Goal: Transaction & Acquisition: Purchase product/service

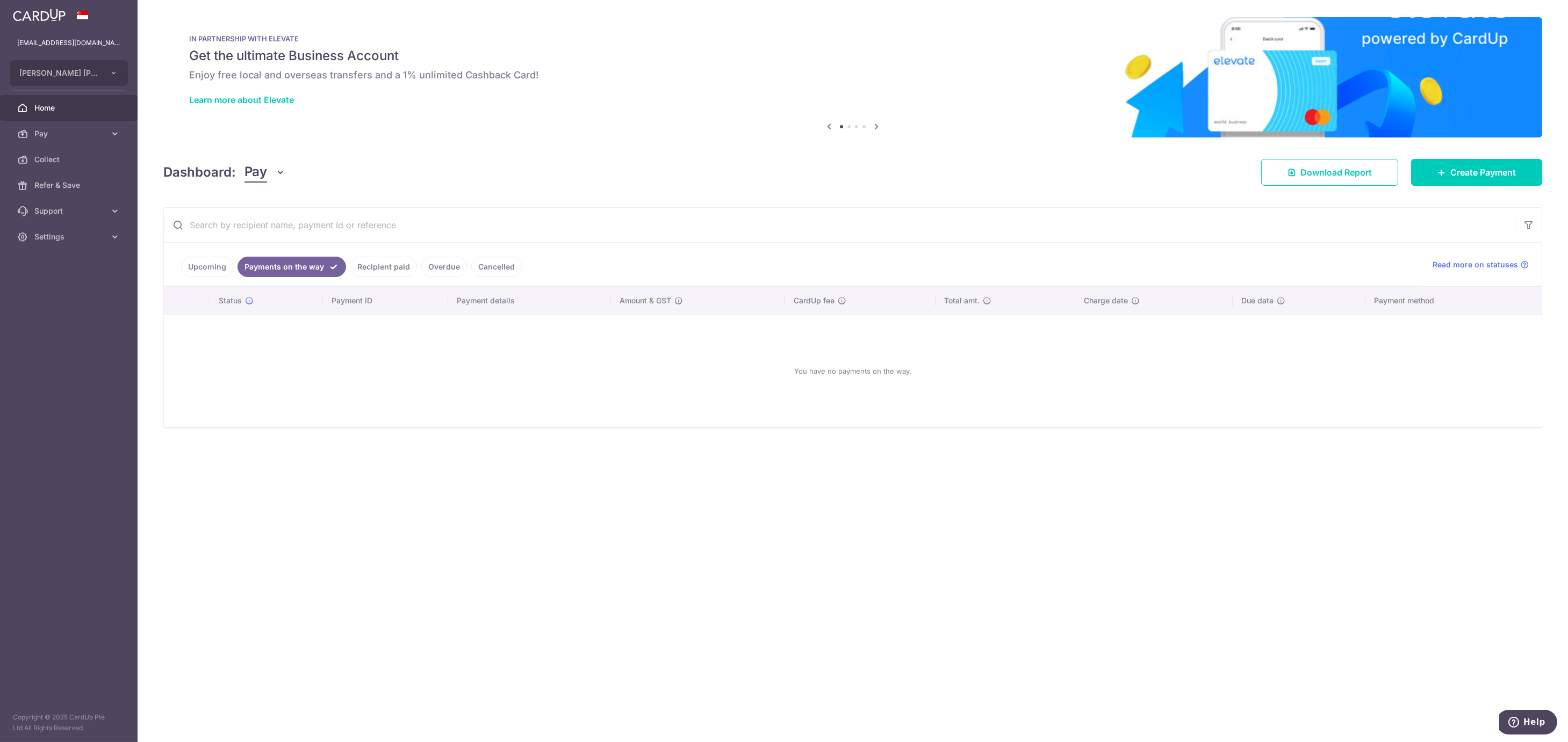
click at [212, 267] on link "Upcoming" at bounding box center [207, 267] width 52 height 20
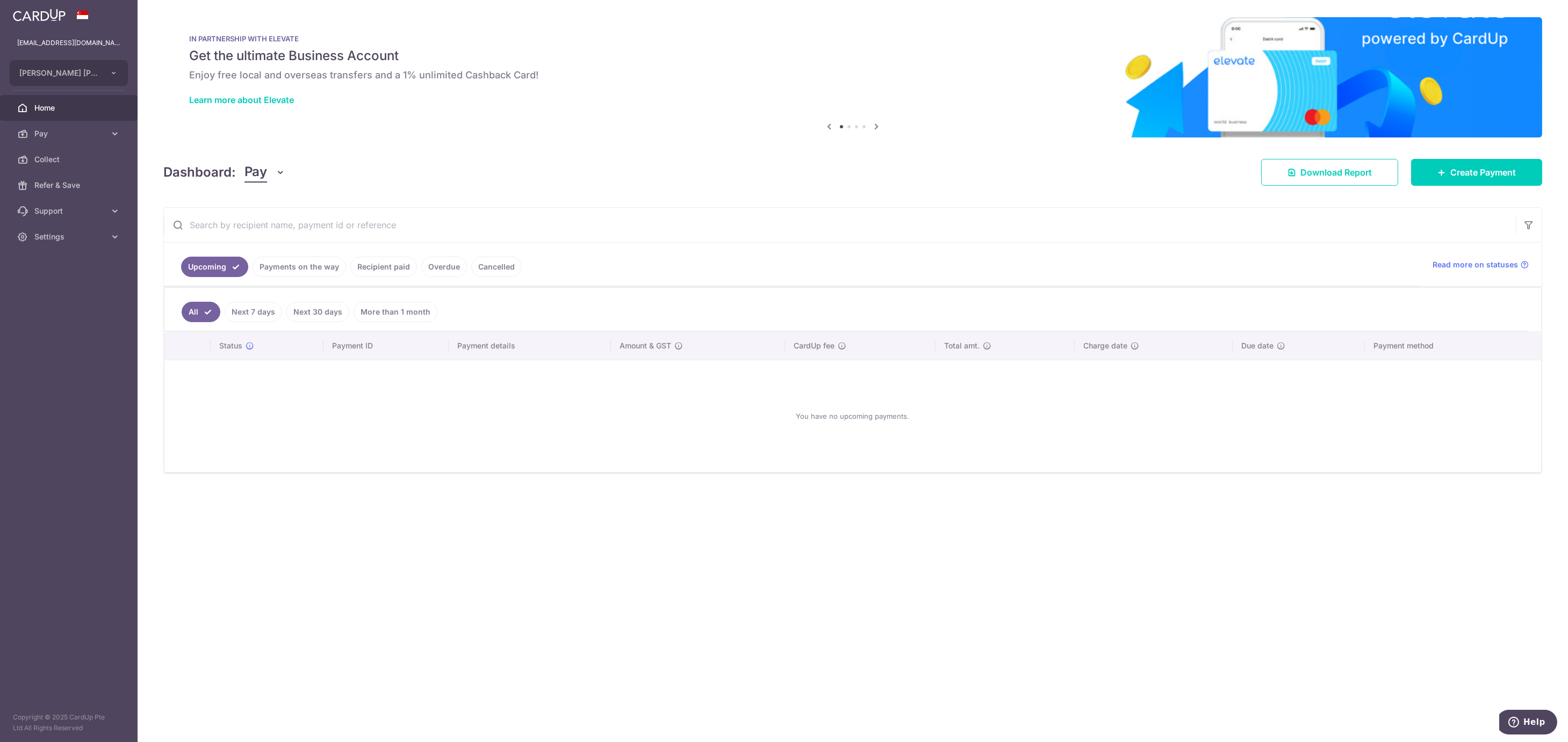
click at [390, 259] on link "Recipient paid" at bounding box center [383, 267] width 66 height 20
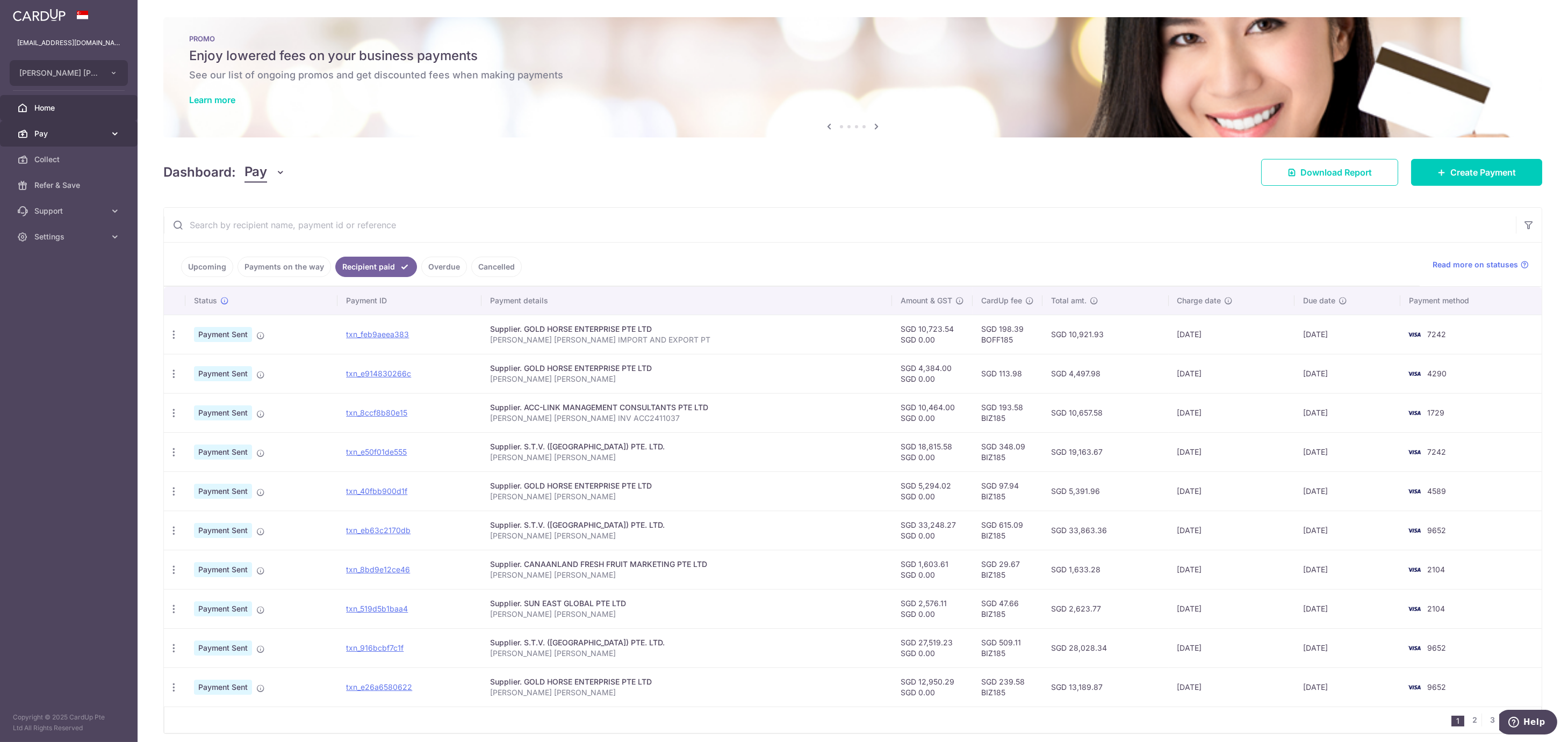
click at [54, 132] on span "Pay" at bounding box center [70, 134] width 71 height 11
click at [52, 162] on span "Payments" at bounding box center [70, 160] width 71 height 11
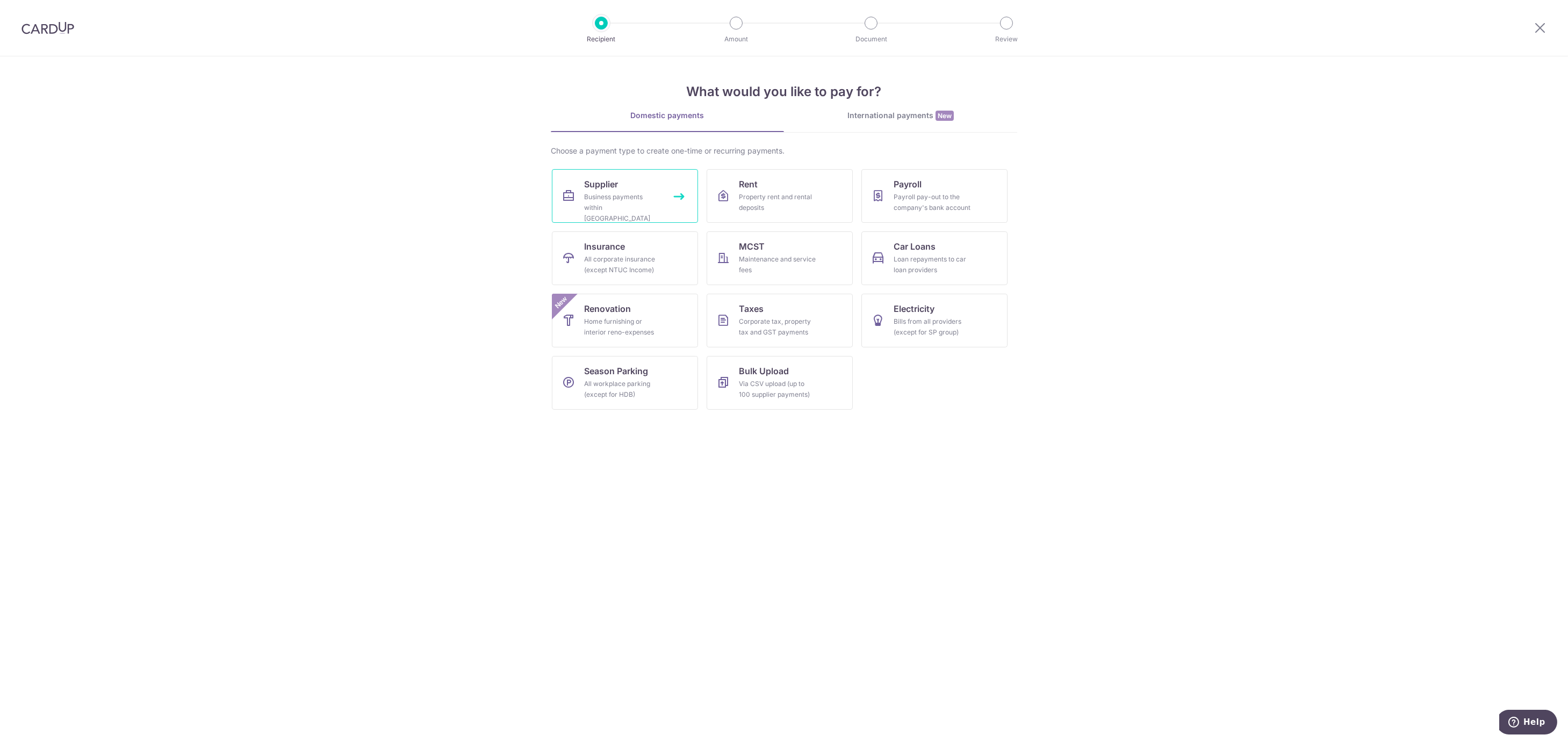
click at [624, 188] on link "Supplier Business payments within Singapore" at bounding box center [625, 196] width 146 height 54
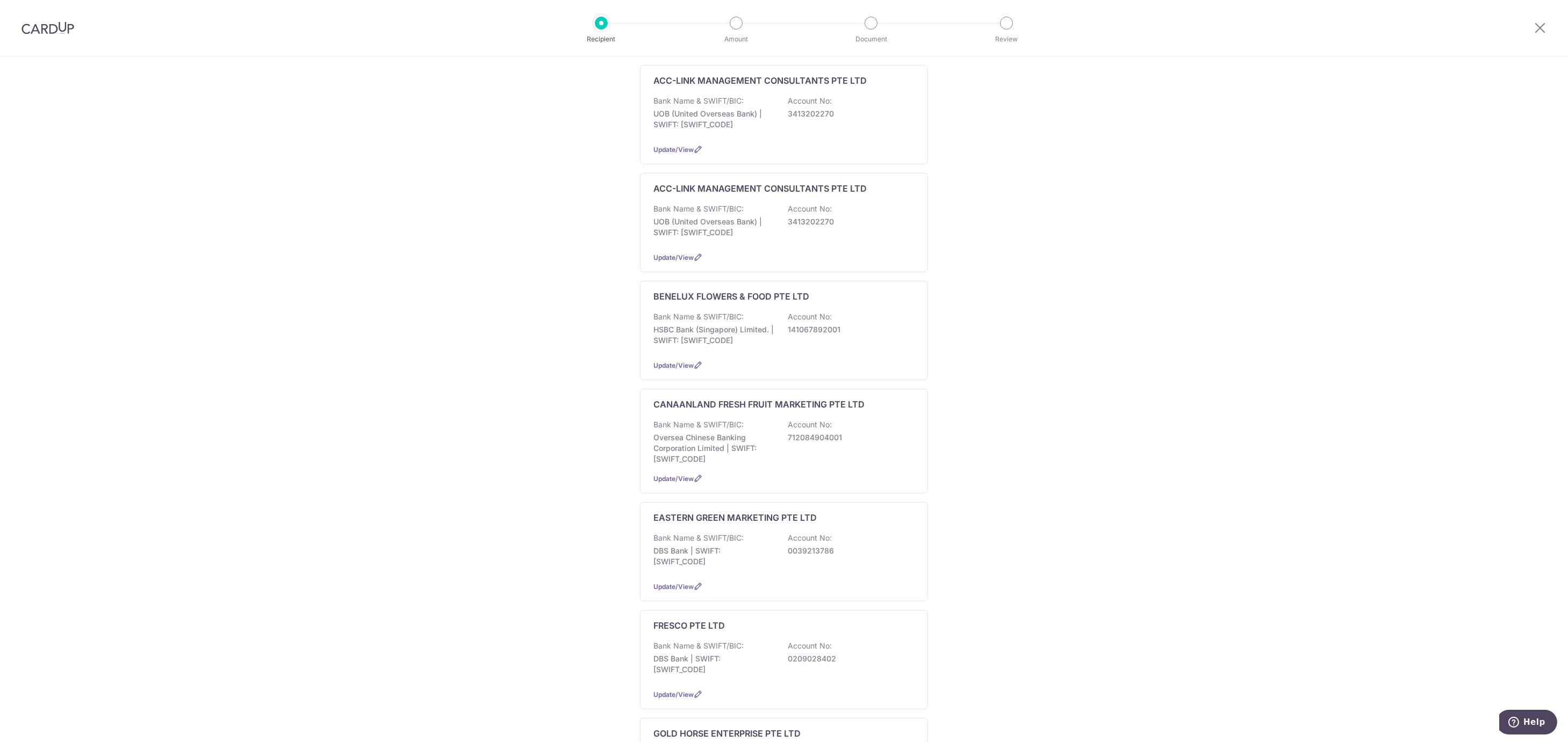
scroll to position [286, 0]
click at [705, 413] on p "Bank Name & SWIFT/BIC:" at bounding box center [698, 418] width 91 height 11
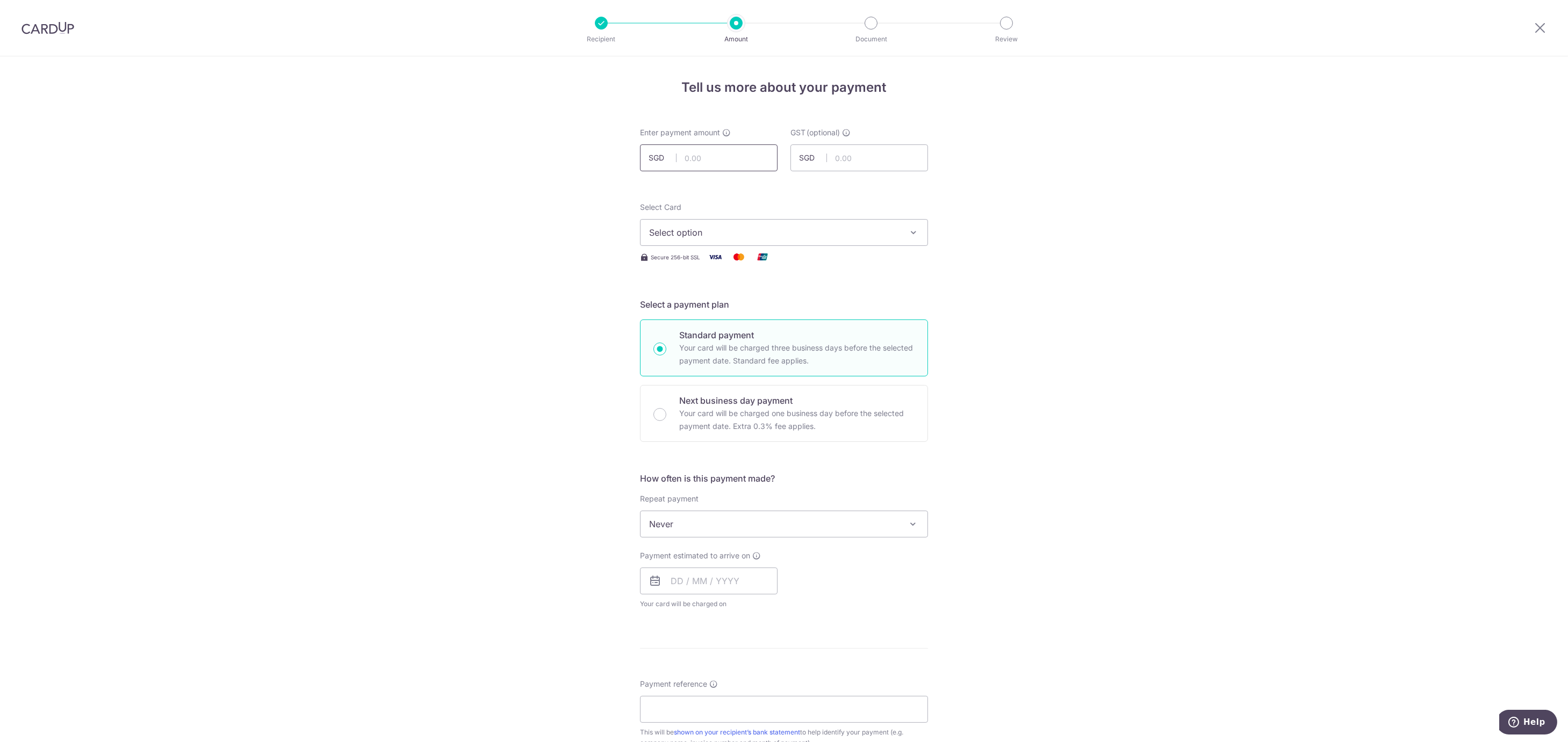
click at [732, 158] on input "text" at bounding box center [708, 158] width 137 height 27
type input "14,669.22"
click at [571, 200] on div "Tell us more about your payment Enter payment amount SGD 14,669.22 14669.22 GST…" at bounding box center [784, 578] width 1568 height 1044
click at [734, 233] on span "Select option" at bounding box center [774, 232] width 250 height 13
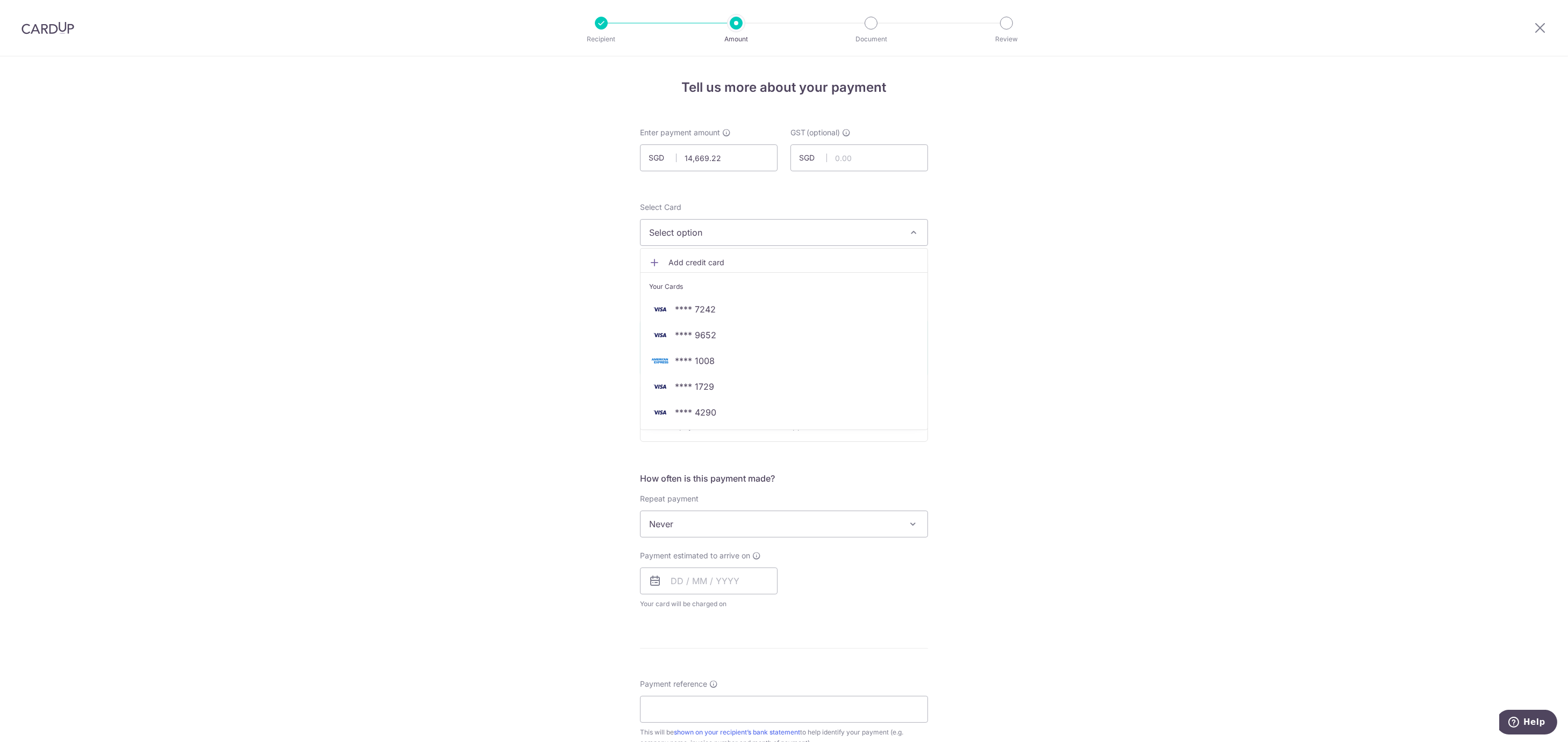
click at [649, 263] on icon at bounding box center [655, 263] width 11 height 11
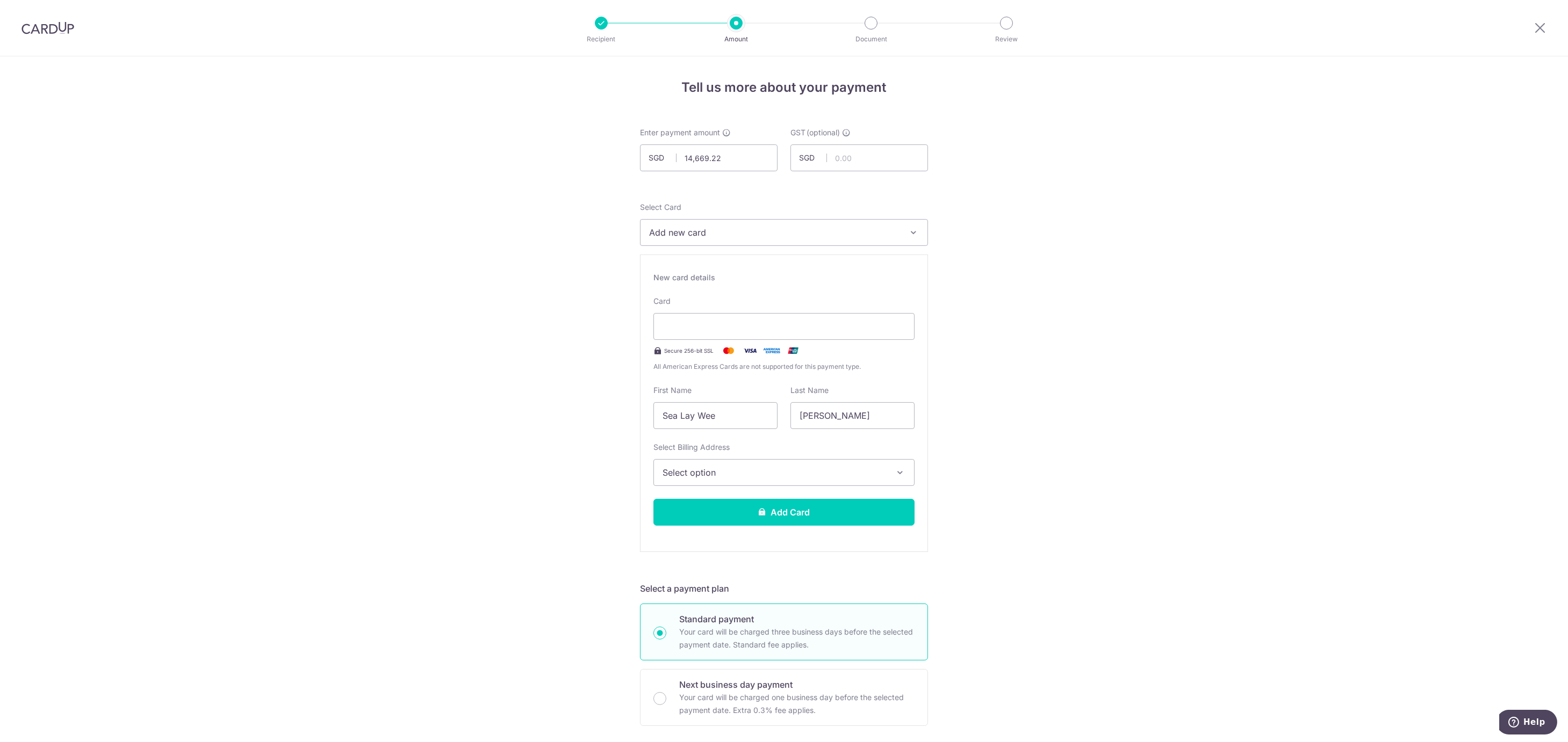
click at [598, 446] on div "Tell us more about your payment Enter payment amount SGD 14,669.22 14669.22 GST…" at bounding box center [784, 720] width 1568 height 1328
drag, startPoint x: 726, startPoint y: 418, endPoint x: 671, endPoint y: 416, distance: 55.0
click at [671, 416] on input "Sea Lay Wee" at bounding box center [715, 416] width 124 height 27
type input "Sea"
click at [653, 467] on button "Select option" at bounding box center [783, 473] width 261 height 27
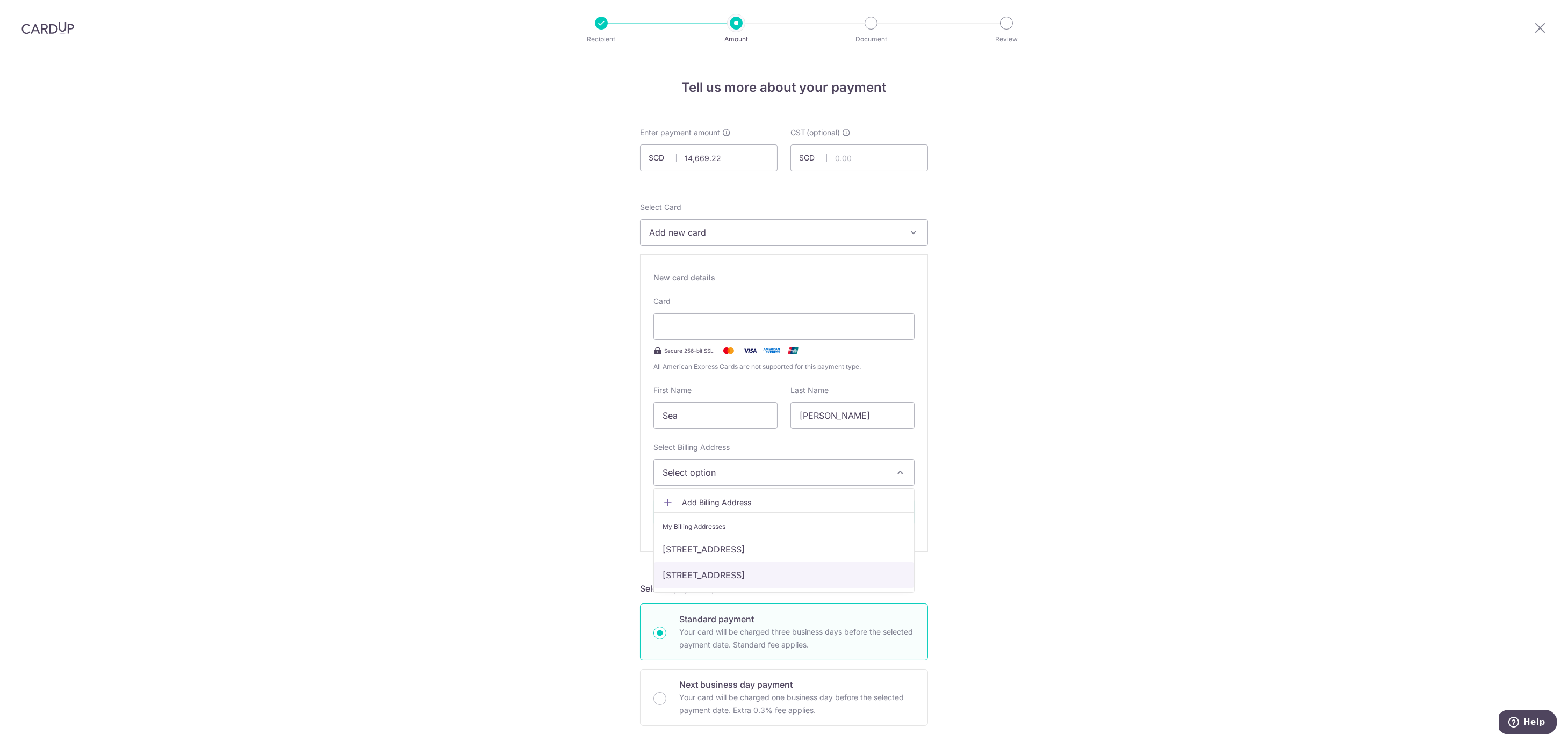
click at [710, 572] on link "[STREET_ADDRESS]" at bounding box center [784, 575] width 260 height 25
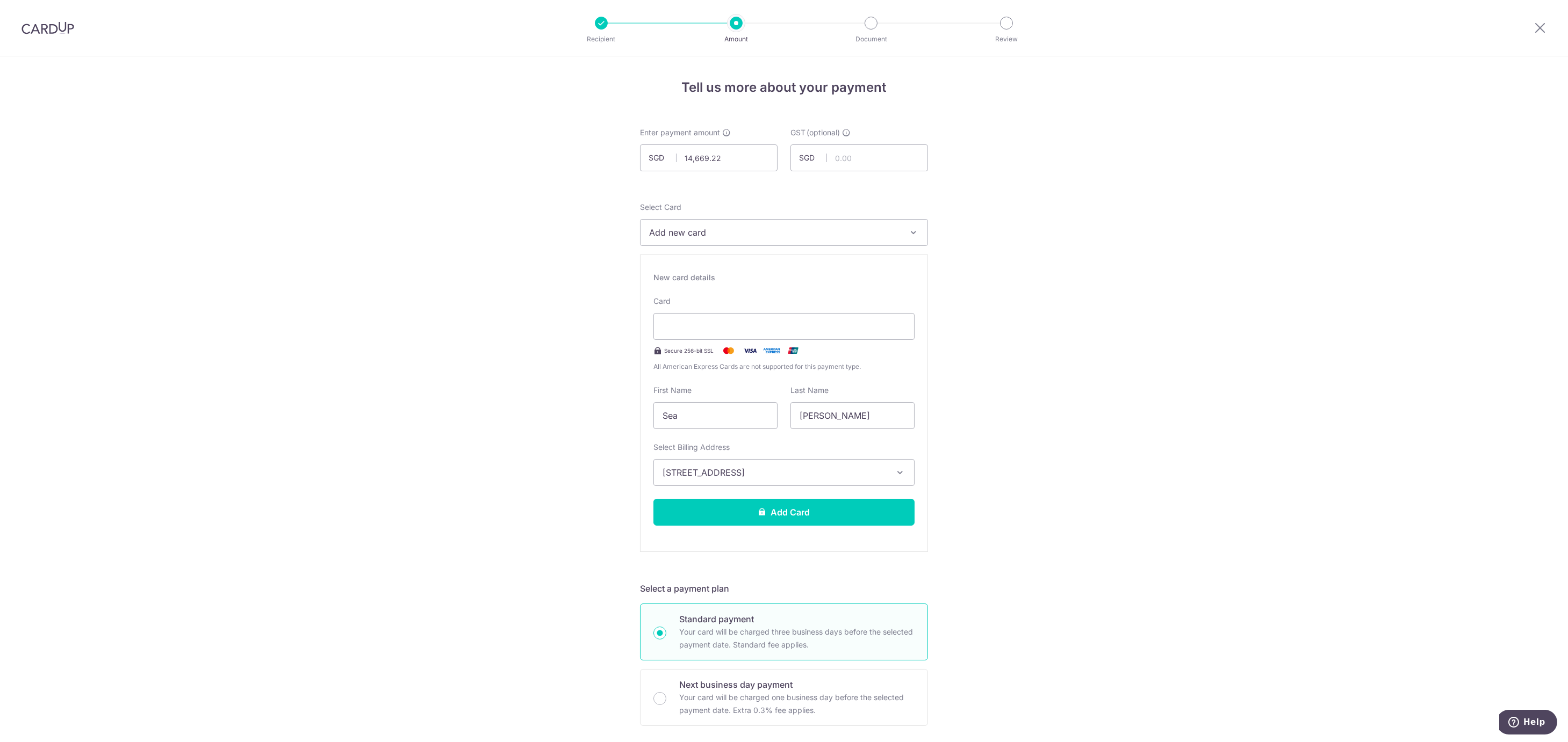
scroll to position [286, 0]
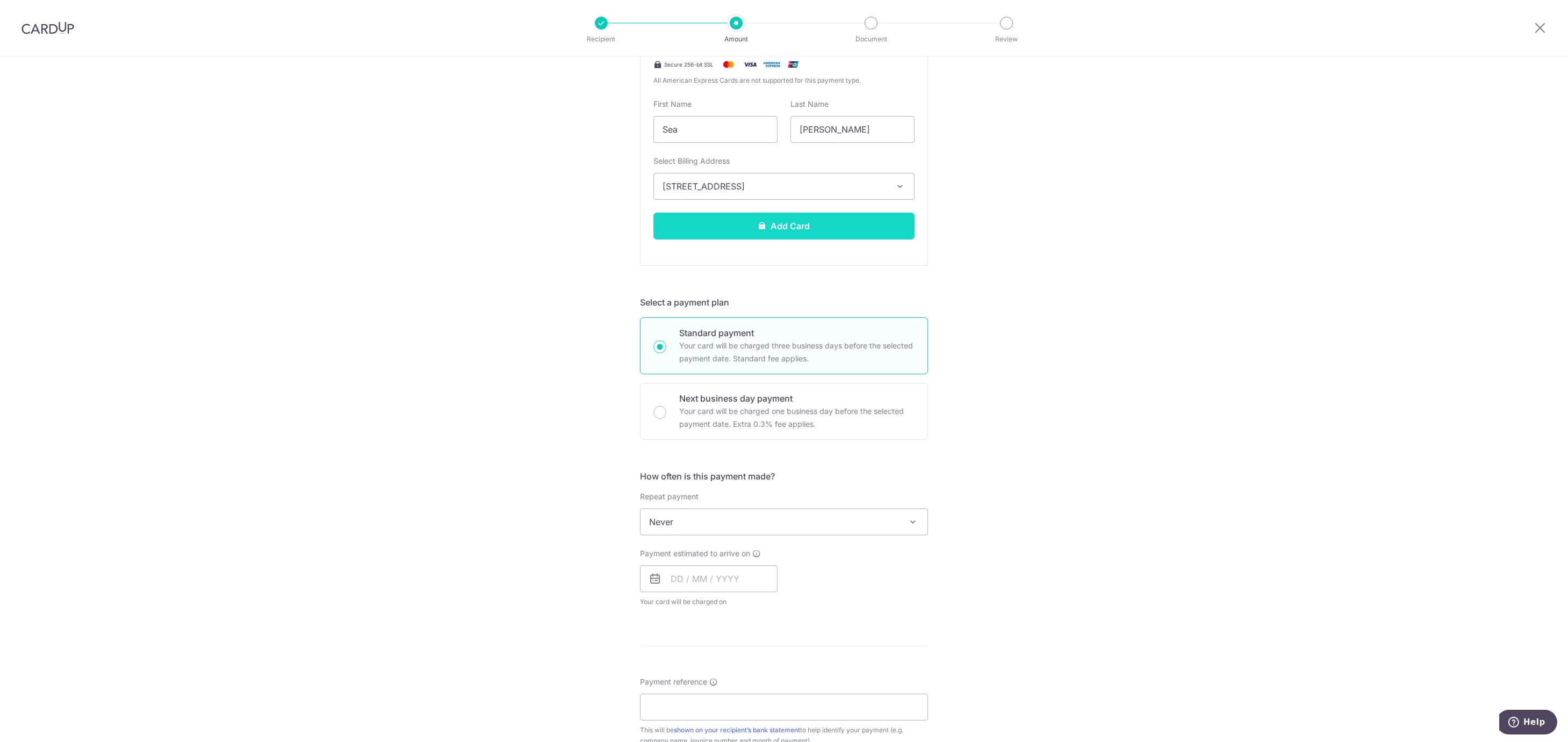
click at [759, 226] on icon at bounding box center [763, 225] width 9 height 9
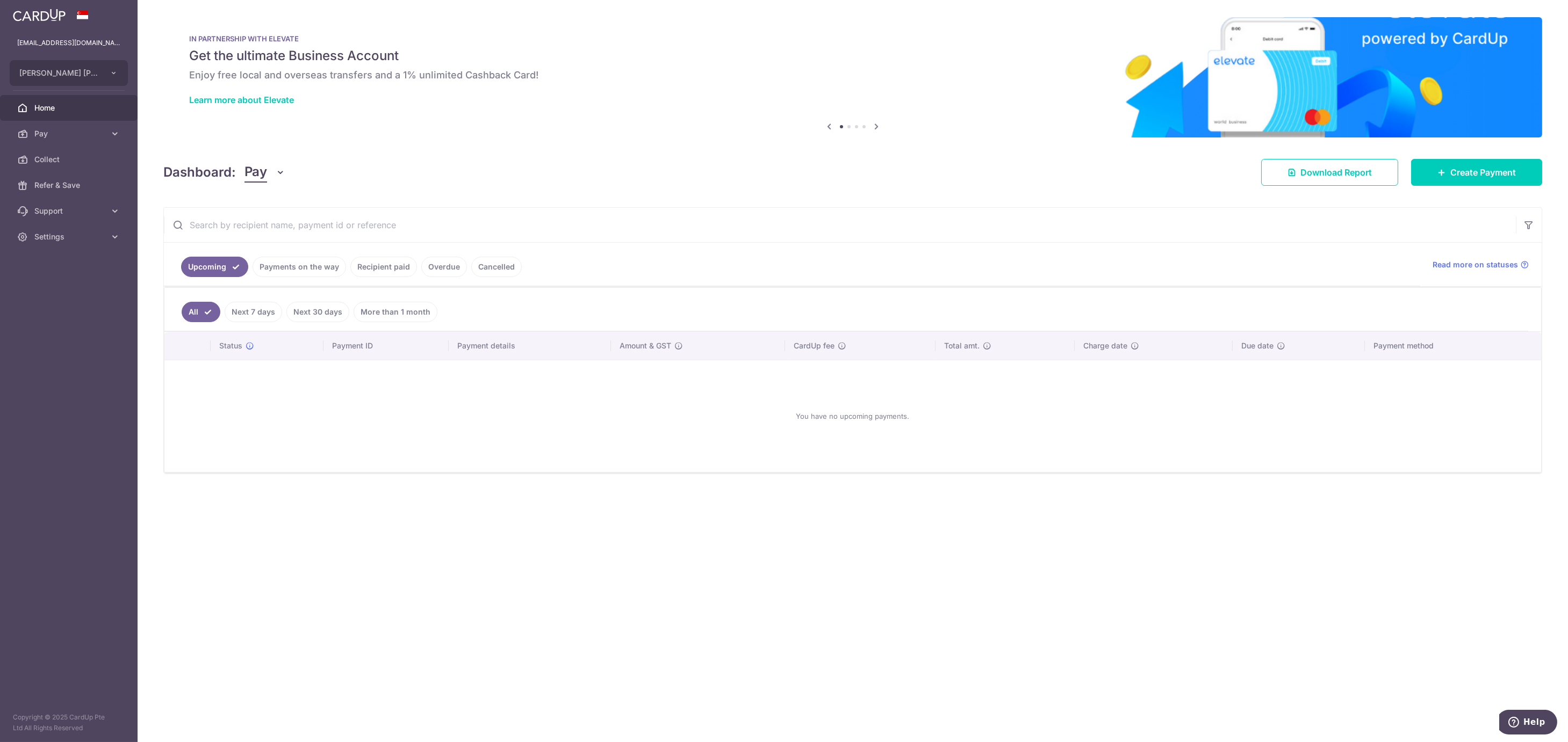
click at [397, 265] on link "Recipient paid" at bounding box center [383, 267] width 66 height 20
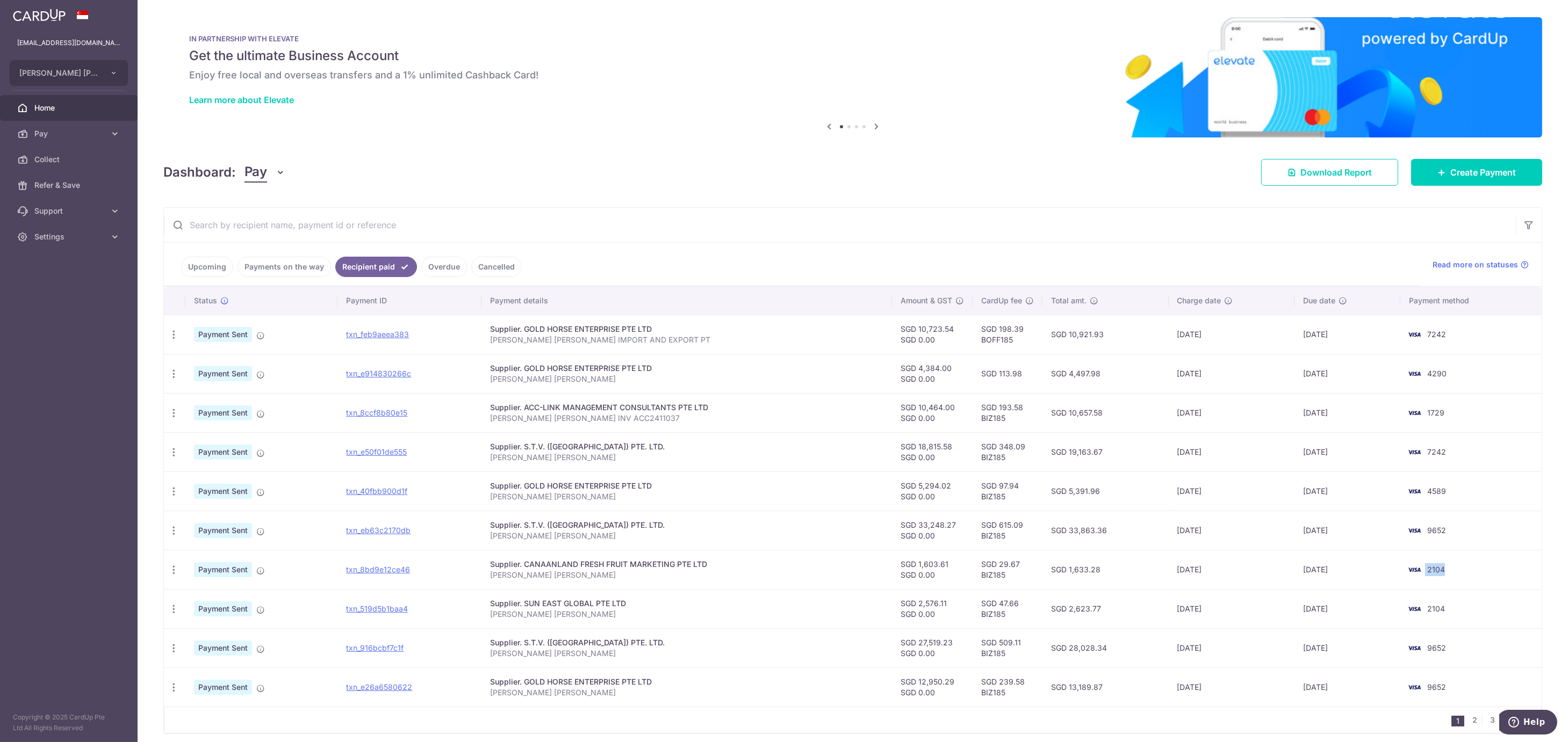
drag, startPoint x: 1429, startPoint y: 572, endPoint x: 1417, endPoint y: 573, distance: 12.0
click at [1417, 573] on td "2104" at bounding box center [1471, 570] width 142 height 39
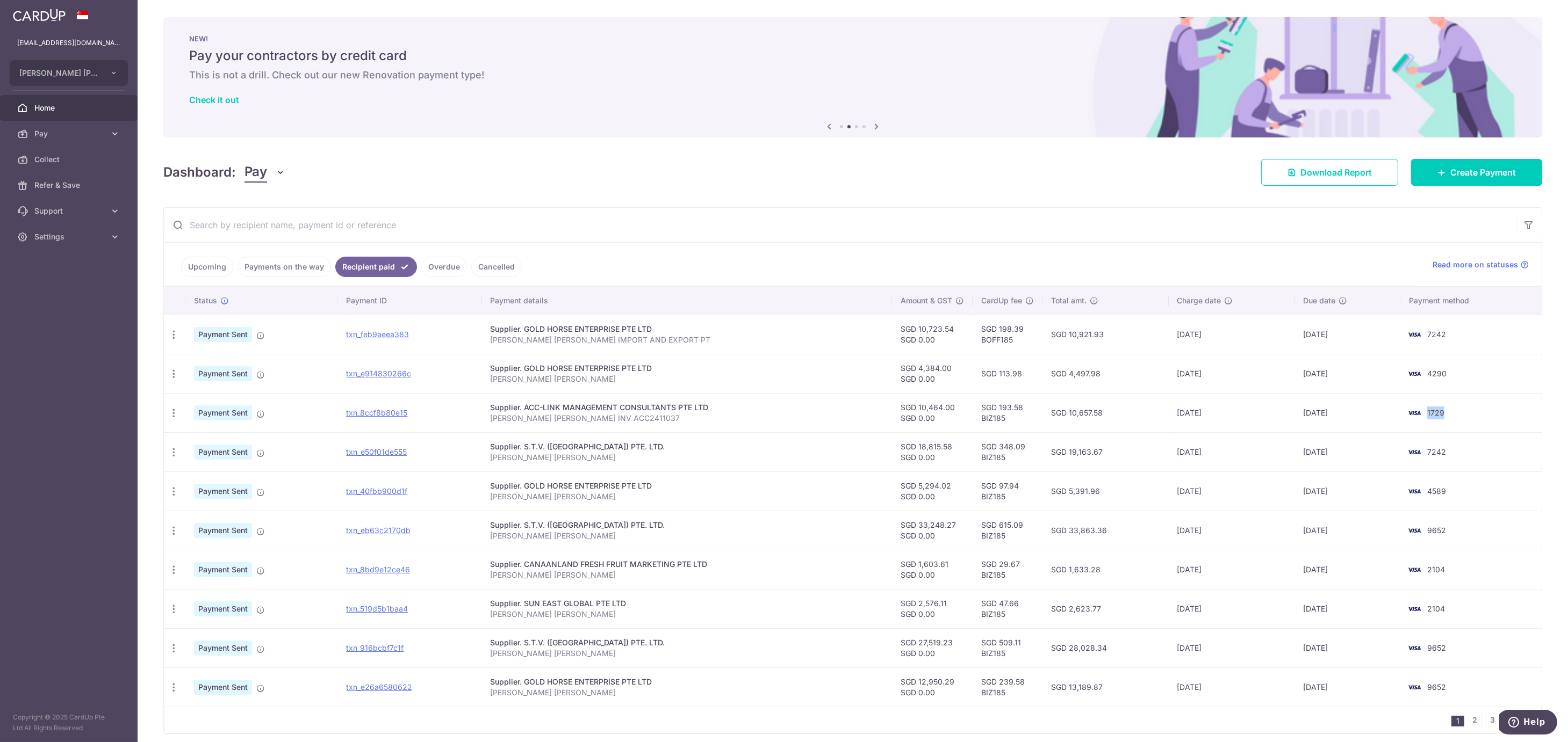
drag, startPoint x: 1468, startPoint y: 416, endPoint x: 1421, endPoint y: 424, distance: 47.7
click at [1421, 424] on td "1729" at bounding box center [1471, 413] width 142 height 39
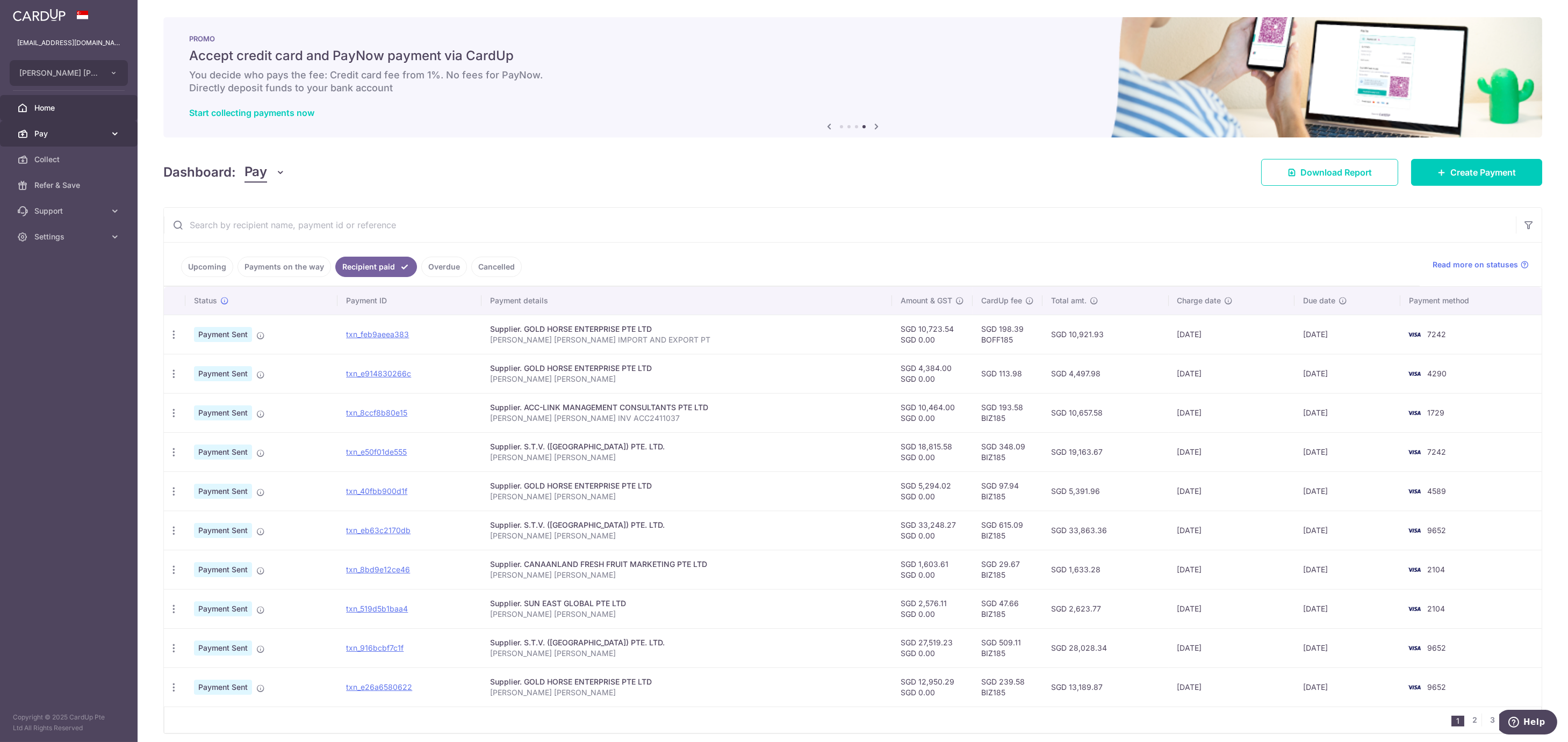
click at [46, 131] on span "Pay" at bounding box center [70, 134] width 71 height 11
click at [48, 157] on span "Payments" at bounding box center [70, 160] width 71 height 11
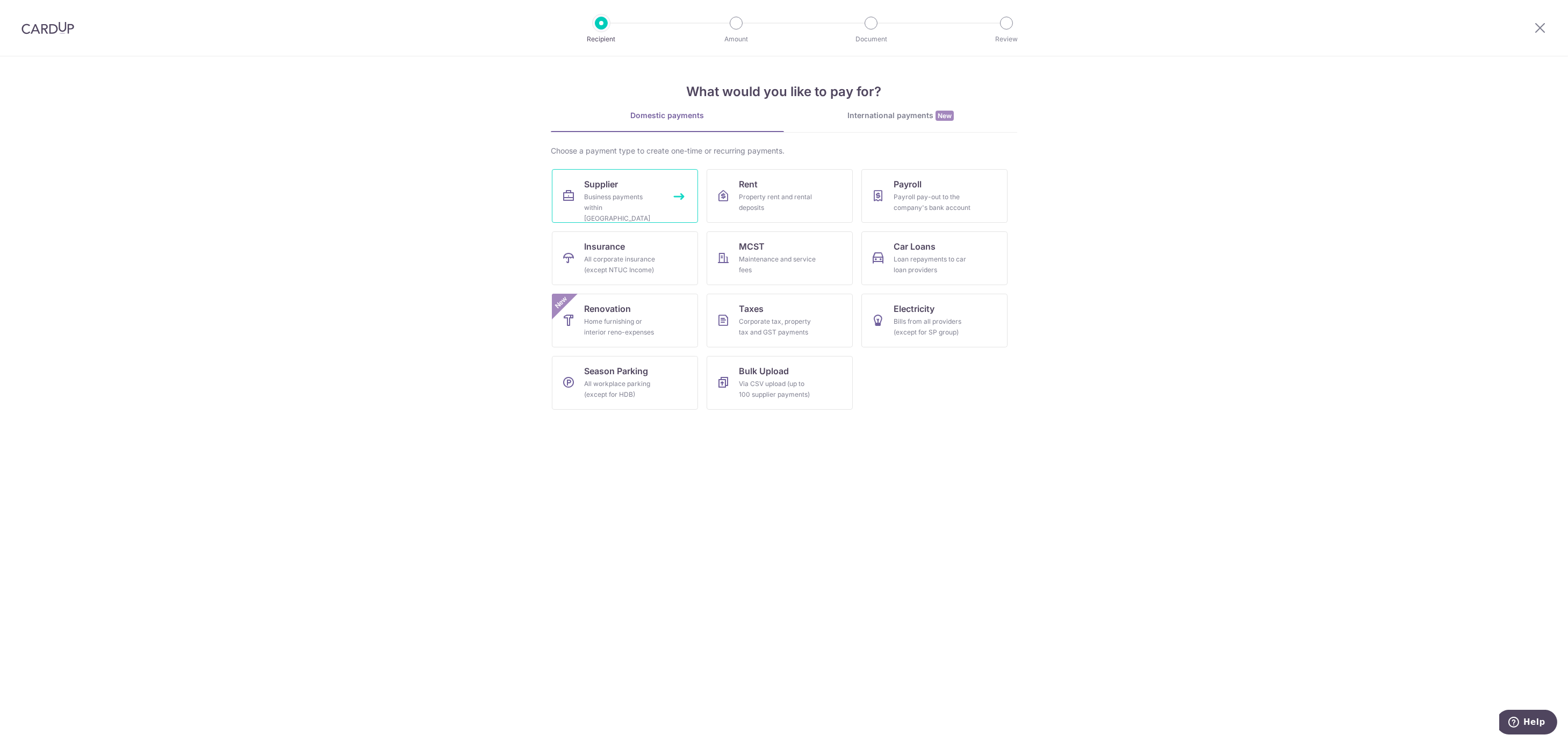
click at [629, 195] on div "Business payments within [GEOGRAPHIC_DATA]" at bounding box center [622, 208] width 77 height 32
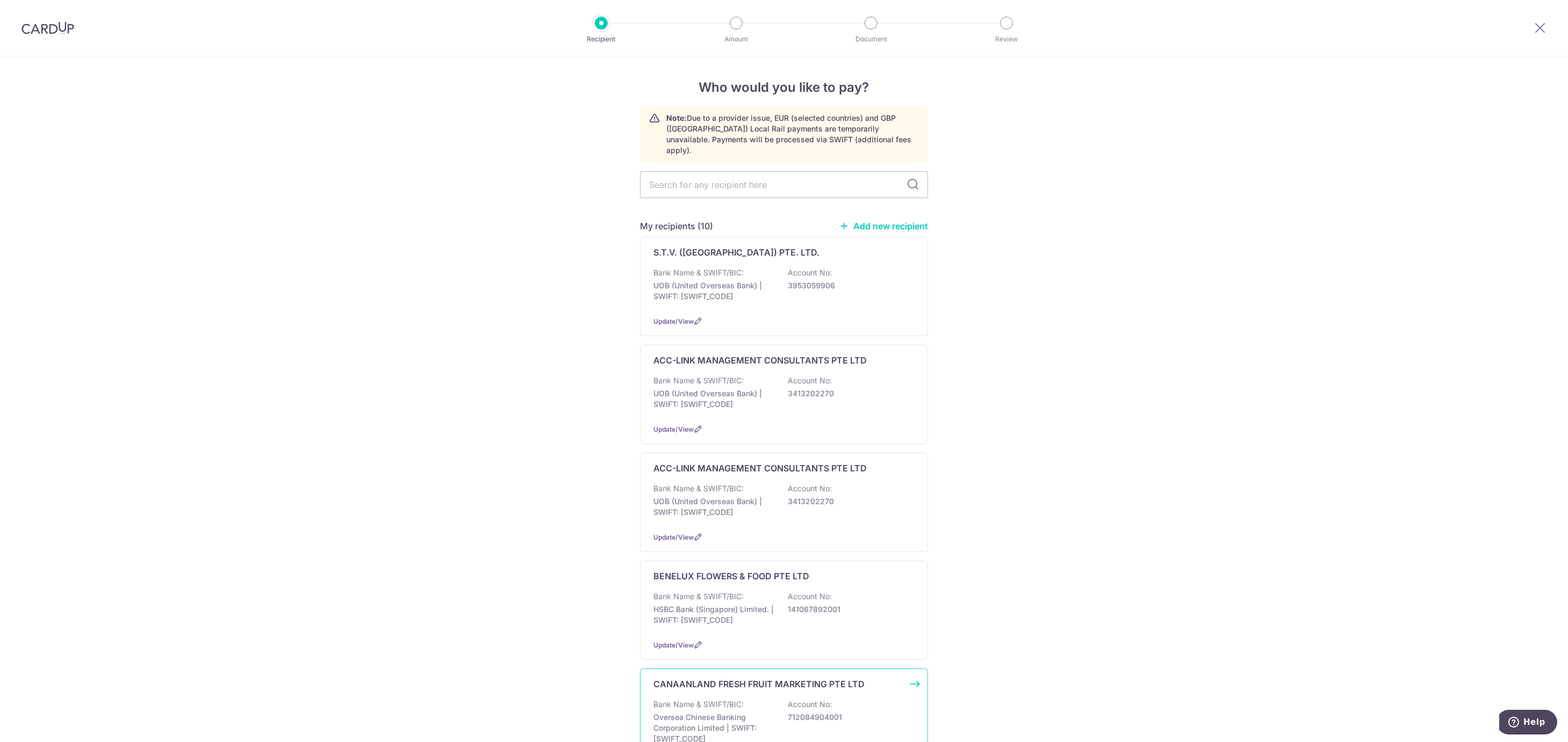
click at [736, 701] on p "Bank Name & SWIFT/BIC:" at bounding box center [698, 704] width 91 height 11
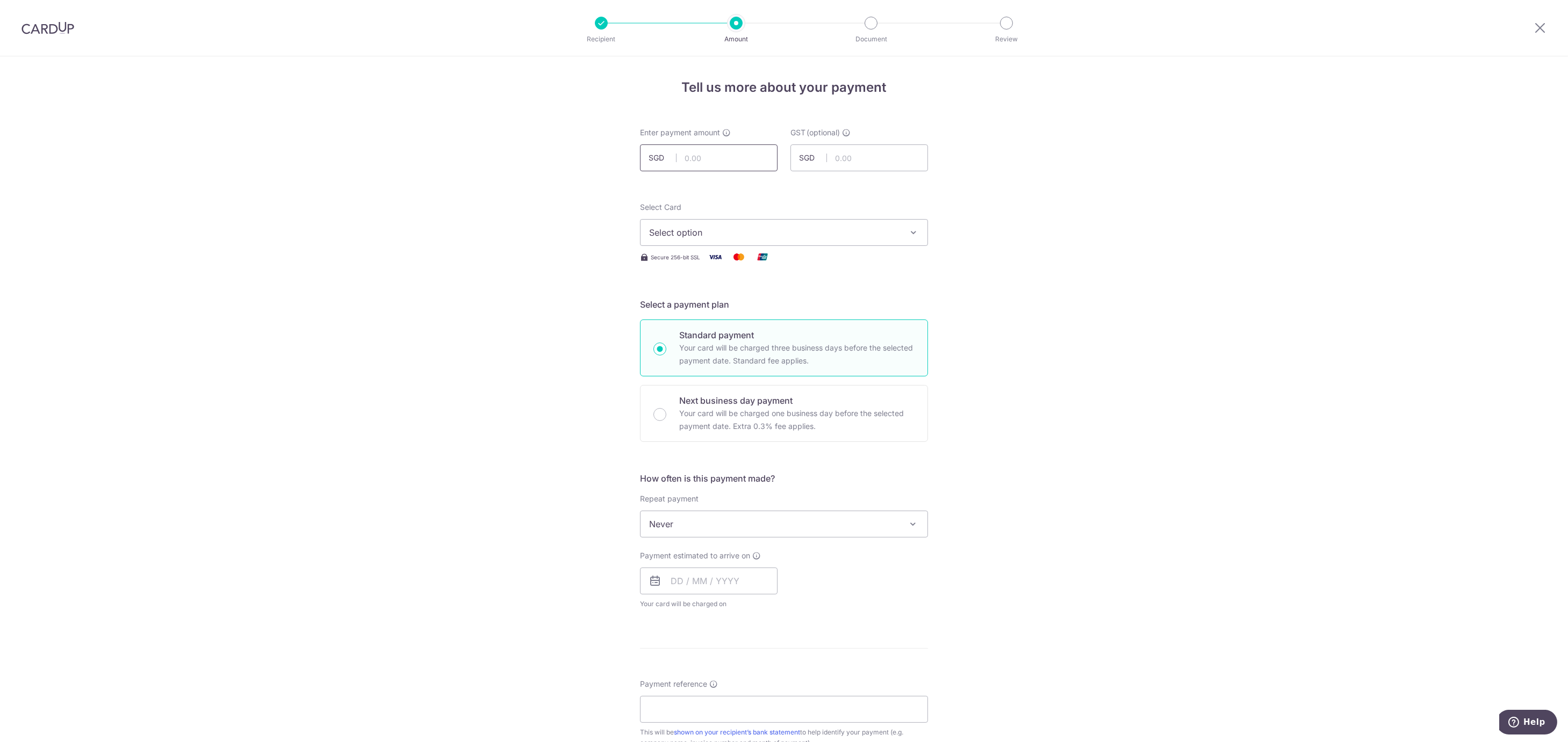
click at [698, 158] on input "text" at bounding box center [708, 158] width 137 height 27
click at [410, 191] on div "Tell us more about your payment Enter payment amount SGD GST (optional) SGD Sel…" at bounding box center [784, 578] width 1568 height 1044
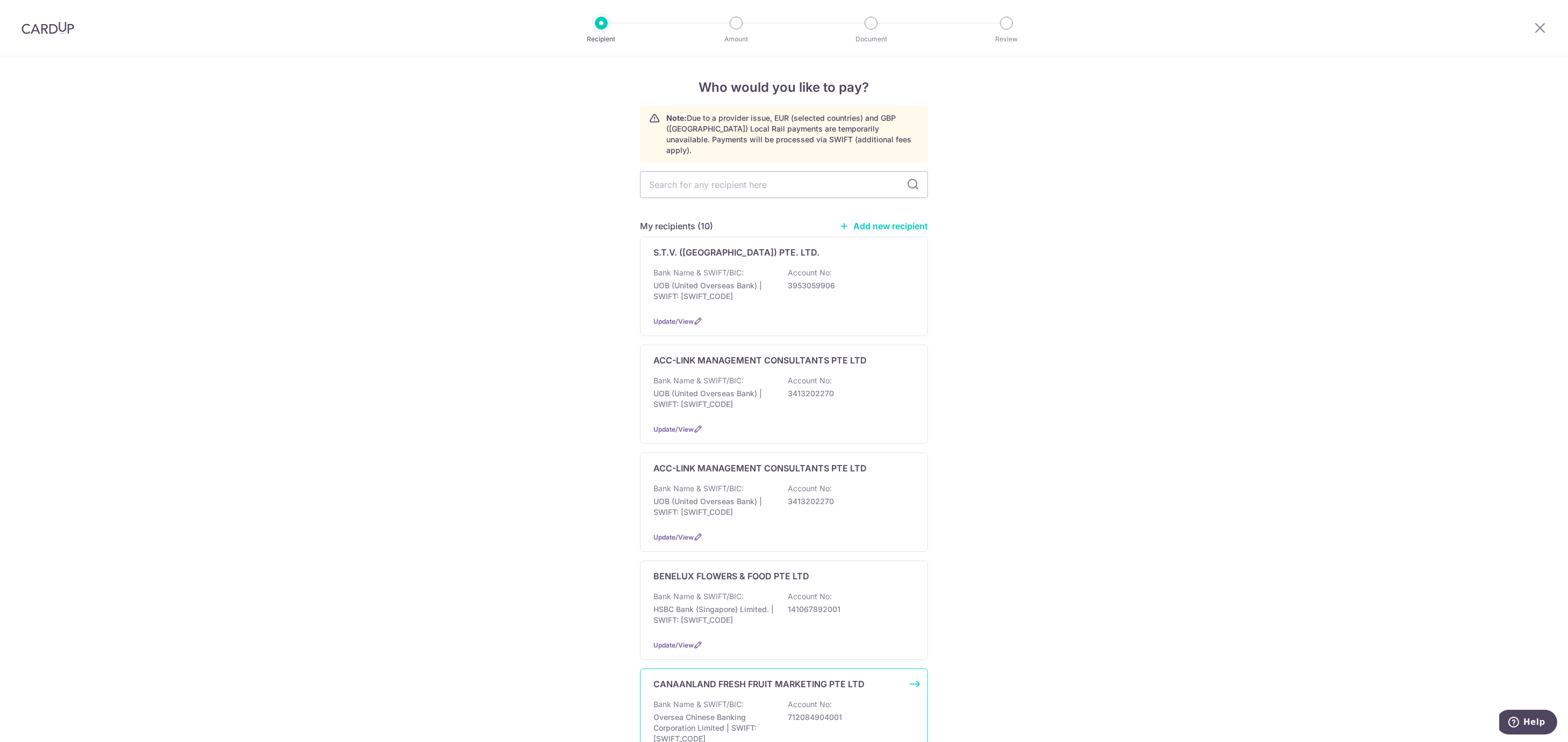
click at [727, 678] on p "CANAANLAND FRESH FRUIT MARKETING PTE LTD" at bounding box center [759, 684] width 211 height 13
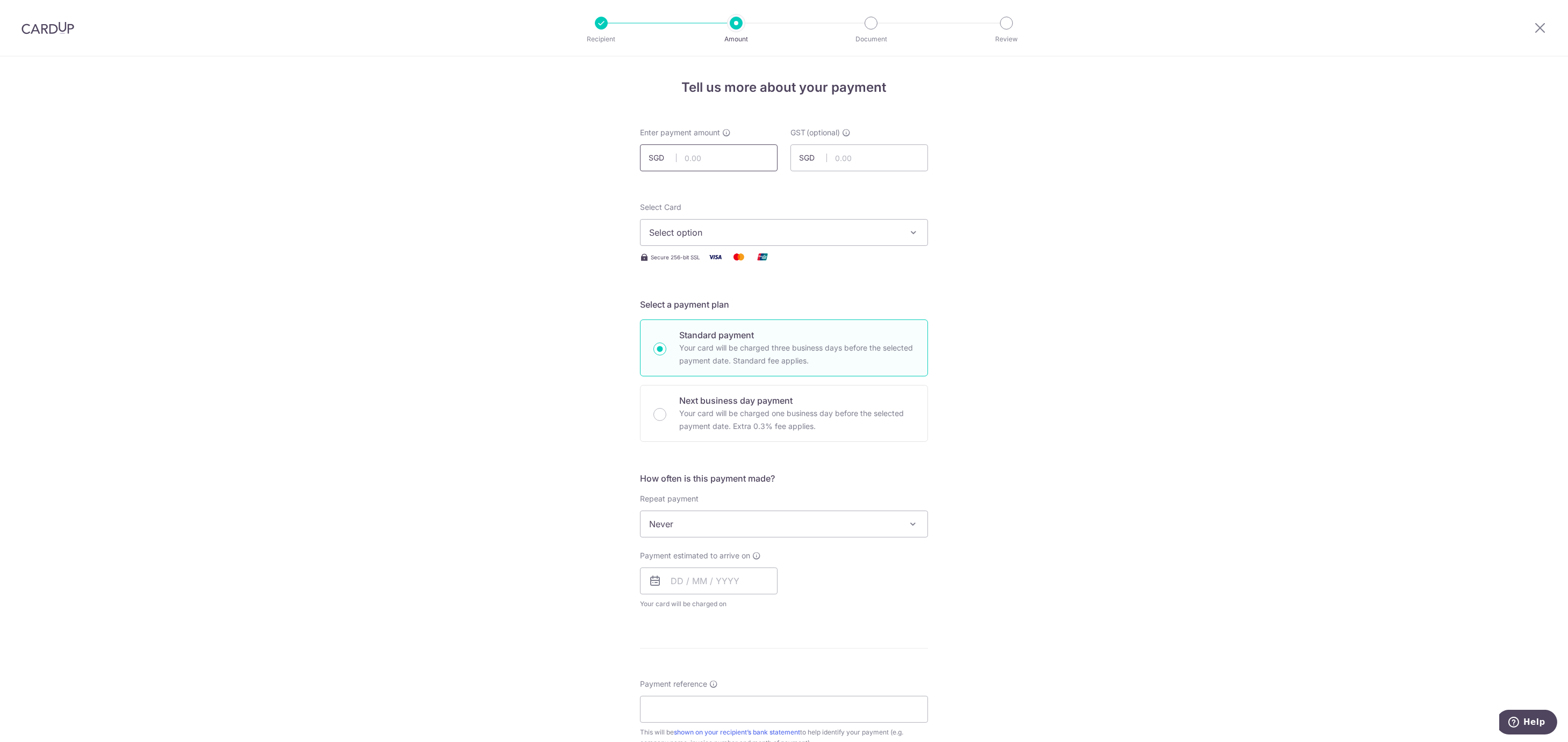
click at [702, 152] on input "text" at bounding box center [708, 158] width 137 height 27
type input "14,669.22"
click at [502, 210] on div "Tell us more about your payment Enter payment amount SGD 14,669.22 14669.22 GST…" at bounding box center [784, 578] width 1568 height 1044
click at [734, 239] on span "Select option" at bounding box center [774, 232] width 250 height 13
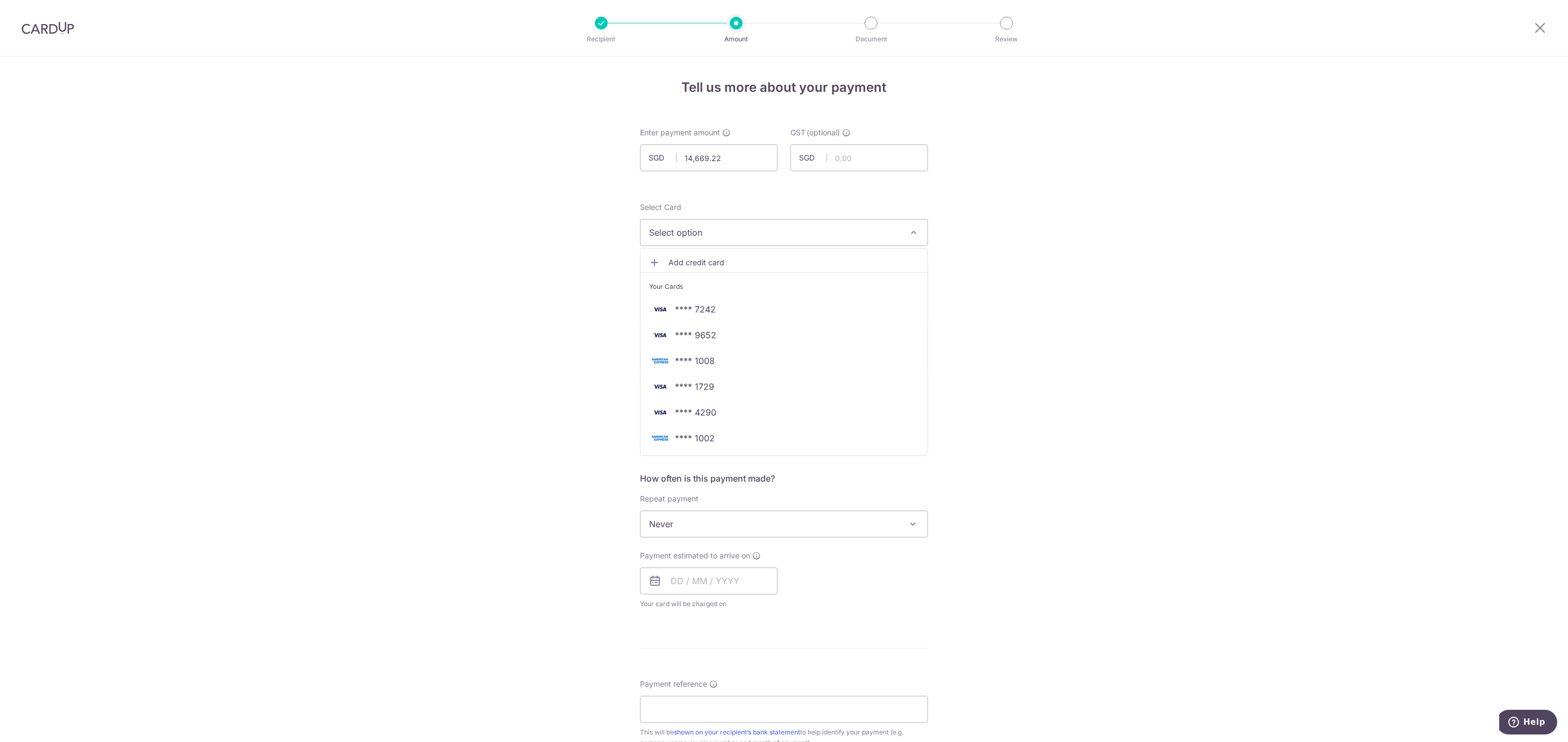
click at [521, 315] on div "Tell us more about your payment Enter payment amount SGD 14,669.22 14669.22 GST…" at bounding box center [784, 578] width 1568 height 1044
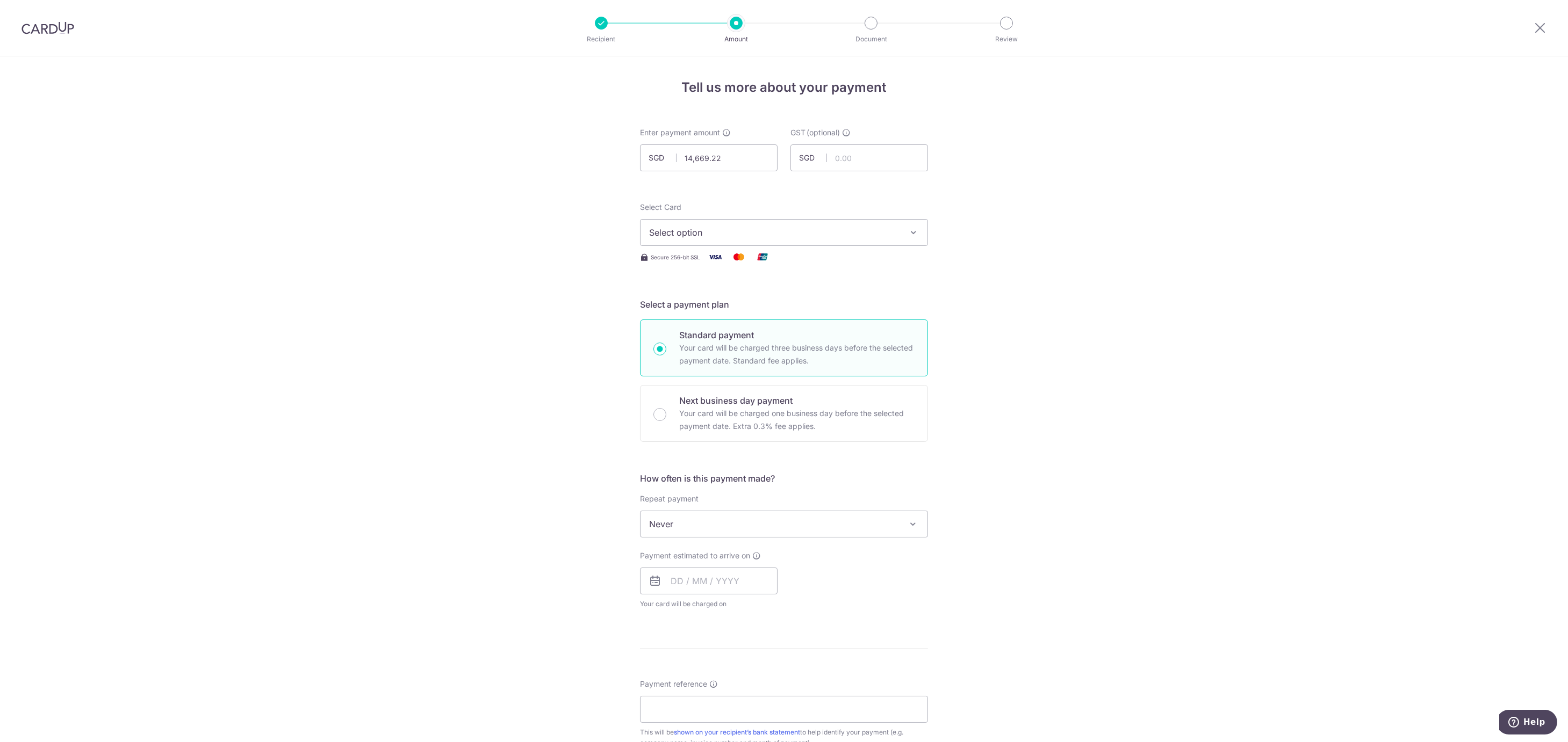
click at [675, 239] on span "Select option" at bounding box center [774, 232] width 250 height 13
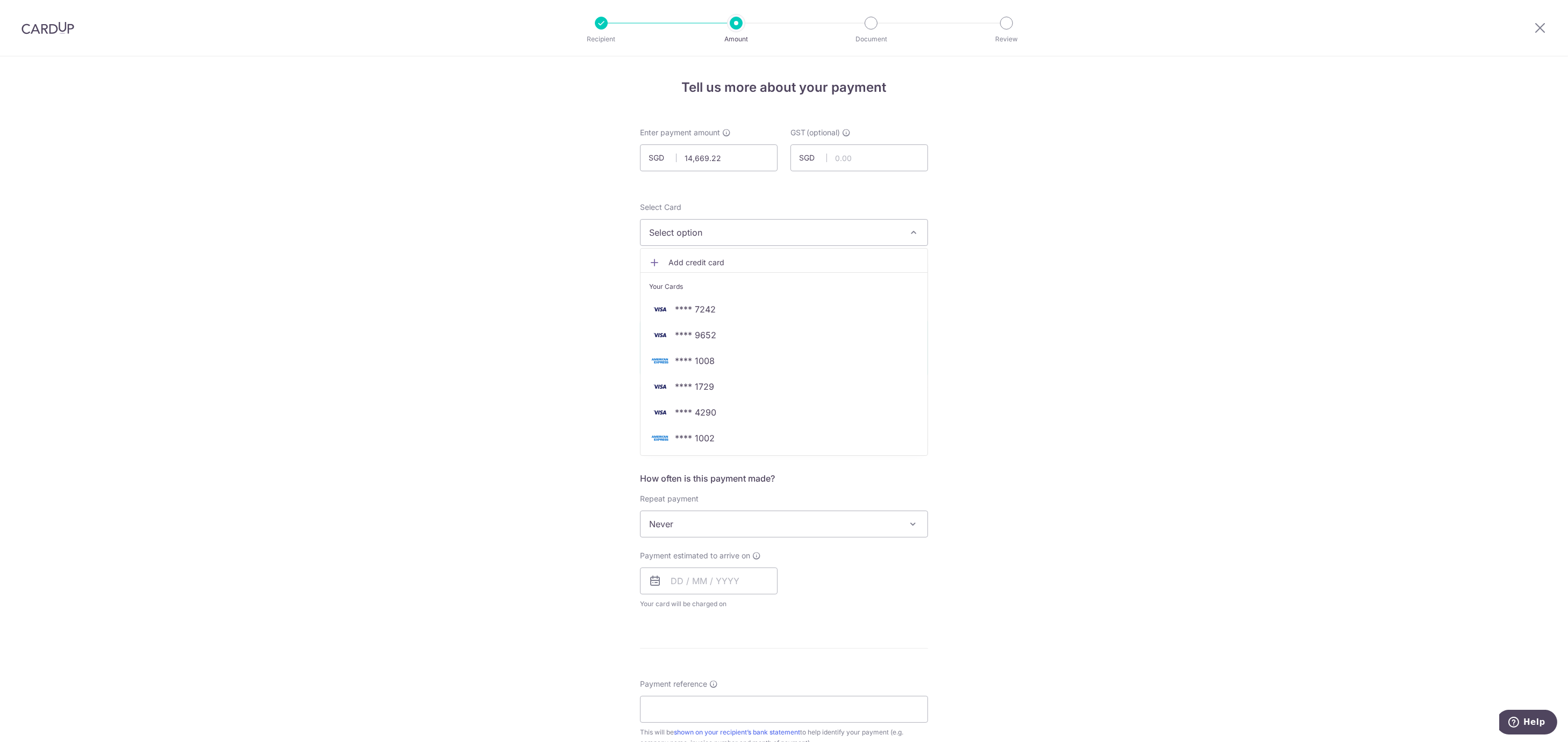
click at [669, 258] on span "Add credit card" at bounding box center [793, 263] width 250 height 11
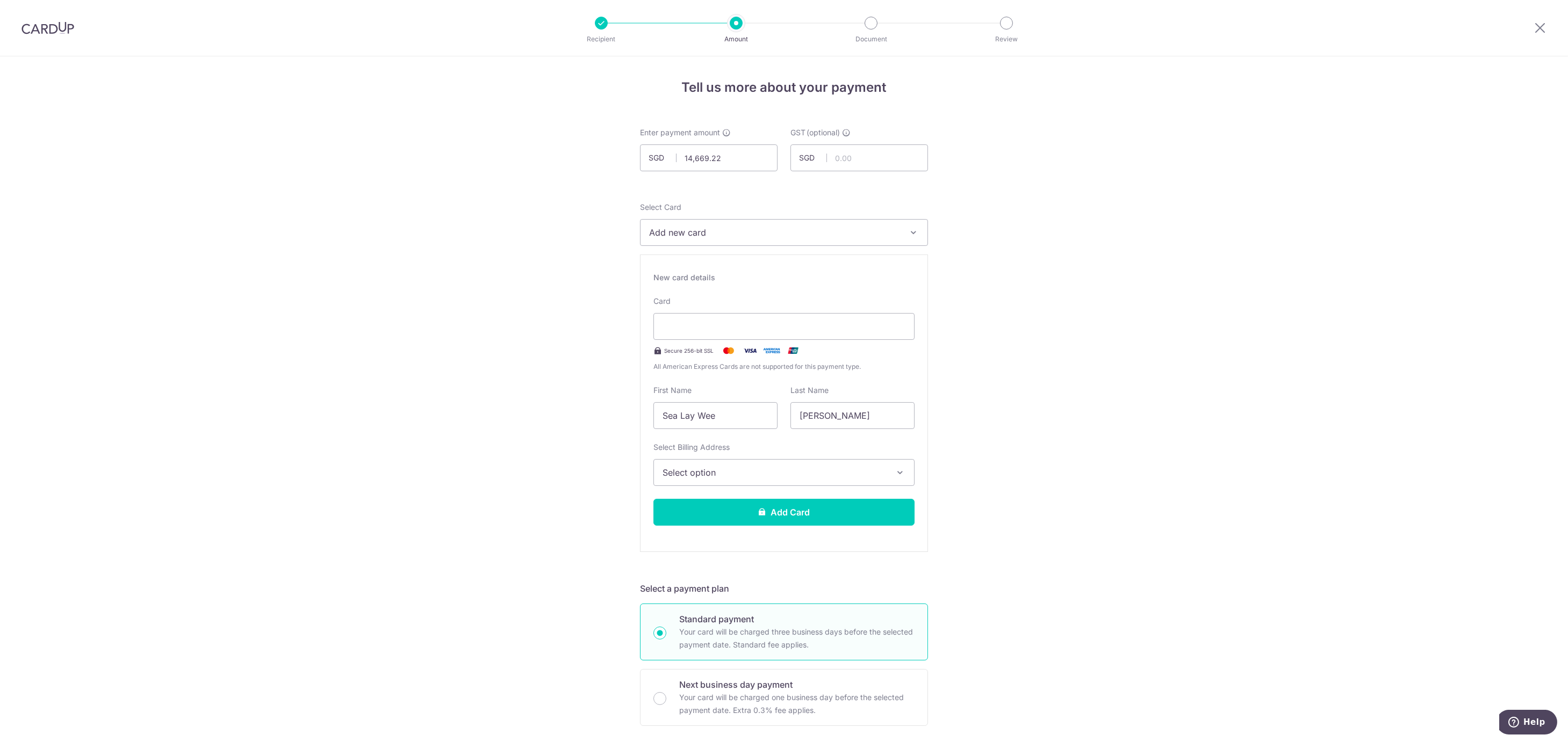
click at [488, 426] on div "Tell us more about your payment Enter payment amount SGD 14,669.22 14669.22 GST…" at bounding box center [784, 720] width 1568 height 1328
drag, startPoint x: 669, startPoint y: 414, endPoint x: 729, endPoint y: 426, distance: 61.2
click at [729, 426] on input "Sea Lay Wee" at bounding box center [715, 416] width 124 height 27
type input "Sea"
click at [543, 436] on div "Tell us more about your payment Enter payment amount SGD 14,669.22 14669.22 GST…" at bounding box center [784, 720] width 1568 height 1328
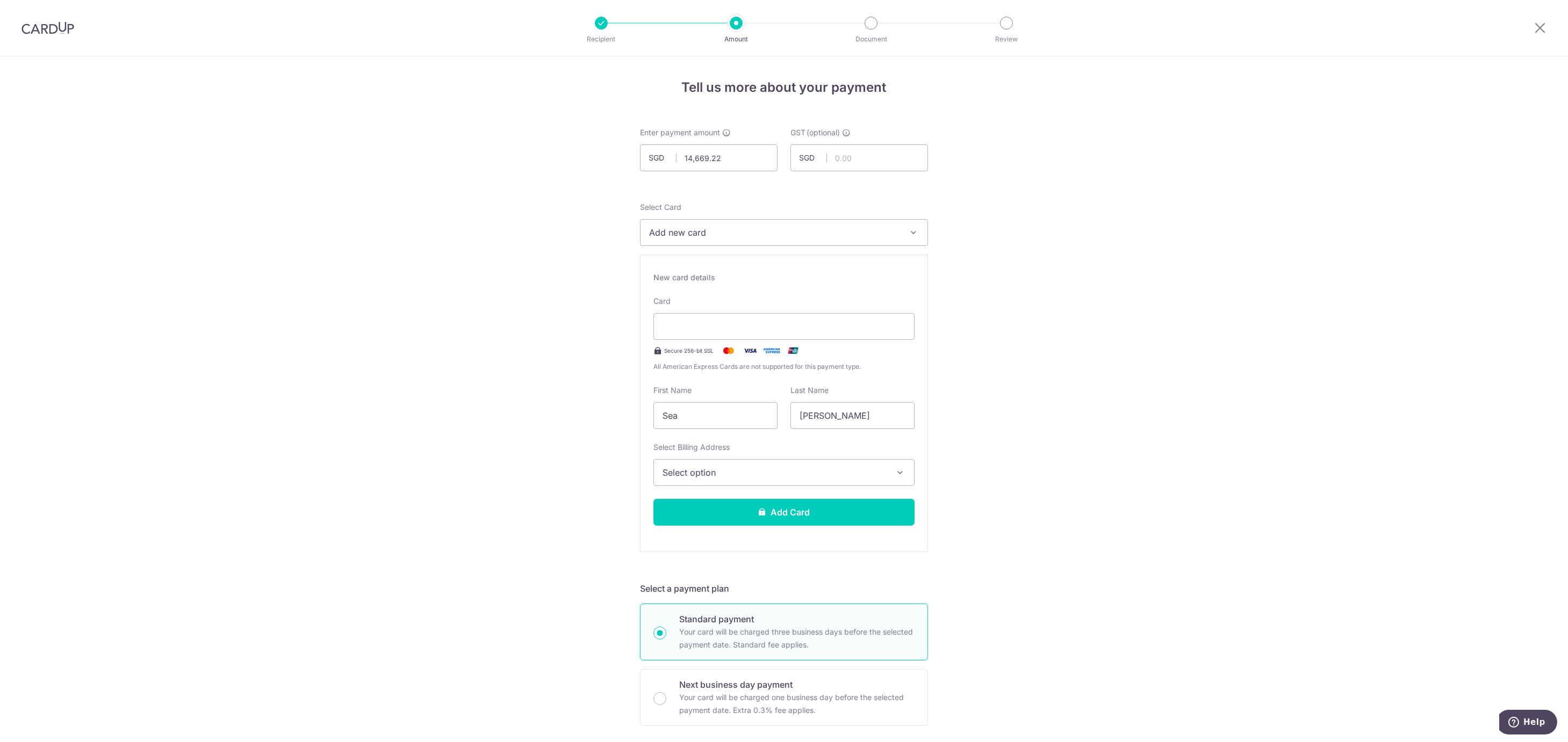
click at [706, 474] on span "Select option" at bounding box center [774, 473] width 223 height 13
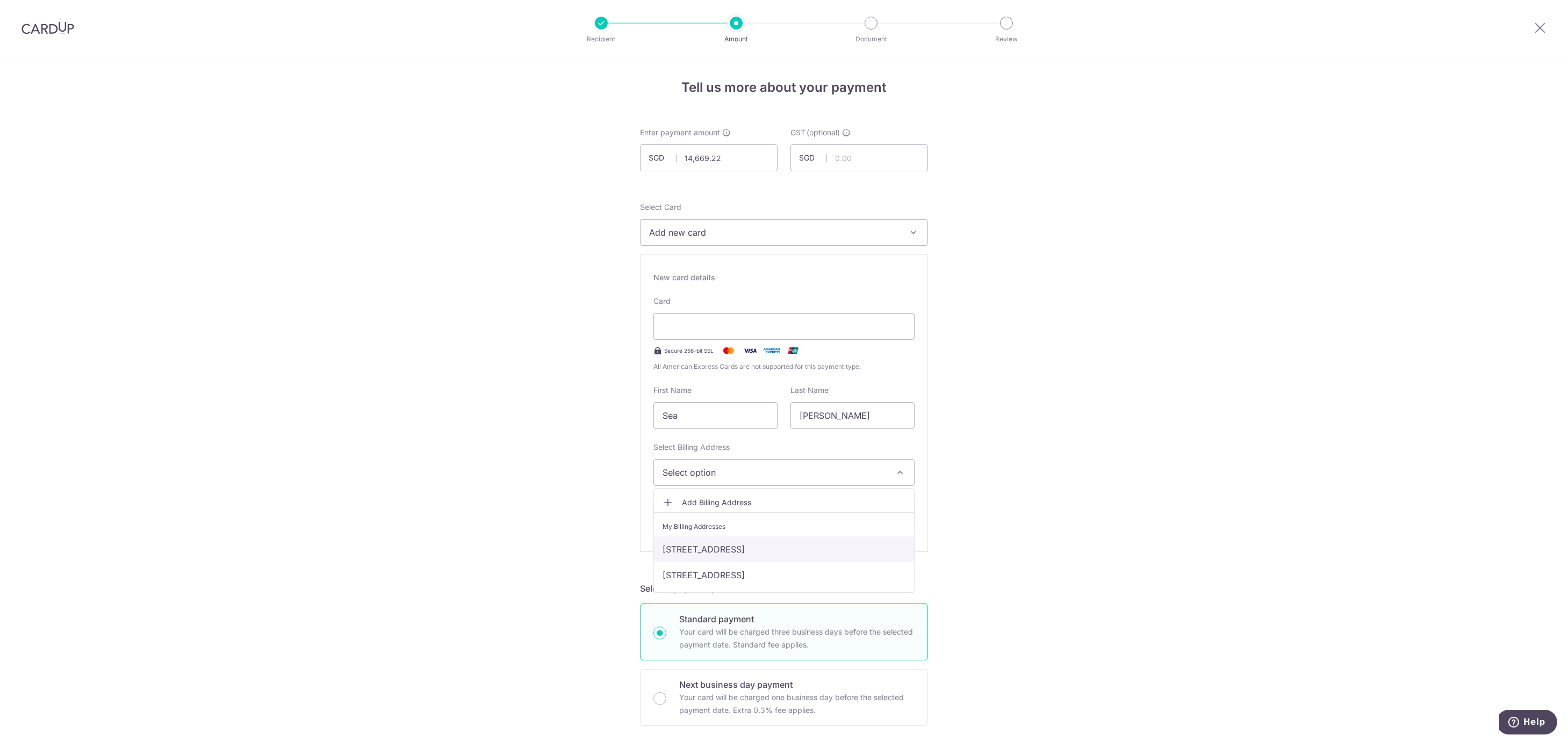
click at [726, 549] on link "[STREET_ADDRESS]" at bounding box center [784, 550] width 260 height 25
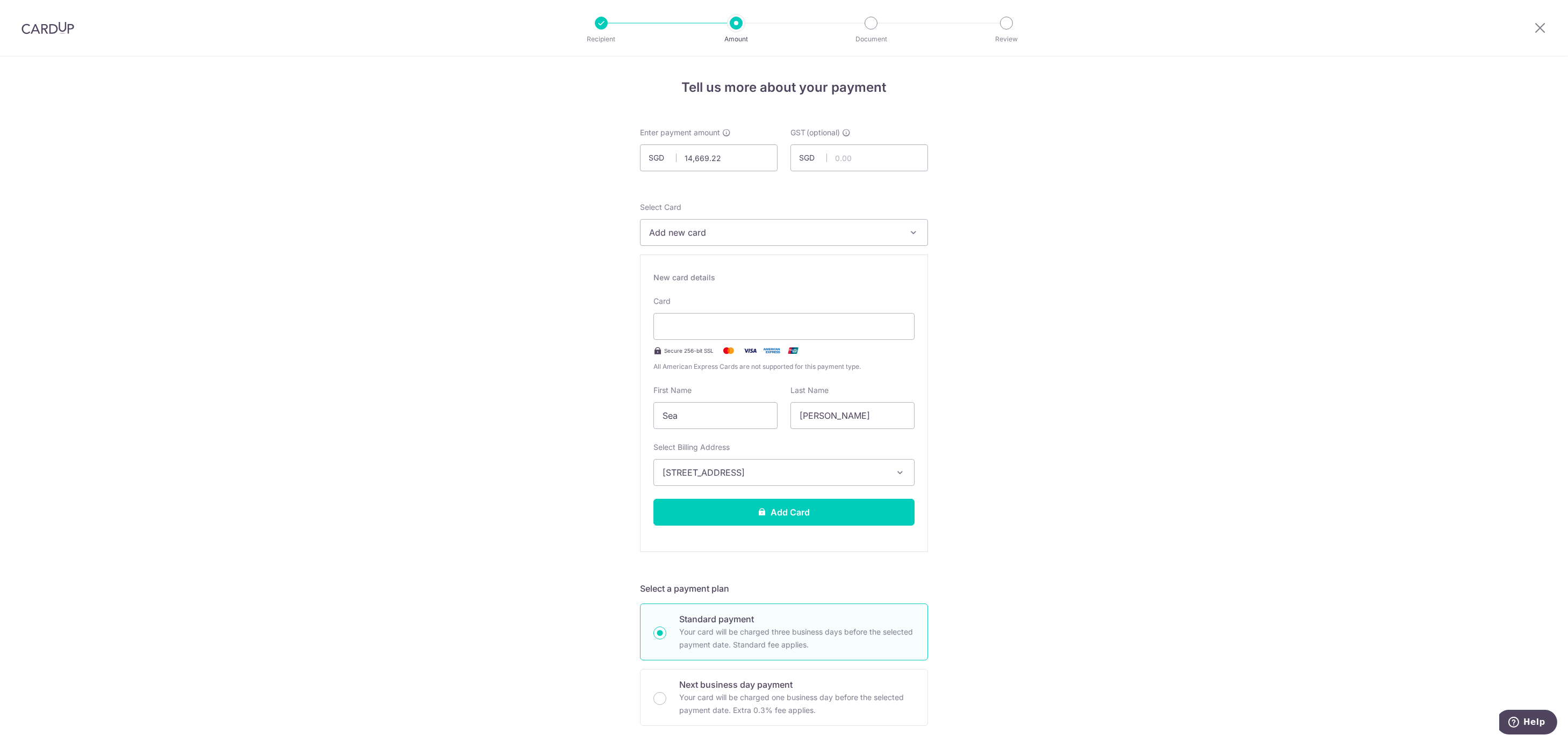
click at [663, 469] on span "[STREET_ADDRESS]" at bounding box center [774, 473] width 223 height 13
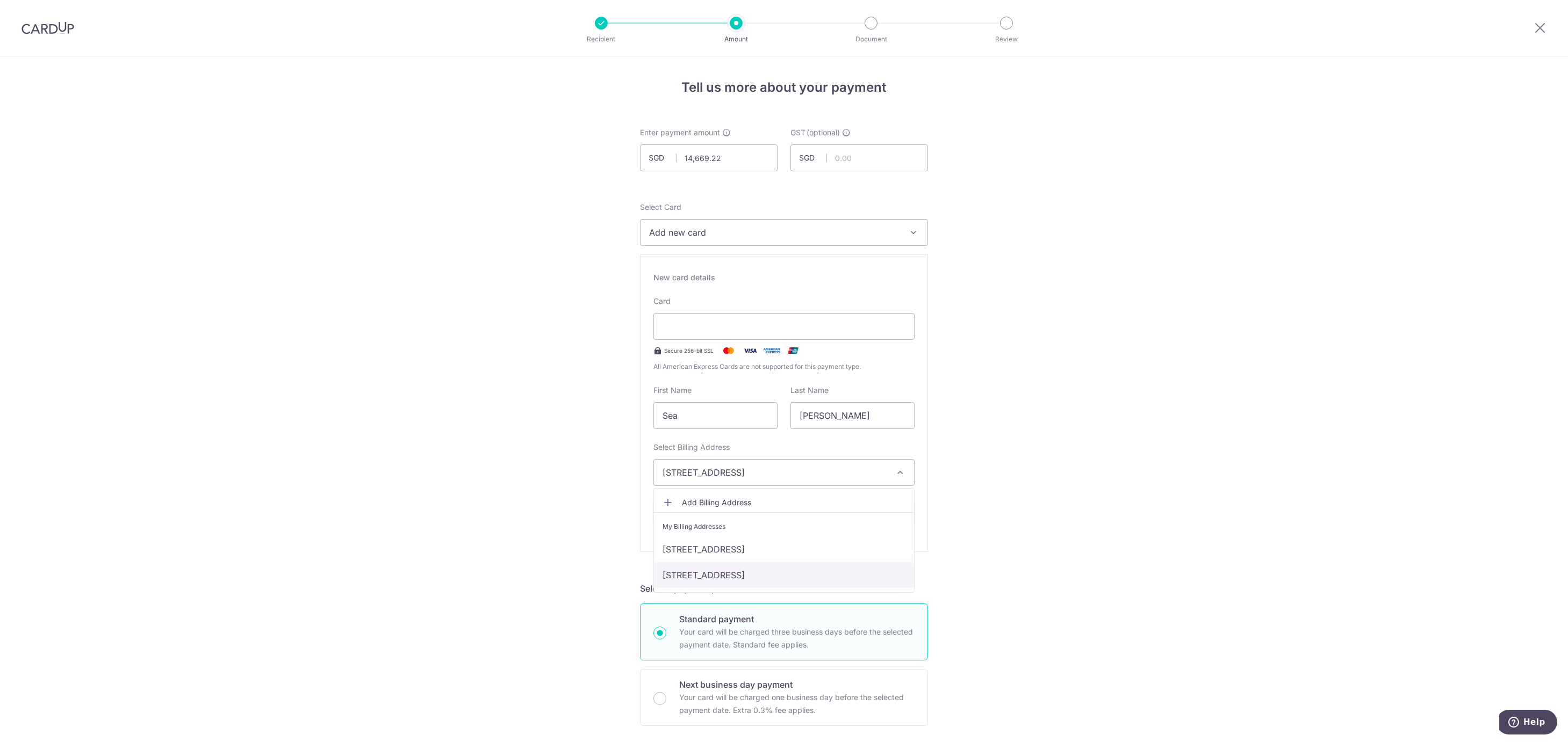
click at [680, 580] on link "[STREET_ADDRESS]" at bounding box center [784, 575] width 260 height 25
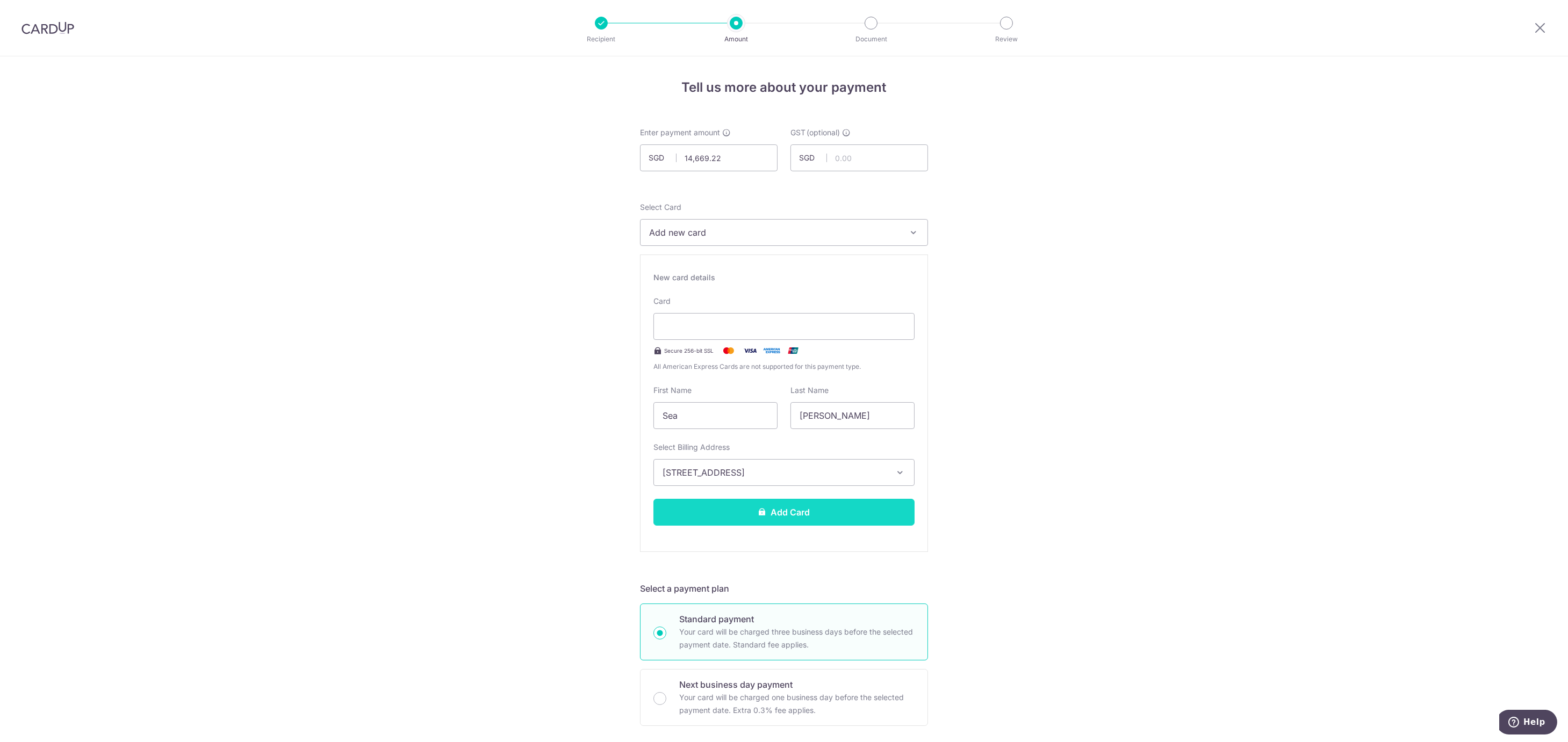
click at [697, 520] on button "Add Card" at bounding box center [783, 512] width 261 height 27
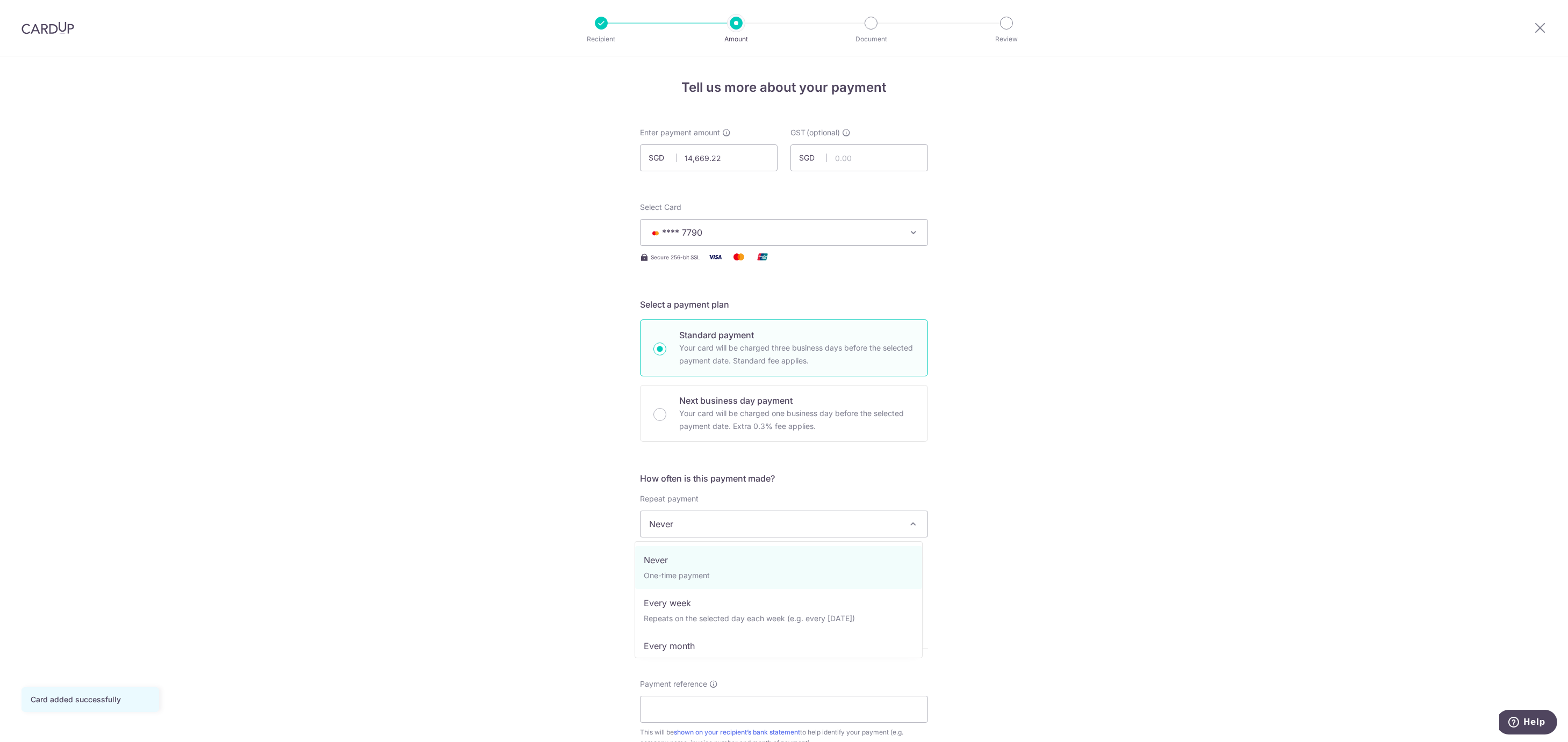
click at [728, 529] on span "Never" at bounding box center [784, 524] width 287 height 25
click at [681, 582] on input "text" at bounding box center [708, 581] width 137 height 27
click at [762, 682] on link "10" at bounding box center [770, 679] width 17 height 17
type input "10/10/2025"
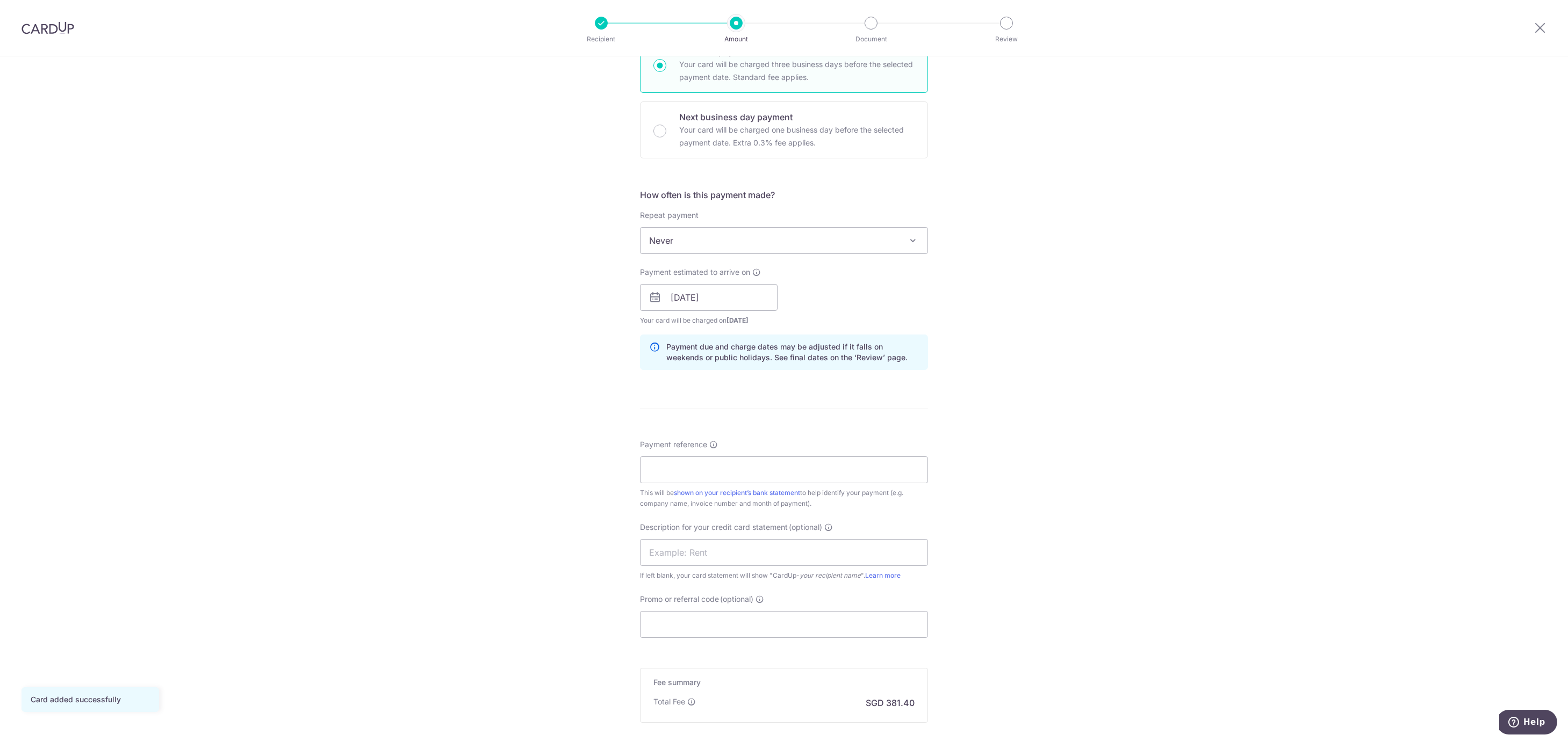
scroll to position [286, 0]
click at [691, 465] on input "Payment reference" at bounding box center [784, 467] width 288 height 27
type input "KIAN SENG YONG IMPORT AND EXPORT PT"
click at [707, 550] on input "text" at bounding box center [784, 550] width 288 height 27
type input "c"
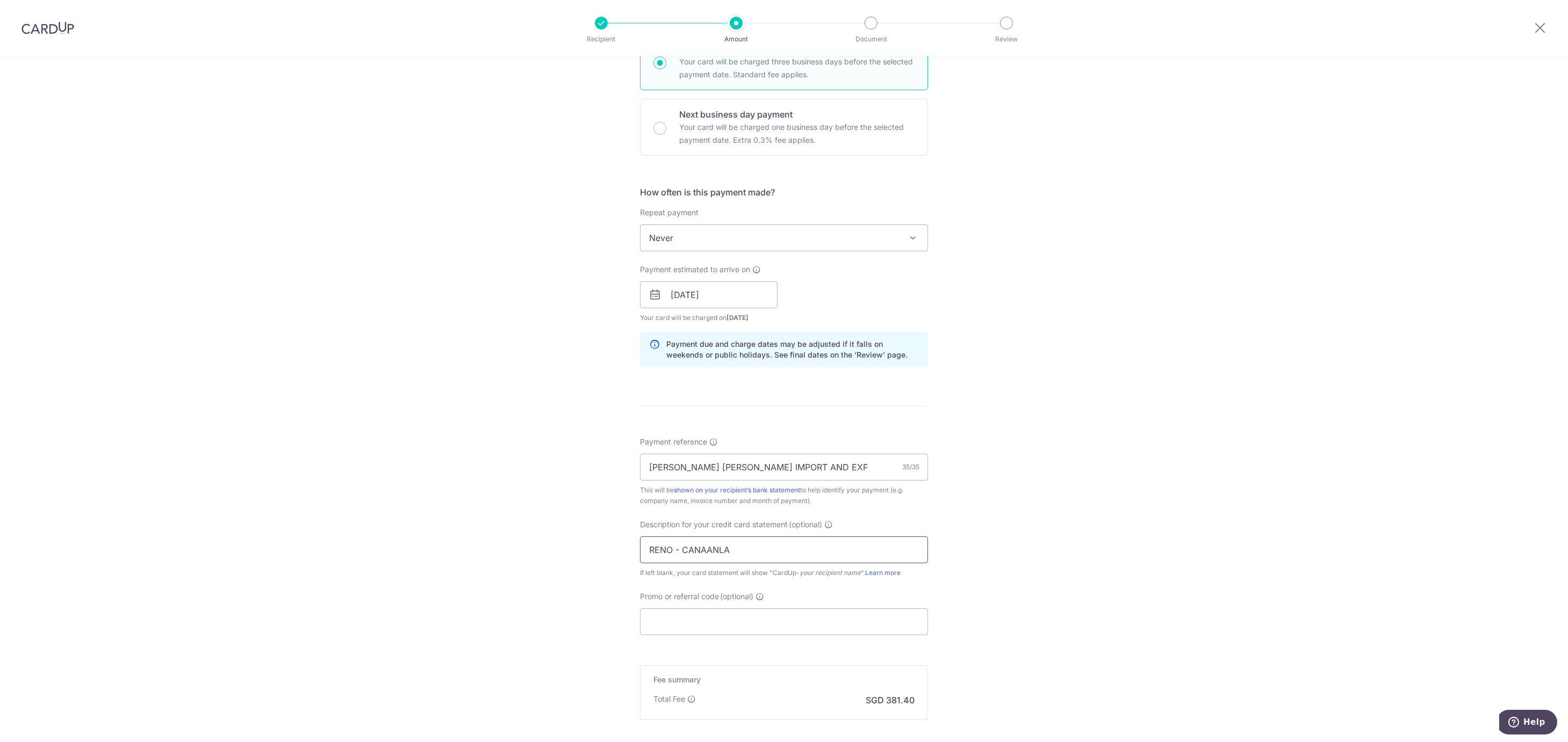
drag, startPoint x: 677, startPoint y: 550, endPoint x: 811, endPoint y: 548, distance: 134.0
click at [811, 548] on input "RENO - CANAANLA" at bounding box center [784, 550] width 288 height 27
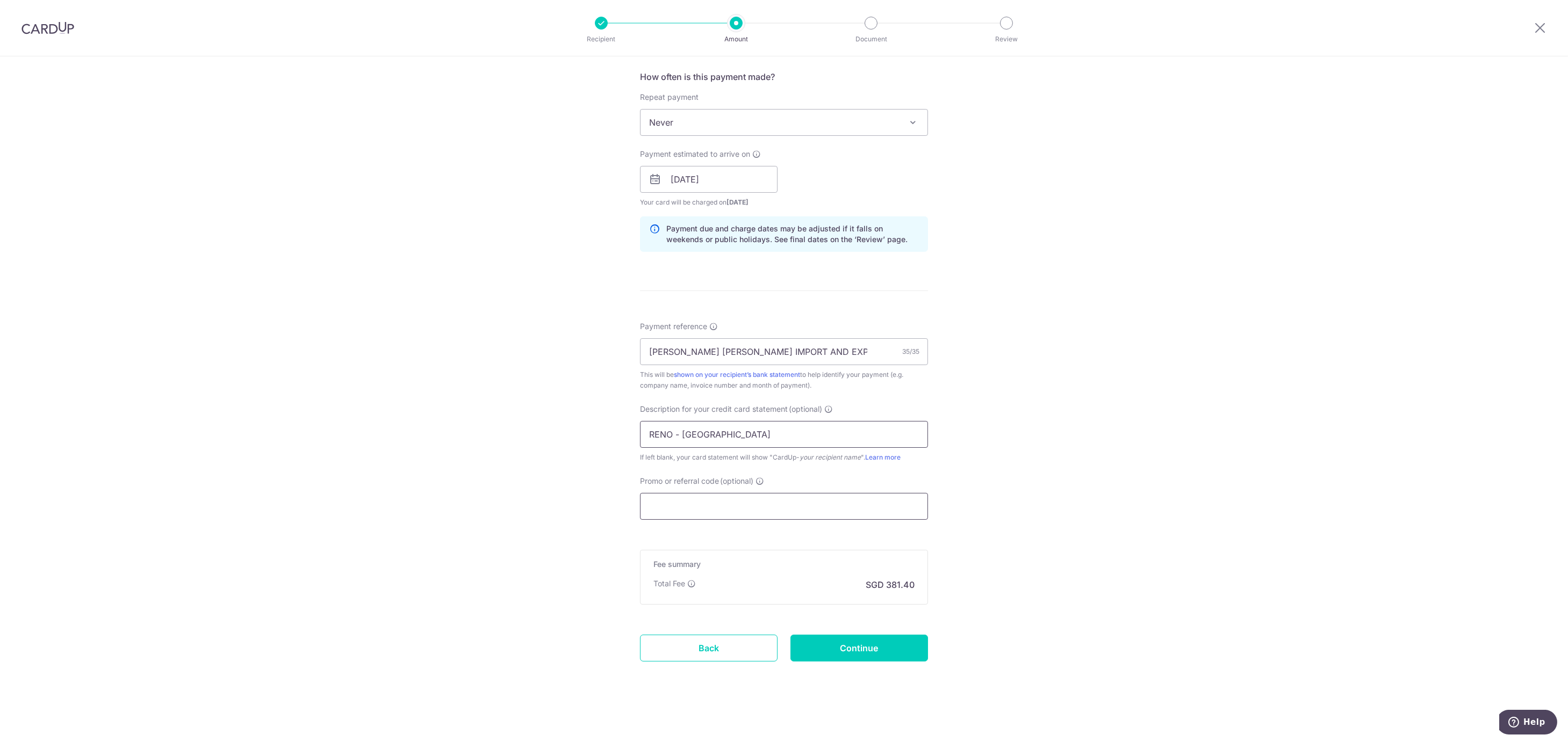
type input "RENO - CANLAND"
click at [685, 496] on input "Promo or referral code (optional)" at bounding box center [784, 507] width 288 height 27
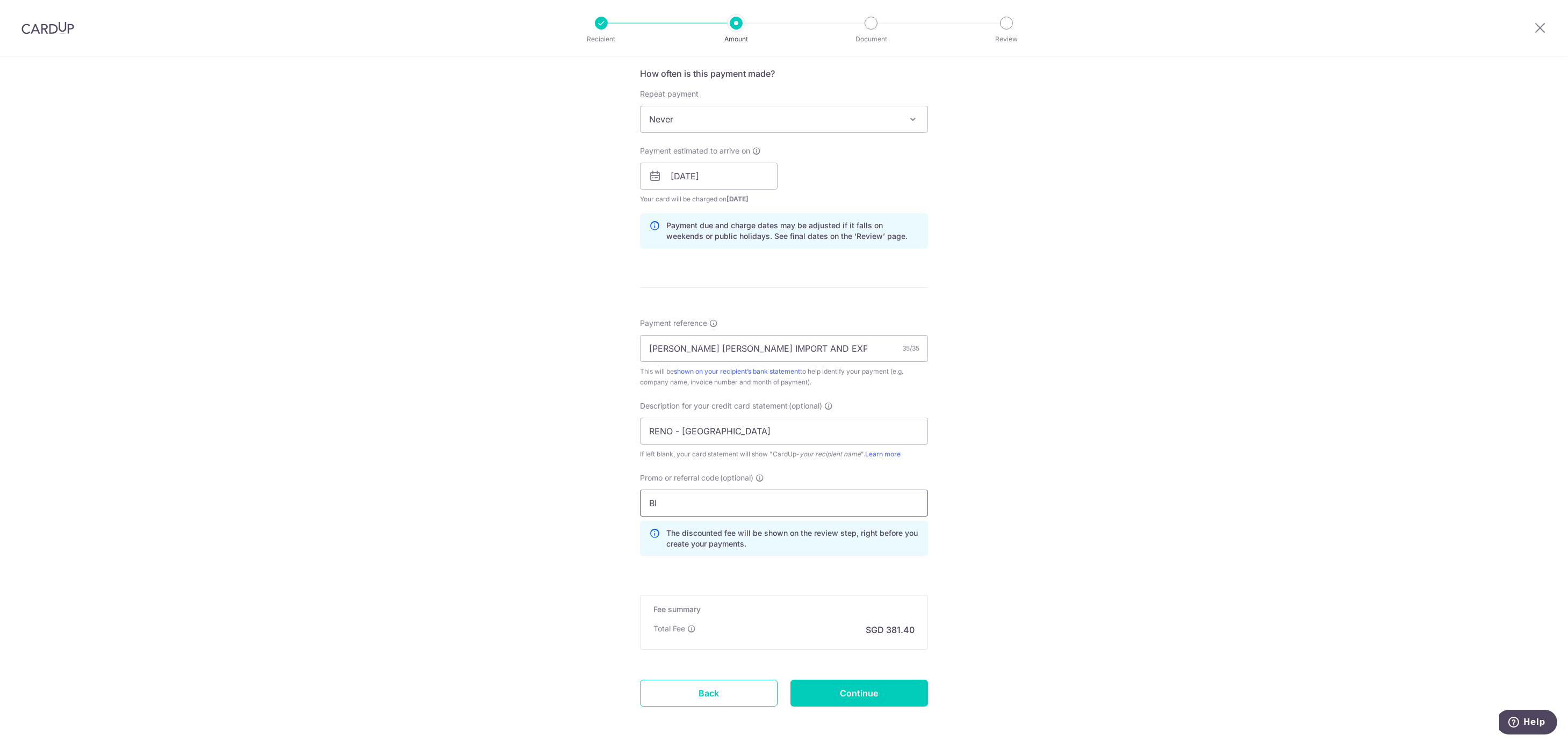
type input "B"
type input "BOFF185"
click at [863, 697] on input "Continue" at bounding box center [859, 693] width 137 height 27
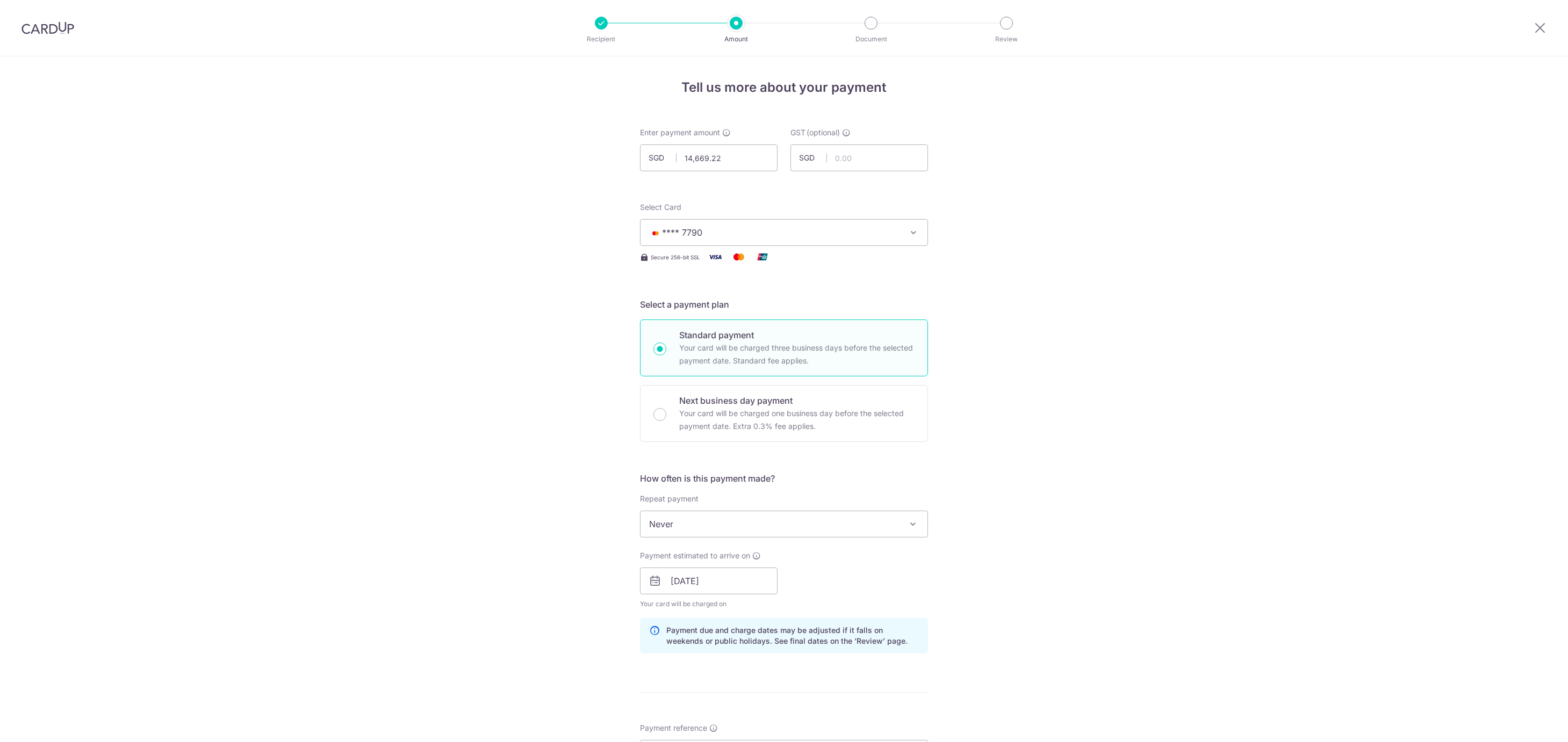
scroll to position [469, 0]
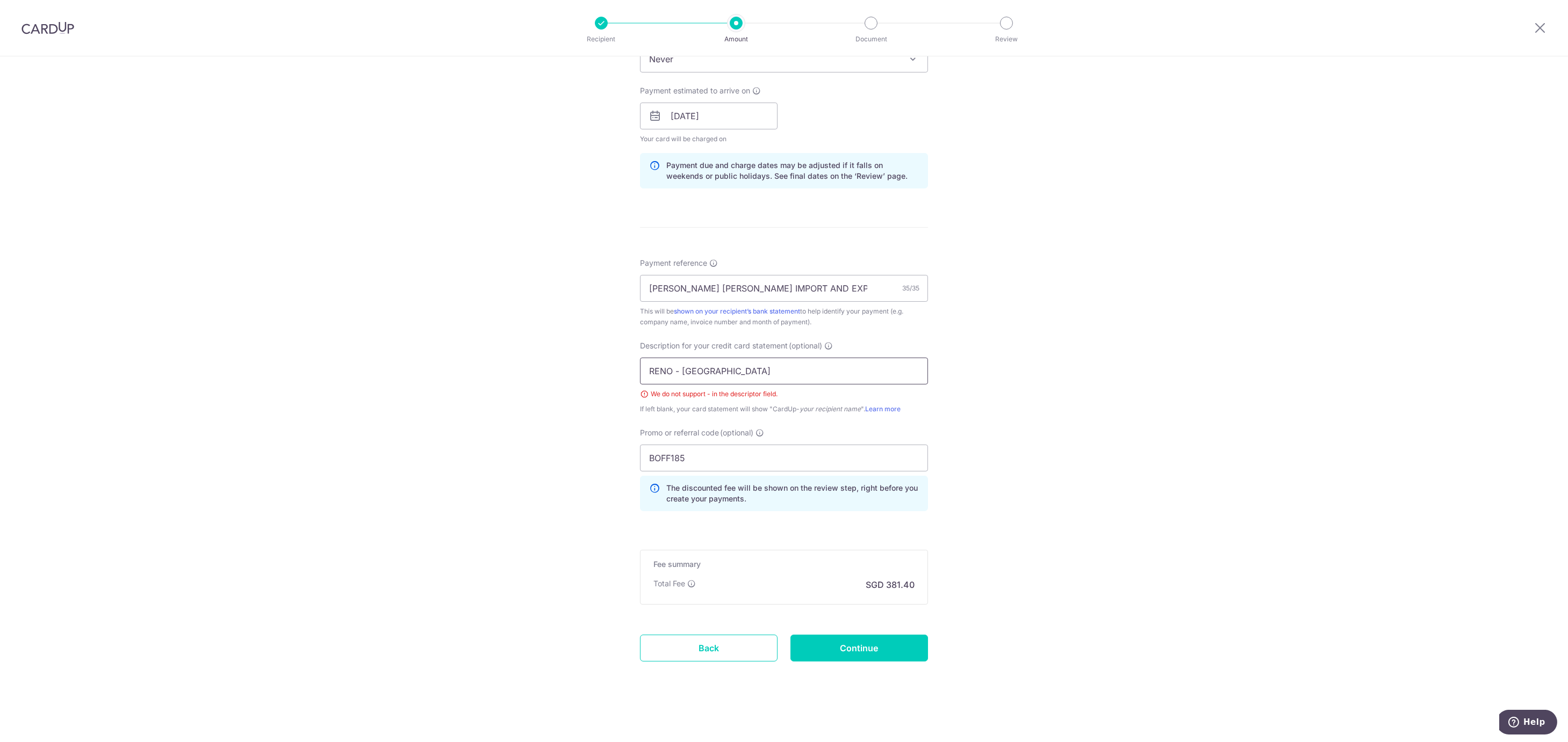
drag, startPoint x: 671, startPoint y: 363, endPoint x: 697, endPoint y: 414, distance: 57.2
click at [671, 365] on input "RENO - [GEOGRAPHIC_DATA]" at bounding box center [784, 371] width 288 height 27
click at [1156, 504] on div "Tell us more about your payment Enter payment amount SGD 14,669.22 14669.22 GST…" at bounding box center [784, 166] width 1568 height 1151
click at [672, 365] on input "RENO CANLAND" at bounding box center [784, 371] width 288 height 27
type input "RENO CANLAND"
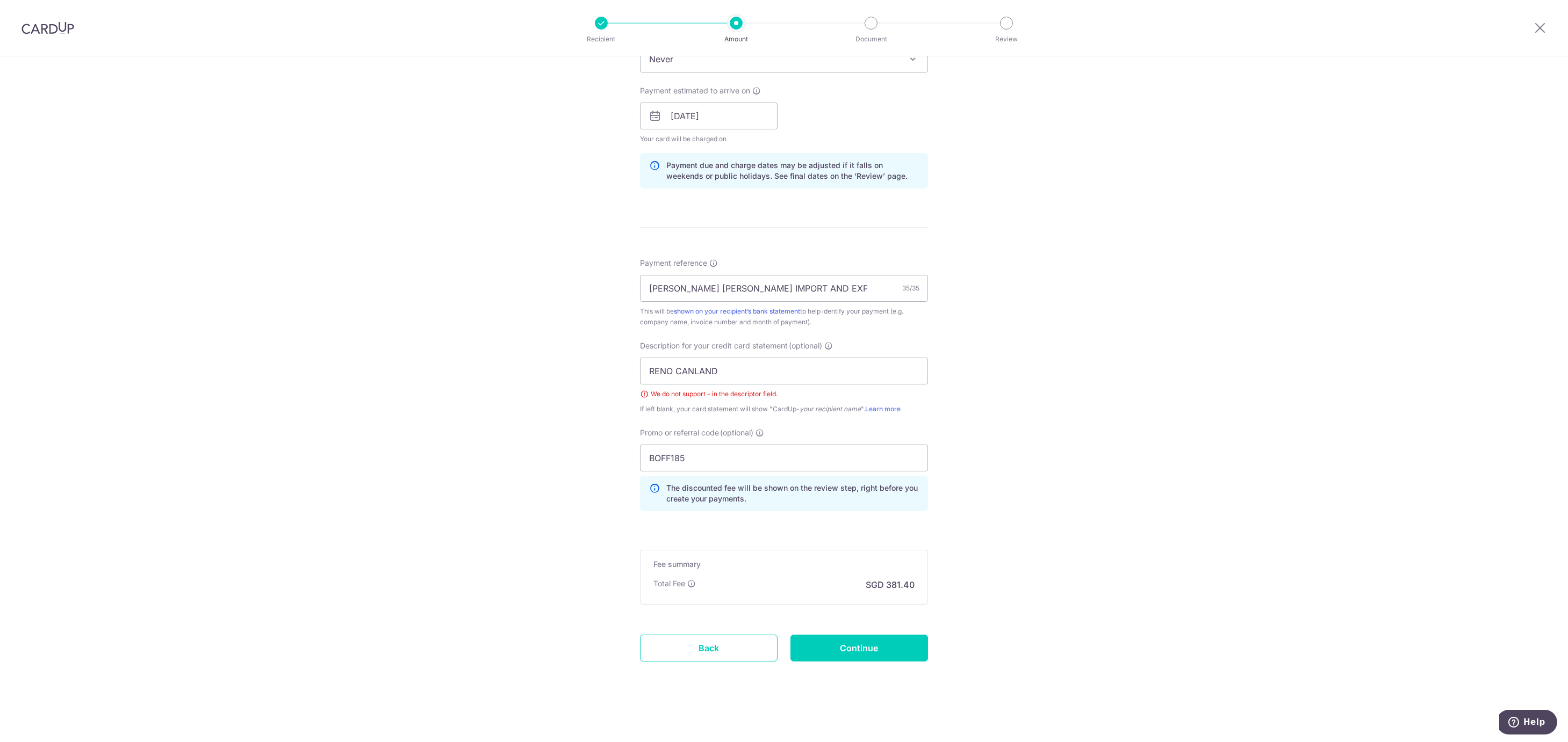
click at [870, 632] on form "Enter payment amount SGD 14,669.22 14669.22 GST (optional) SGD Select Card ****…" at bounding box center [784, 177] width 288 height 1030
click at [870, 649] on input "Continue" at bounding box center [859, 648] width 137 height 27
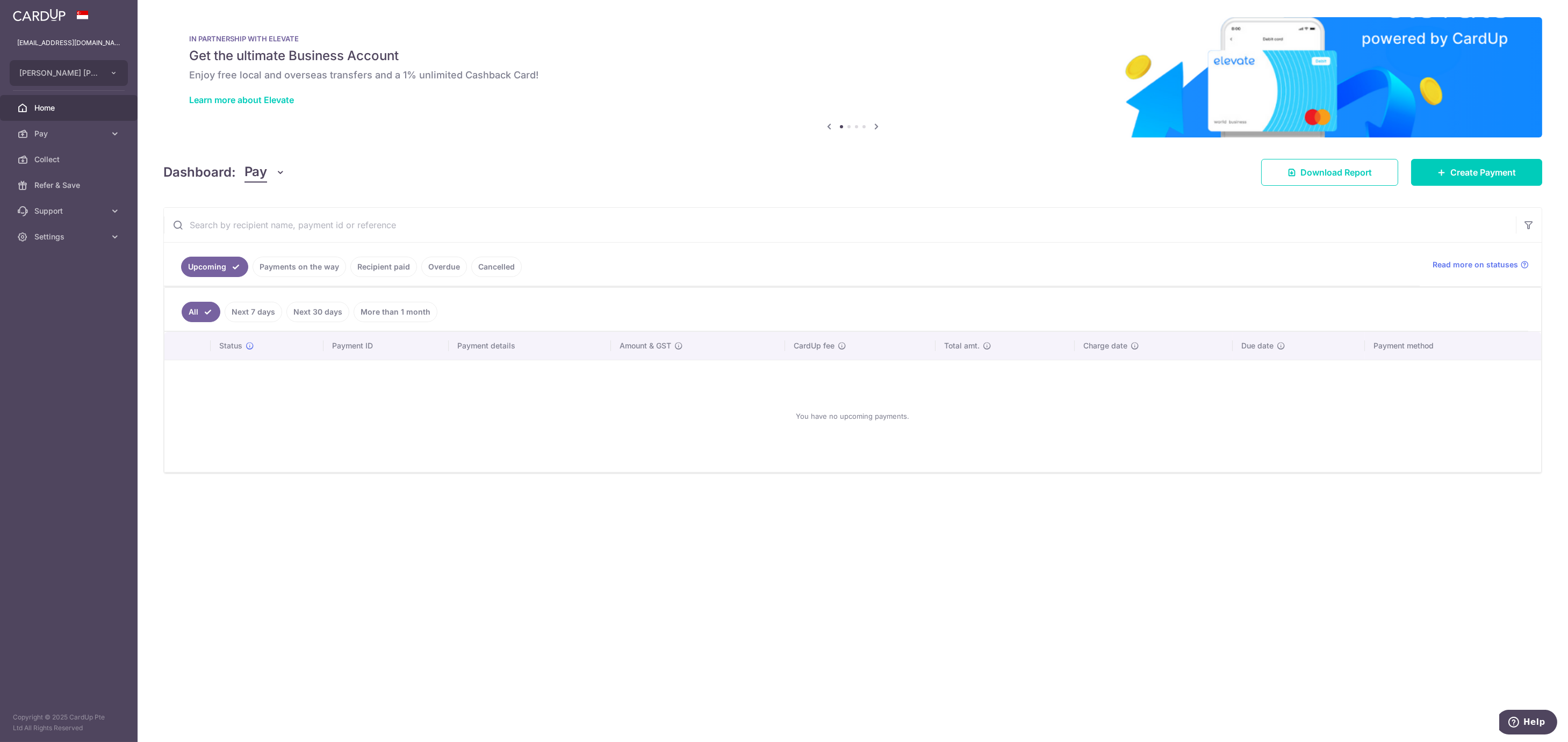
click at [323, 269] on link "Payments on the way" at bounding box center [299, 267] width 93 height 20
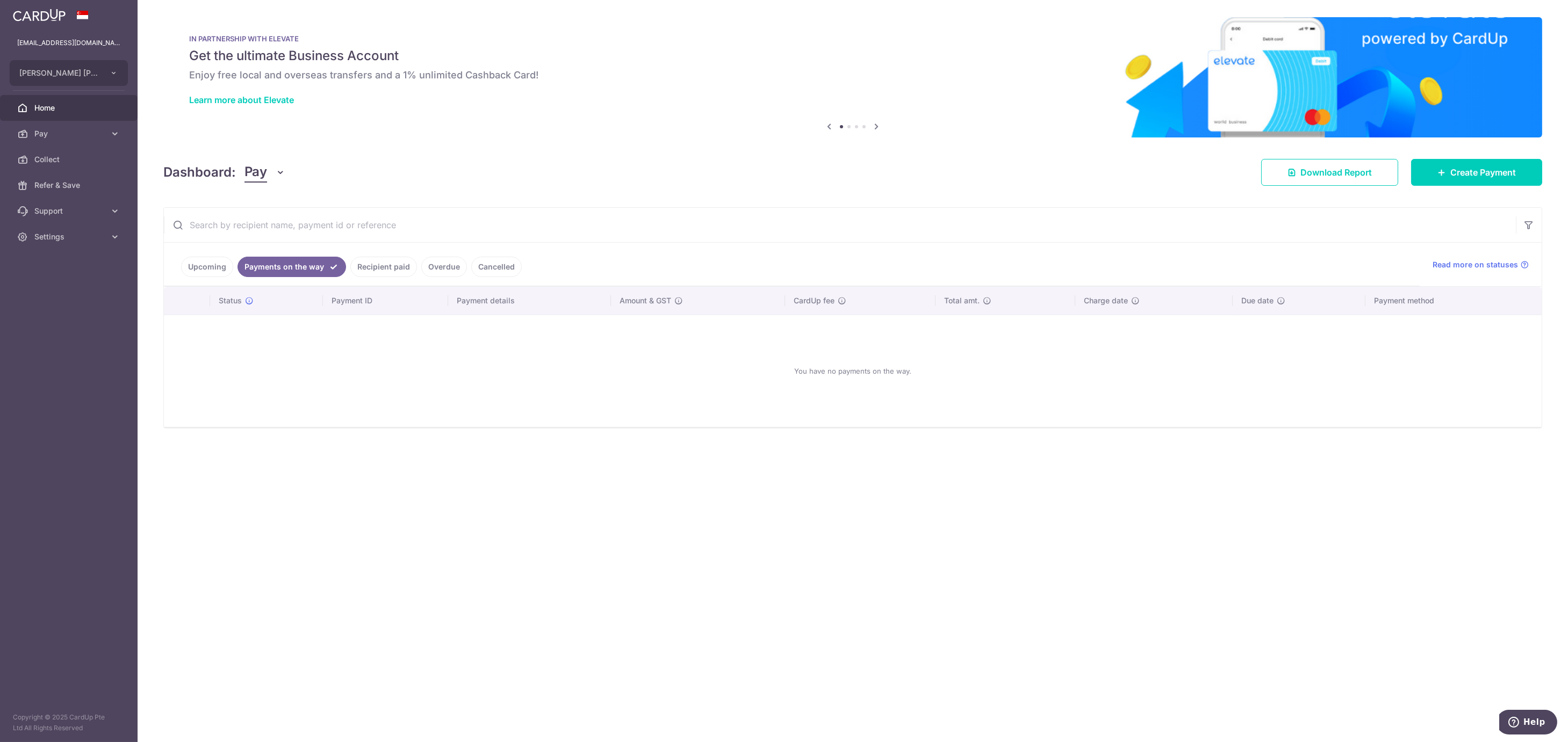
click at [393, 268] on link "Recipient paid" at bounding box center [383, 267] width 66 height 20
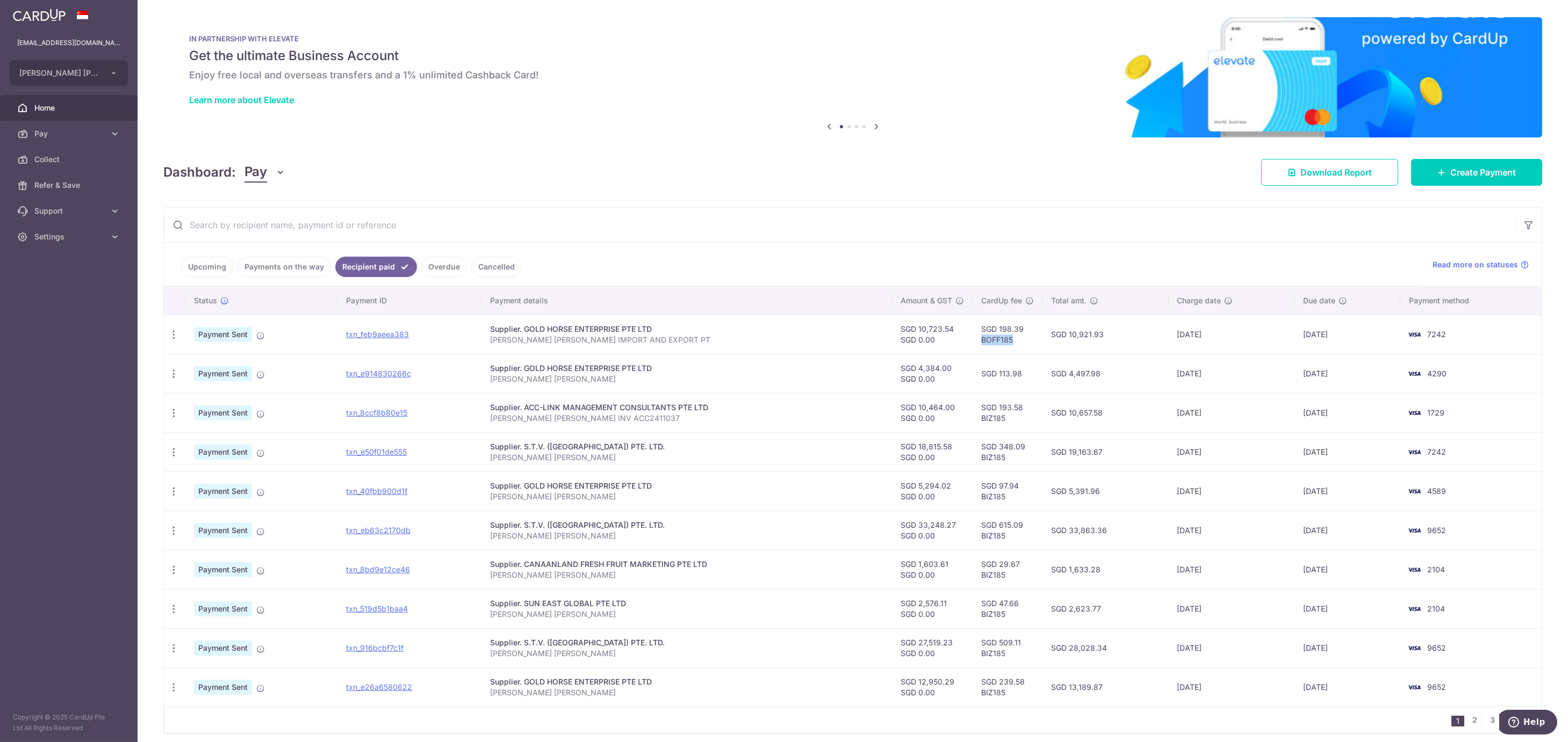
drag, startPoint x: 995, startPoint y: 345, endPoint x: 975, endPoint y: 347, distance: 20.1
click at [975, 347] on td "SGD 198.39 BOFF185" at bounding box center [1007, 334] width 70 height 39
copy td "BOFF185"
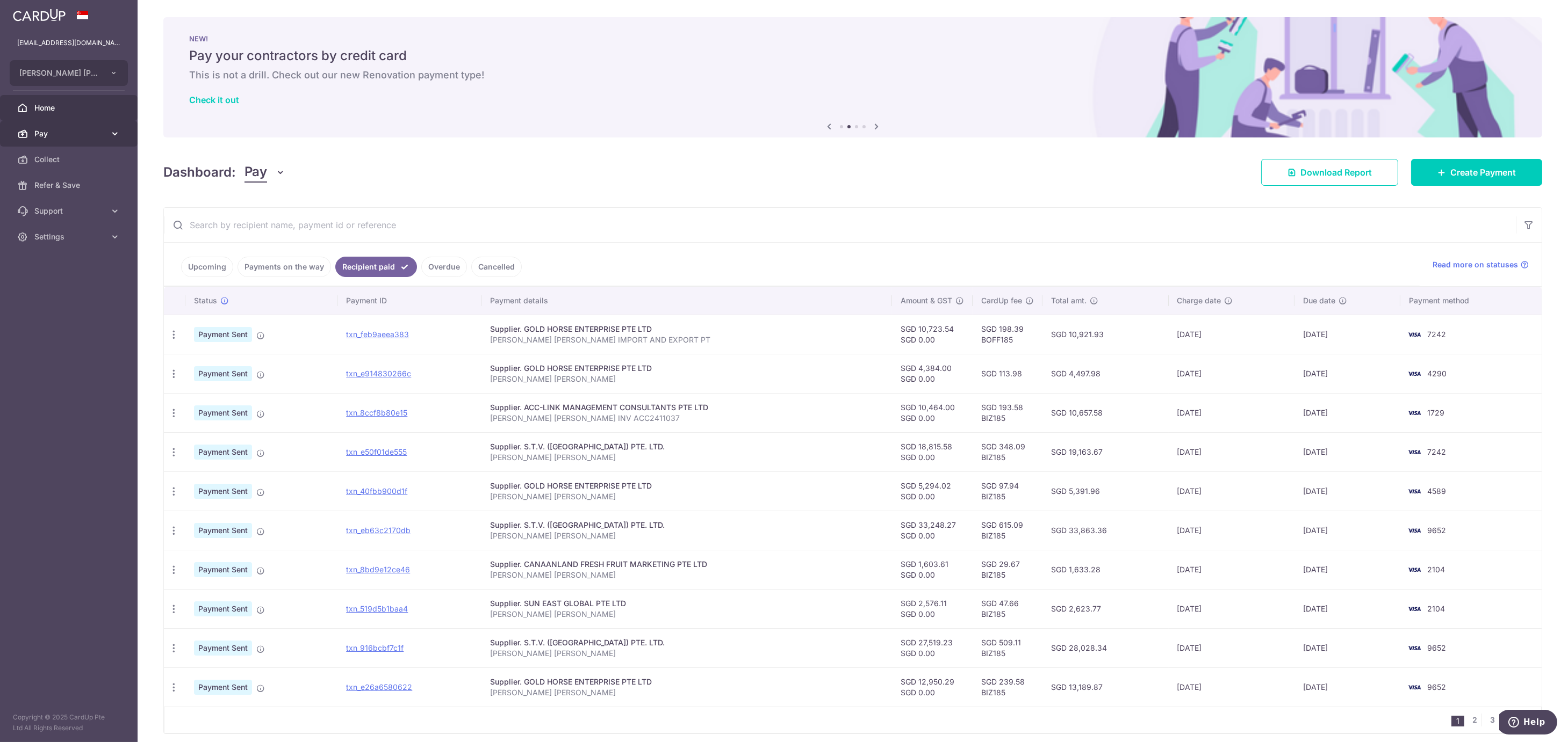
click at [61, 133] on span "Pay" at bounding box center [70, 134] width 71 height 11
click at [38, 129] on span "Pay" at bounding box center [70, 134] width 71 height 11
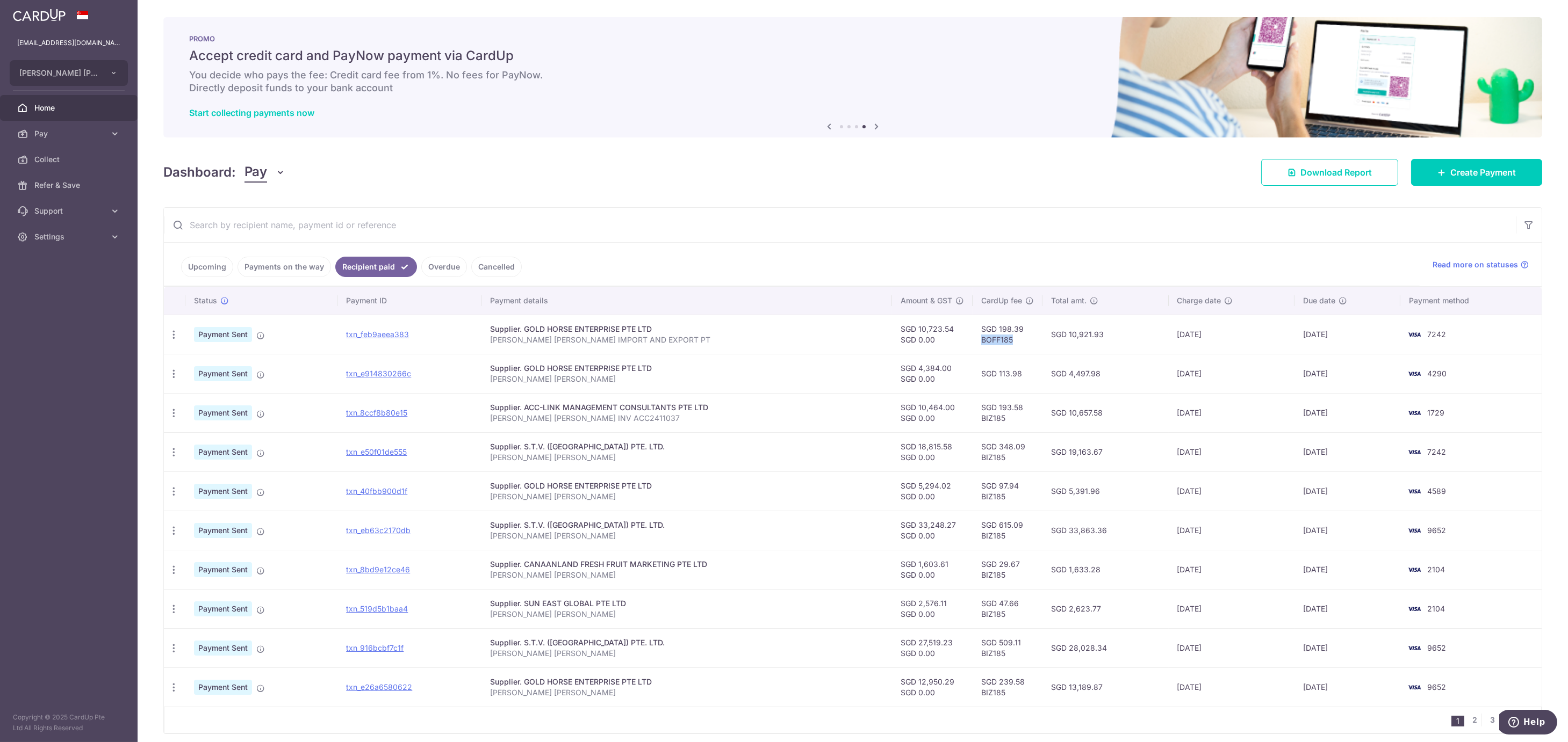
drag, startPoint x: 1010, startPoint y: 346, endPoint x: 973, endPoint y: 347, distance: 37.0
click at [973, 347] on td "SGD 198.39 BOFF185" at bounding box center [1007, 334] width 70 height 39
copy td "BOFF185"
drag, startPoint x: 42, startPoint y: 135, endPoint x: 535, endPoint y: 166, distance: 494.0
click at [535, 166] on div "Dashboard: Pay Pay Collect Download Report Create Payment" at bounding box center [853, 170] width 1379 height 31
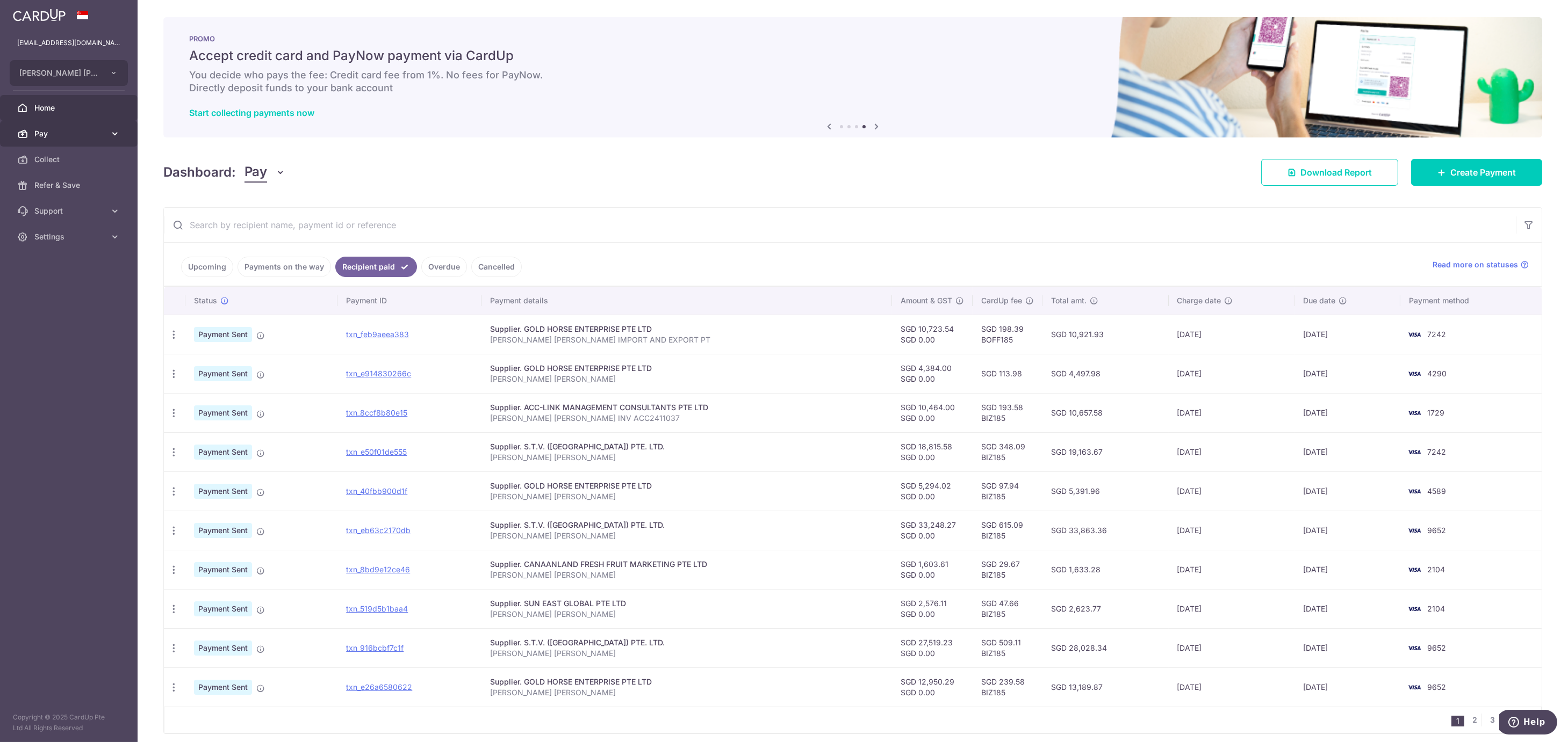
click at [65, 130] on span "Pay" at bounding box center [70, 134] width 71 height 11
click at [56, 158] on span "Payments" at bounding box center [70, 160] width 71 height 11
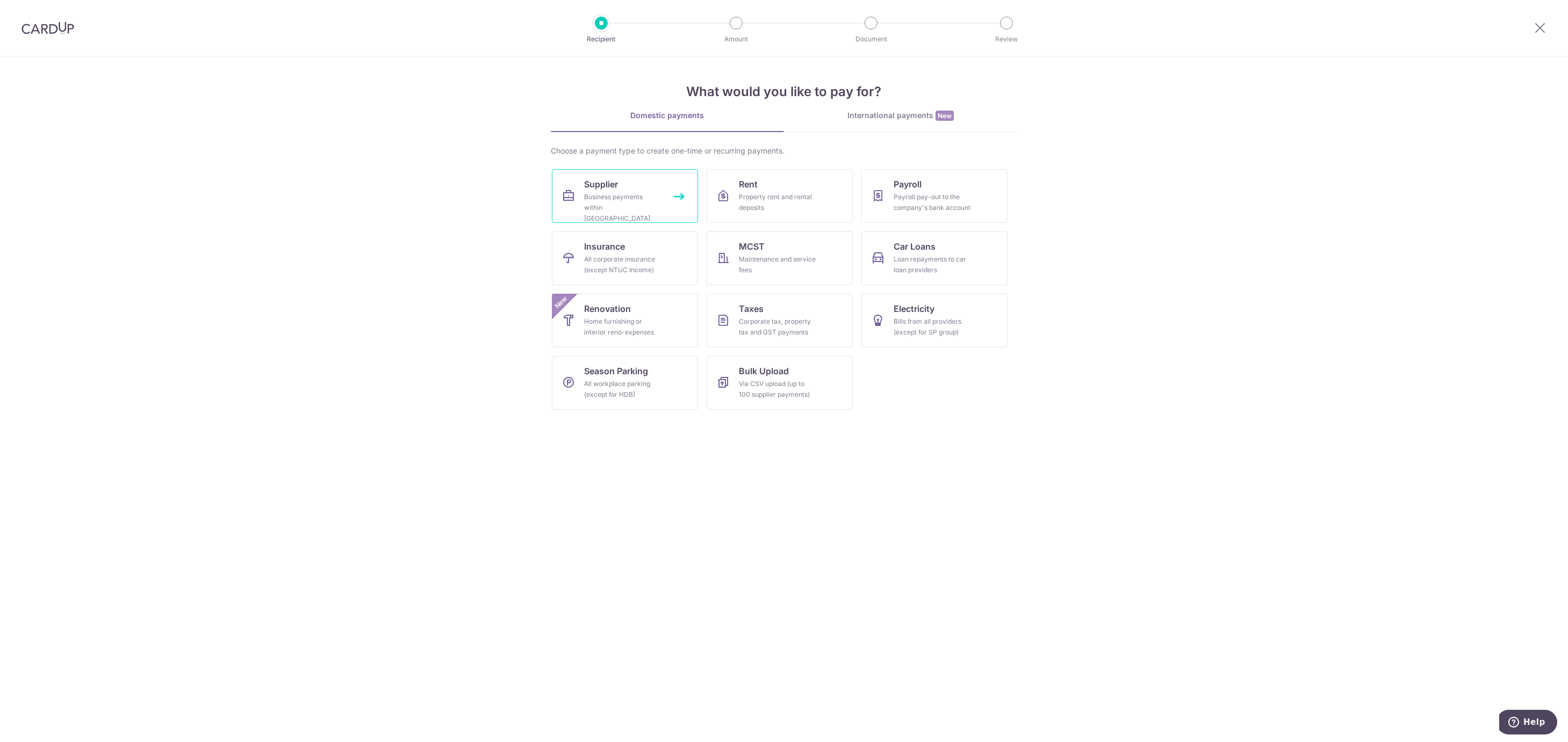
click at [607, 191] on link "Supplier Business payments within [GEOGRAPHIC_DATA]" at bounding box center [625, 196] width 146 height 54
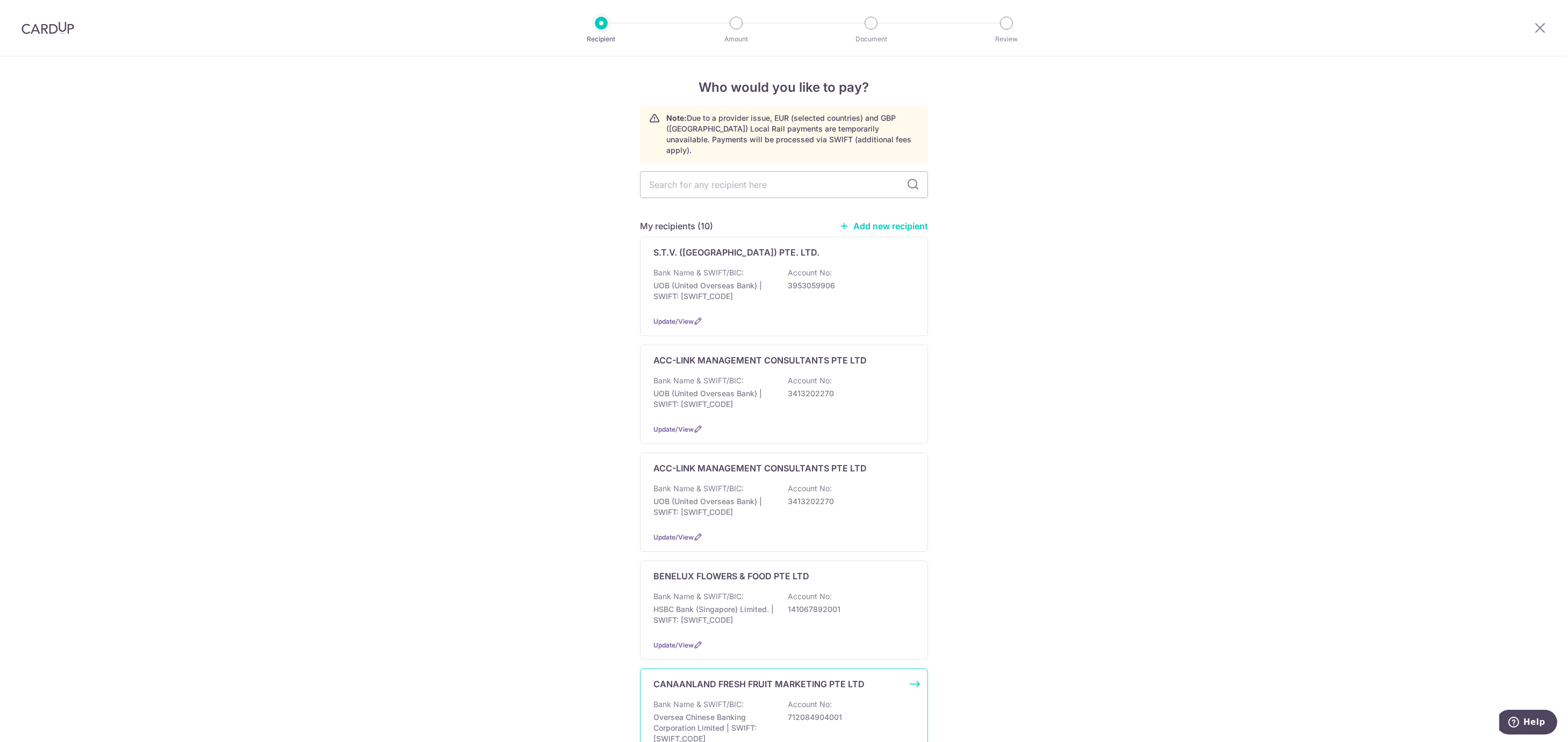
click at [699, 690] on div "CANAANLAND FRESH FRUIT MARKETING PTE LTD Bank Name & SWIFT/BIC: Oversea Chinese…" at bounding box center [784, 721] width 288 height 105
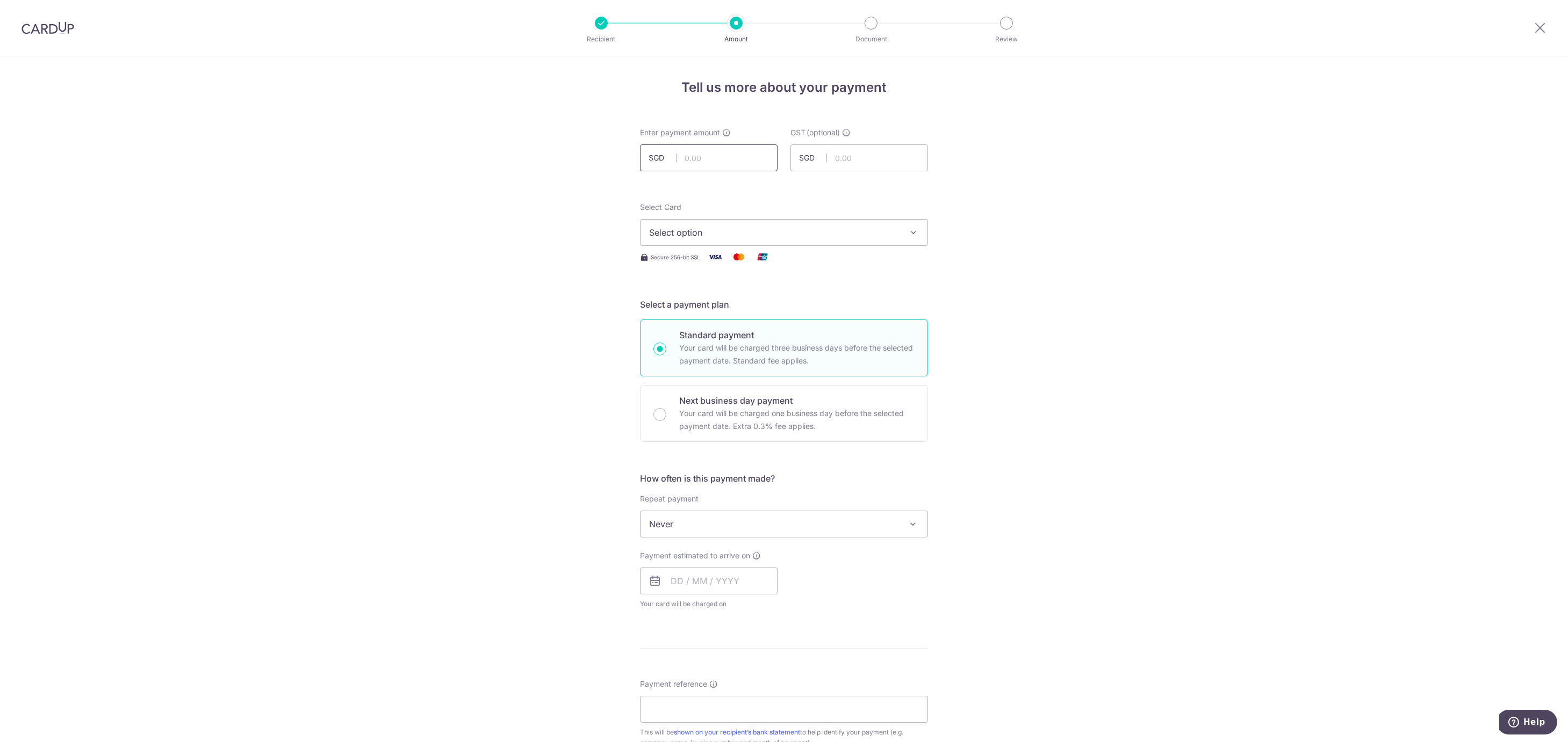
click at [690, 154] on input "text" at bounding box center [708, 158] width 137 height 27
type input "14,669.22"
click at [540, 185] on div "Tell us more about your payment Enter payment amount SGD 14,669.22 14669.22 GST…" at bounding box center [784, 578] width 1568 height 1044
click at [797, 231] on span "Select option" at bounding box center [774, 232] width 250 height 13
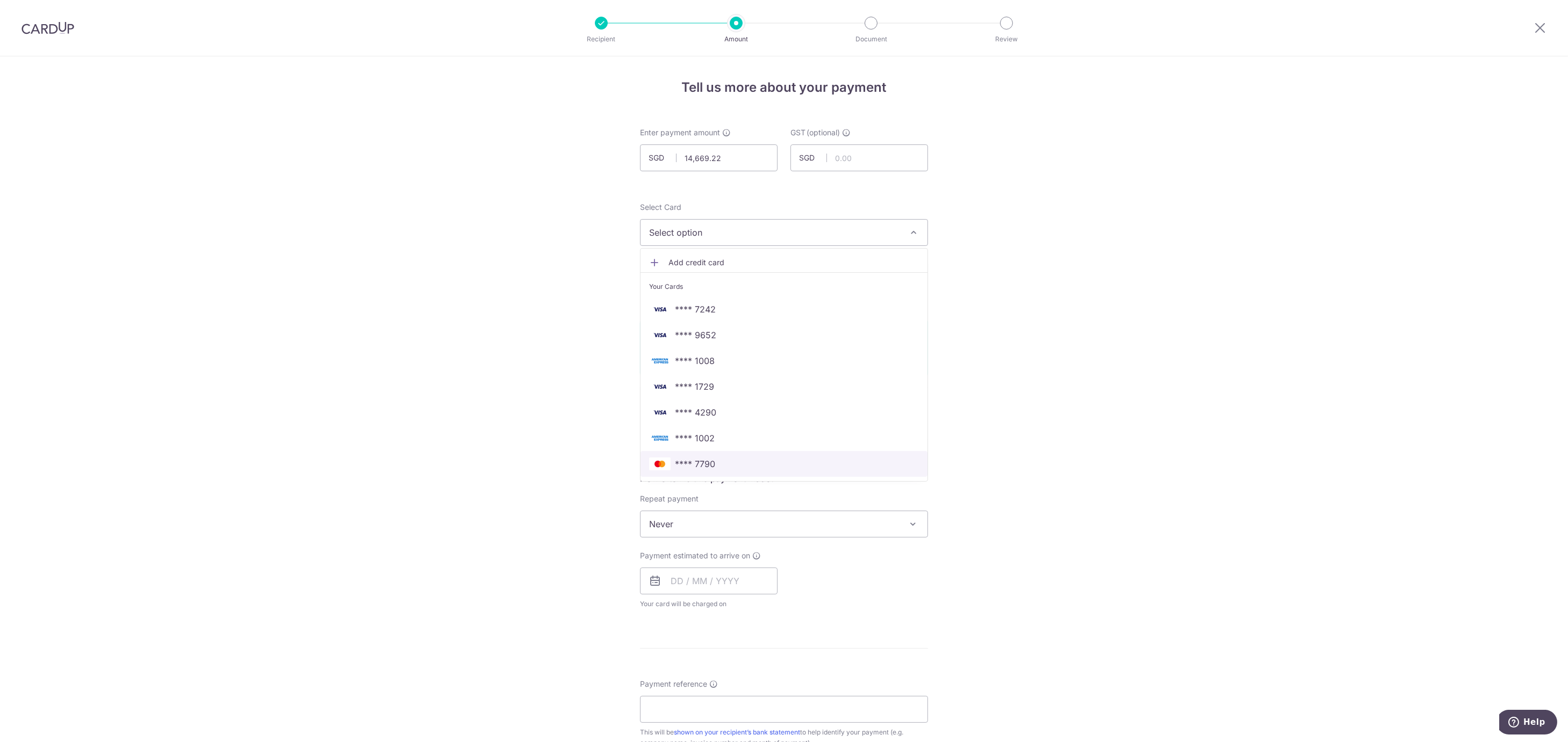
click at [736, 472] on link "**** 7790" at bounding box center [784, 464] width 287 height 25
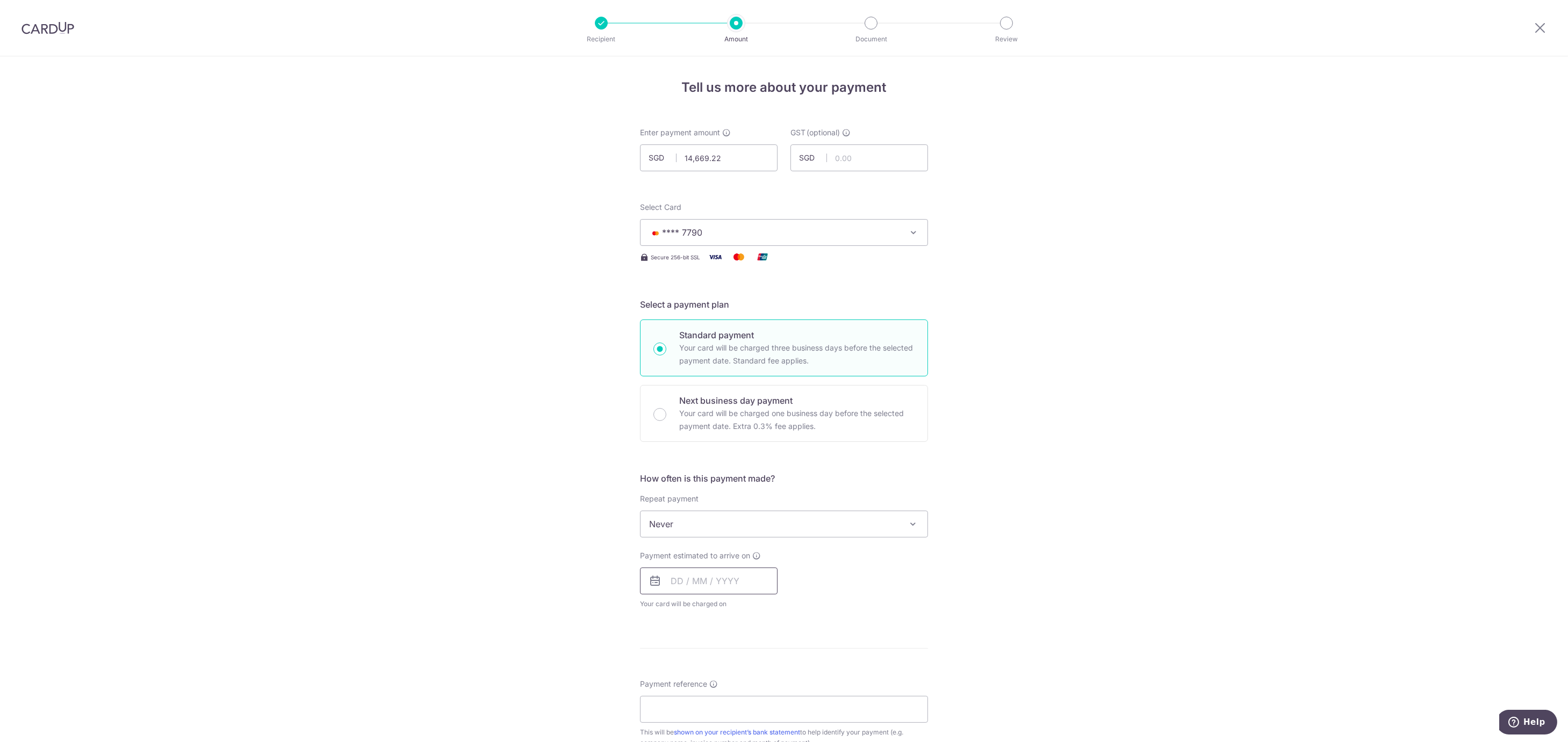
click at [684, 579] on input "text" at bounding box center [708, 581] width 137 height 27
click at [762, 683] on link "10" at bounding box center [770, 679] width 17 height 17
type input "10/10/2025"
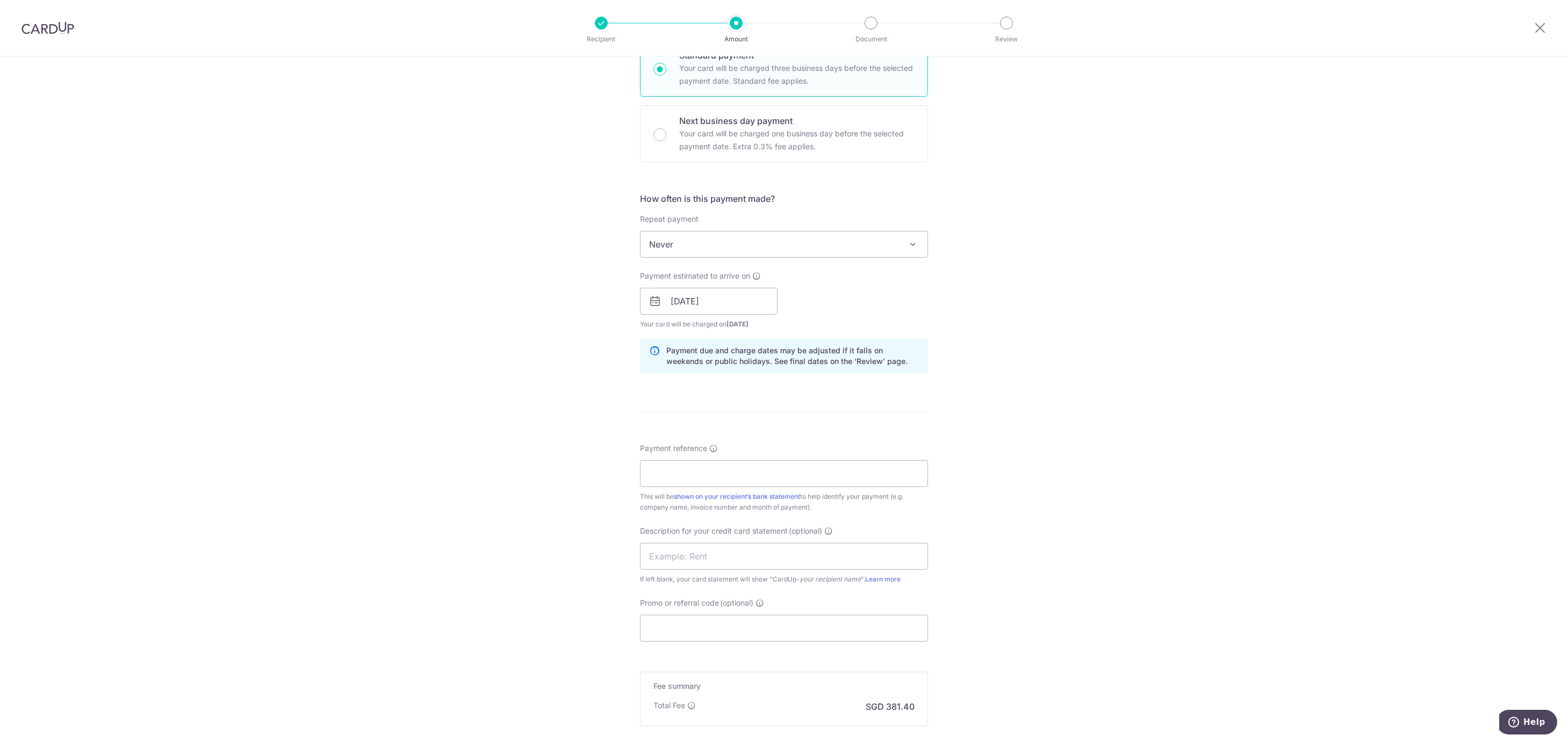
scroll to position [286, 0]
click at [657, 468] on input "Payment reference" at bounding box center [784, 467] width 288 height 27
click at [738, 467] on input "KIAN SENG YONG" at bounding box center [784, 467] width 288 height 27
type input "KIAN SENG YONG IMPORT AND EXPORT PT"
click at [704, 552] on input "text" at bounding box center [784, 550] width 288 height 27
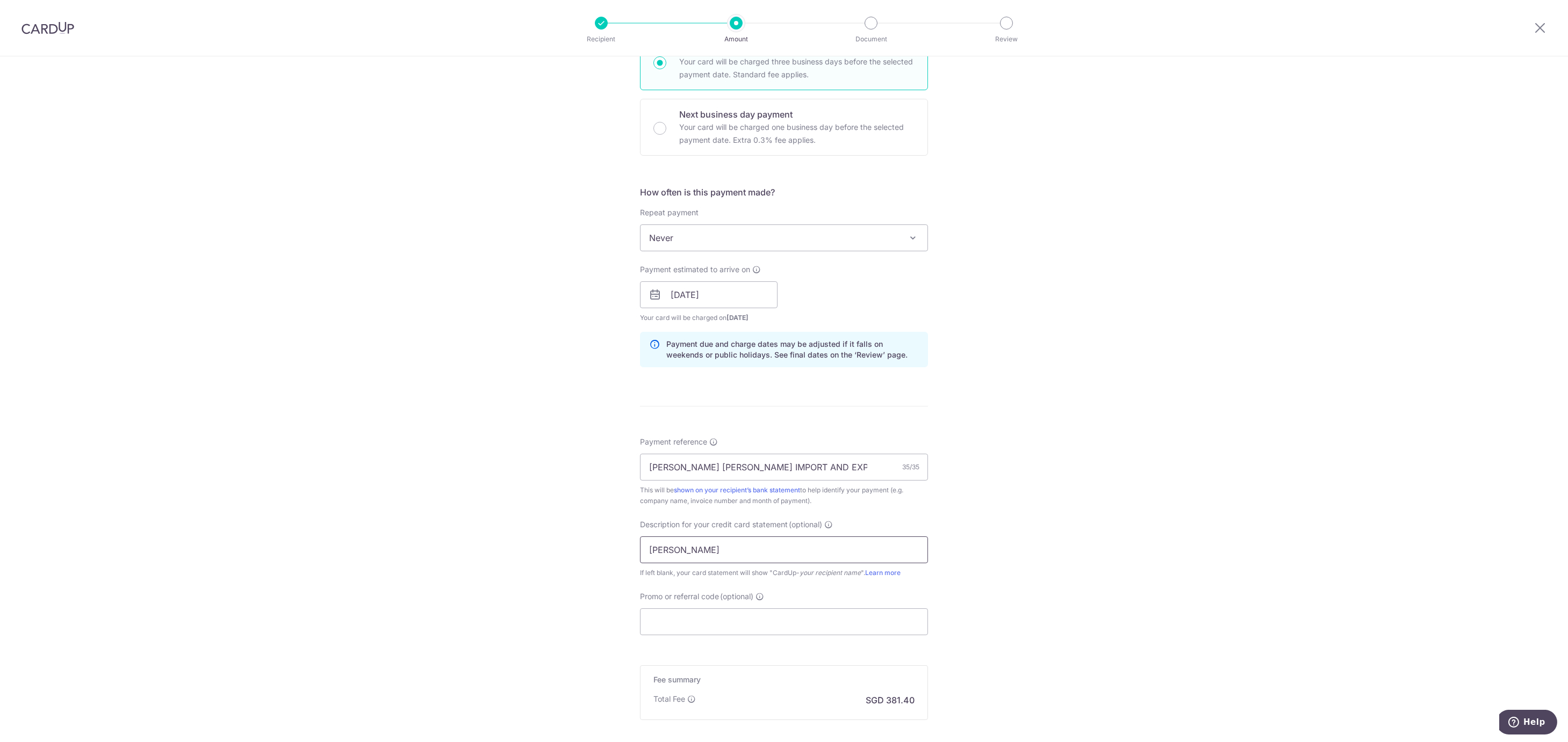
drag, startPoint x: 668, startPoint y: 554, endPoint x: 899, endPoint y: 551, distance: 231.0
click at [899, 551] on input "RENO YONG JOO" at bounding box center [784, 550] width 288 height 27
type input "RENO CANAANLAND"
click at [748, 621] on input "Promo or referral code (optional)" at bounding box center [784, 622] width 288 height 27
paste input "BOFF185"
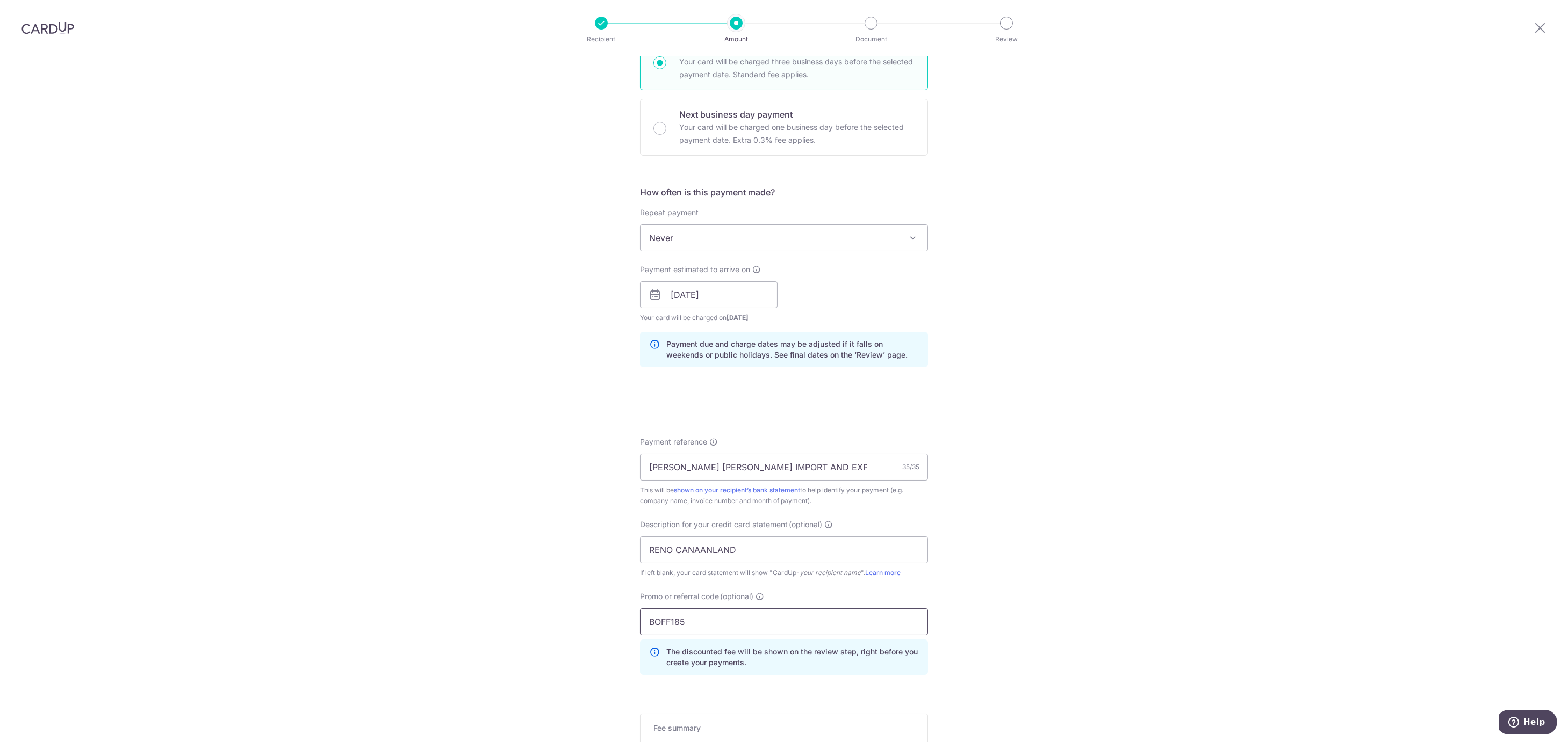
scroll to position [454, 0]
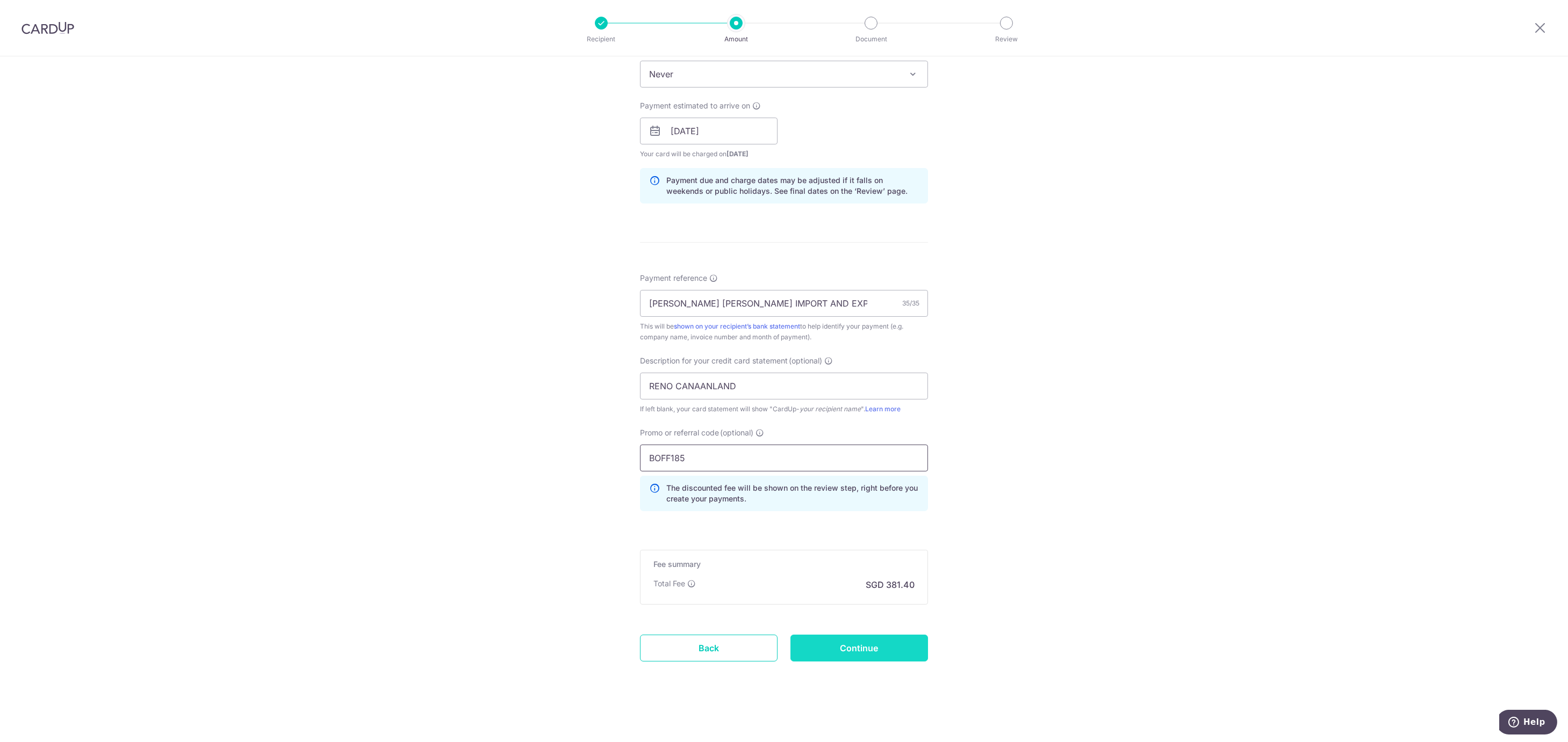
type input "BOFF185"
click at [887, 646] on input "Continue" at bounding box center [859, 648] width 137 height 27
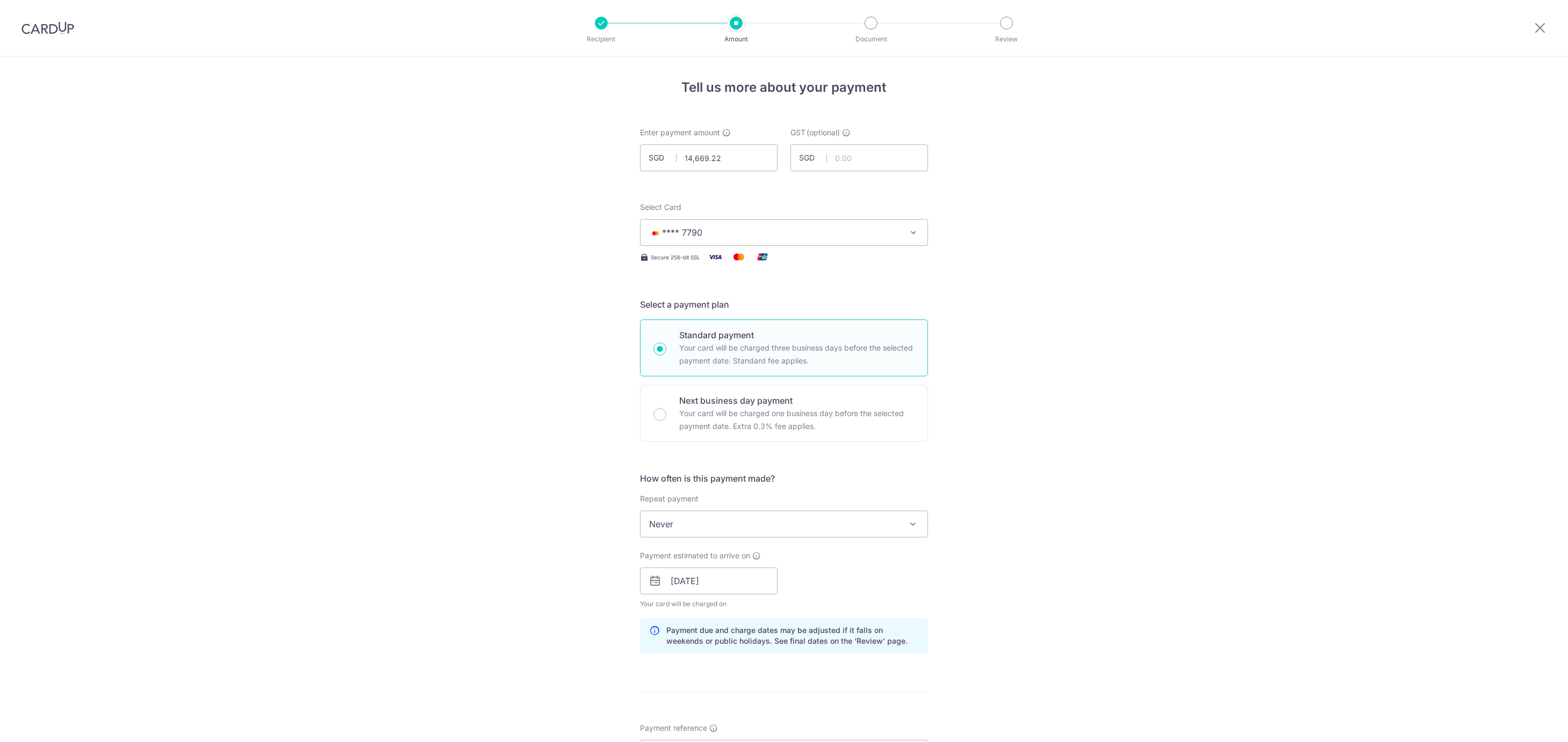
scroll to position [469, 0]
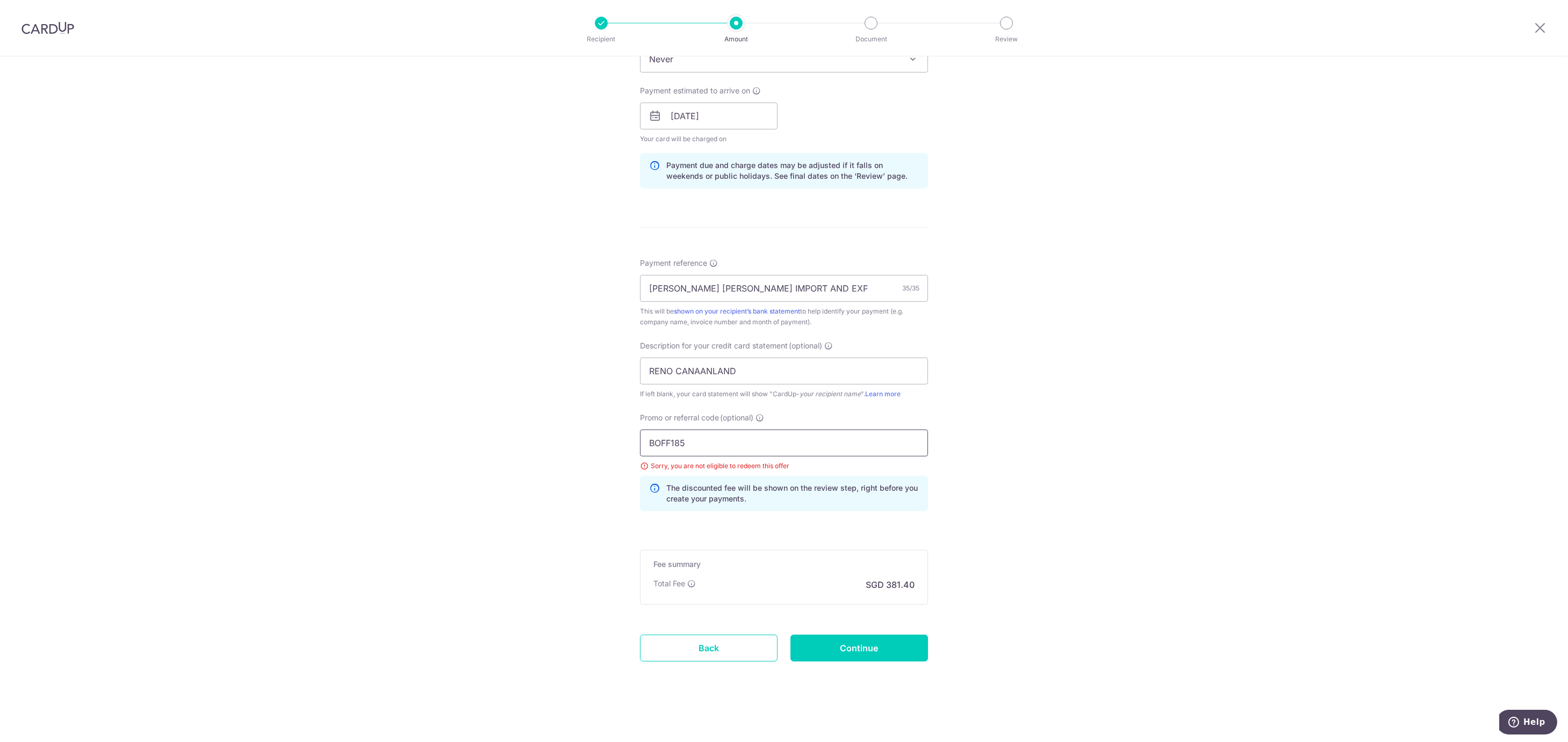
drag, startPoint x: 668, startPoint y: 428, endPoint x: 577, endPoint y: 421, distance: 91.3
click at [577, 421] on div "Tell us more about your payment Enter payment amount SGD 14,669.22 14669.22 GST…" at bounding box center [784, 166] width 1568 height 1151
click at [878, 649] on input "Continue" at bounding box center [859, 648] width 137 height 27
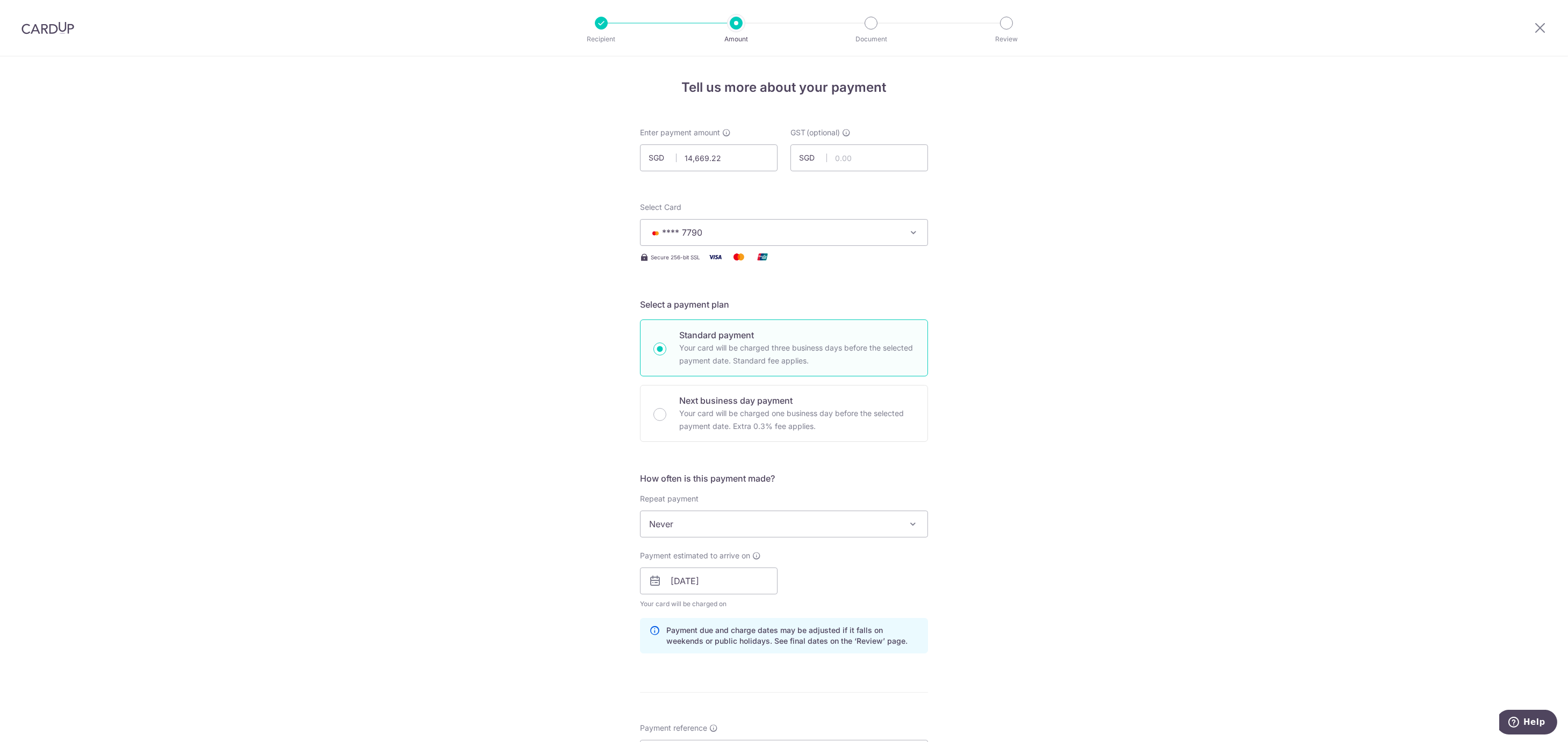
click at [779, 233] on span "**** 7790" at bounding box center [774, 232] width 250 height 13
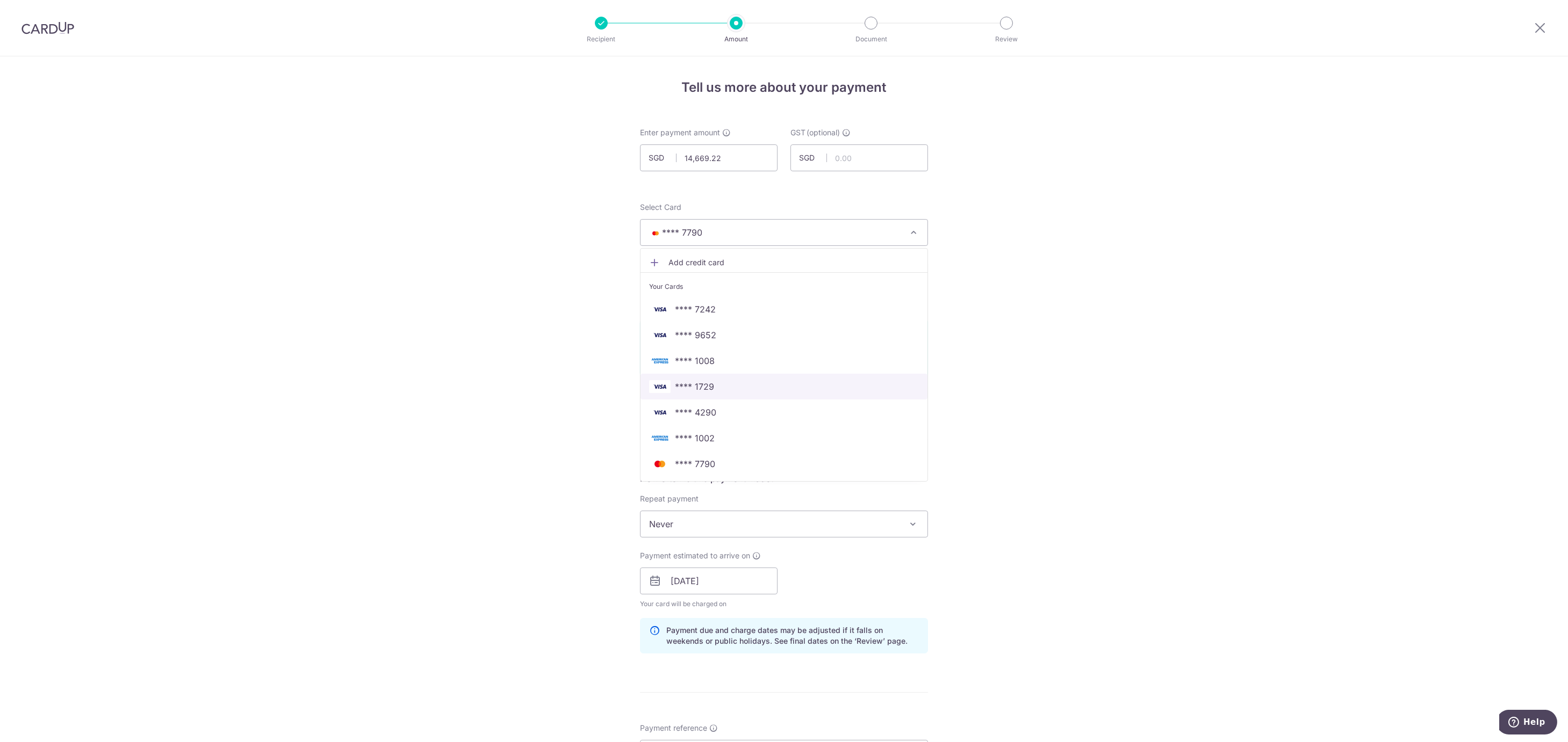
click at [728, 388] on span "**** 1729" at bounding box center [784, 386] width 270 height 13
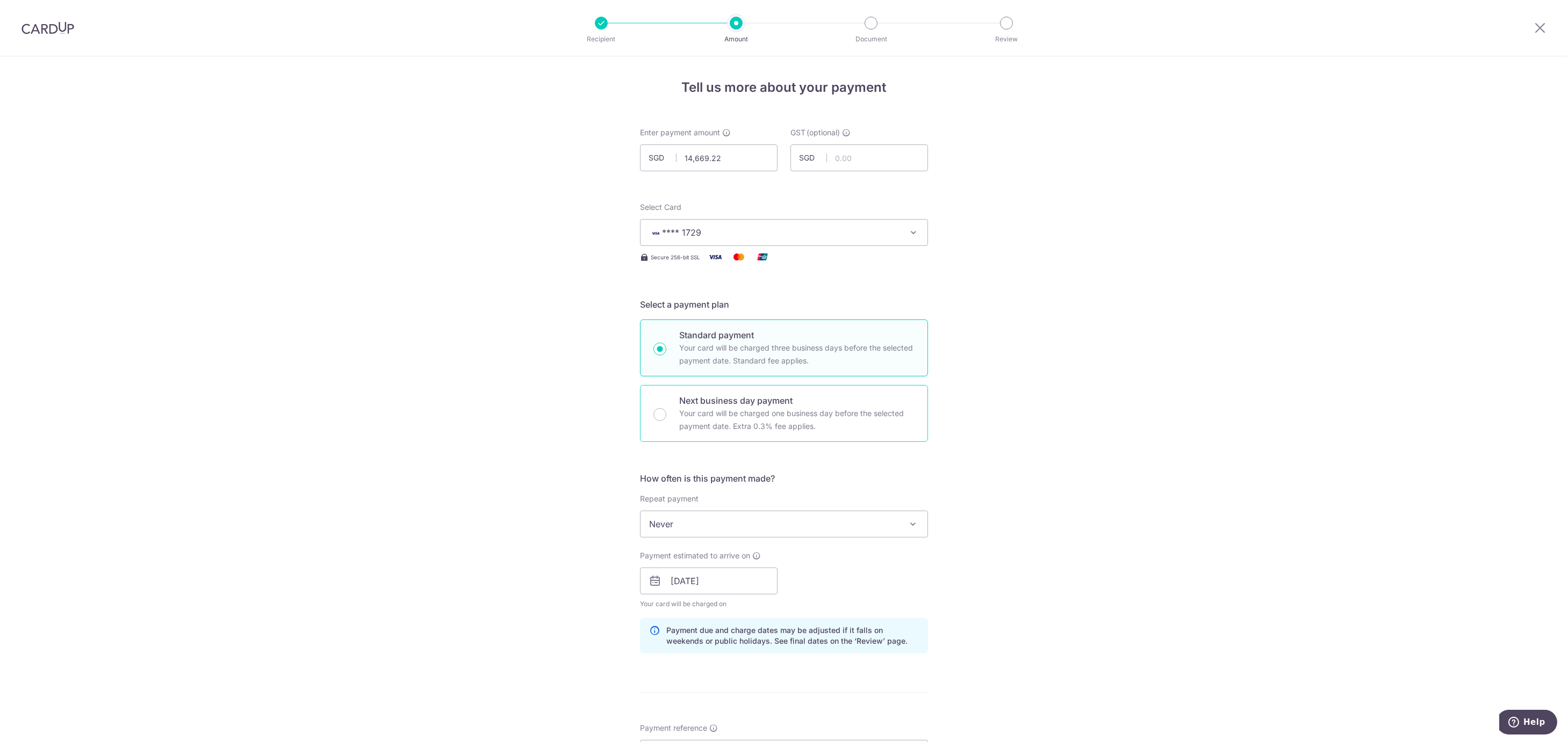
scroll to position [469, 0]
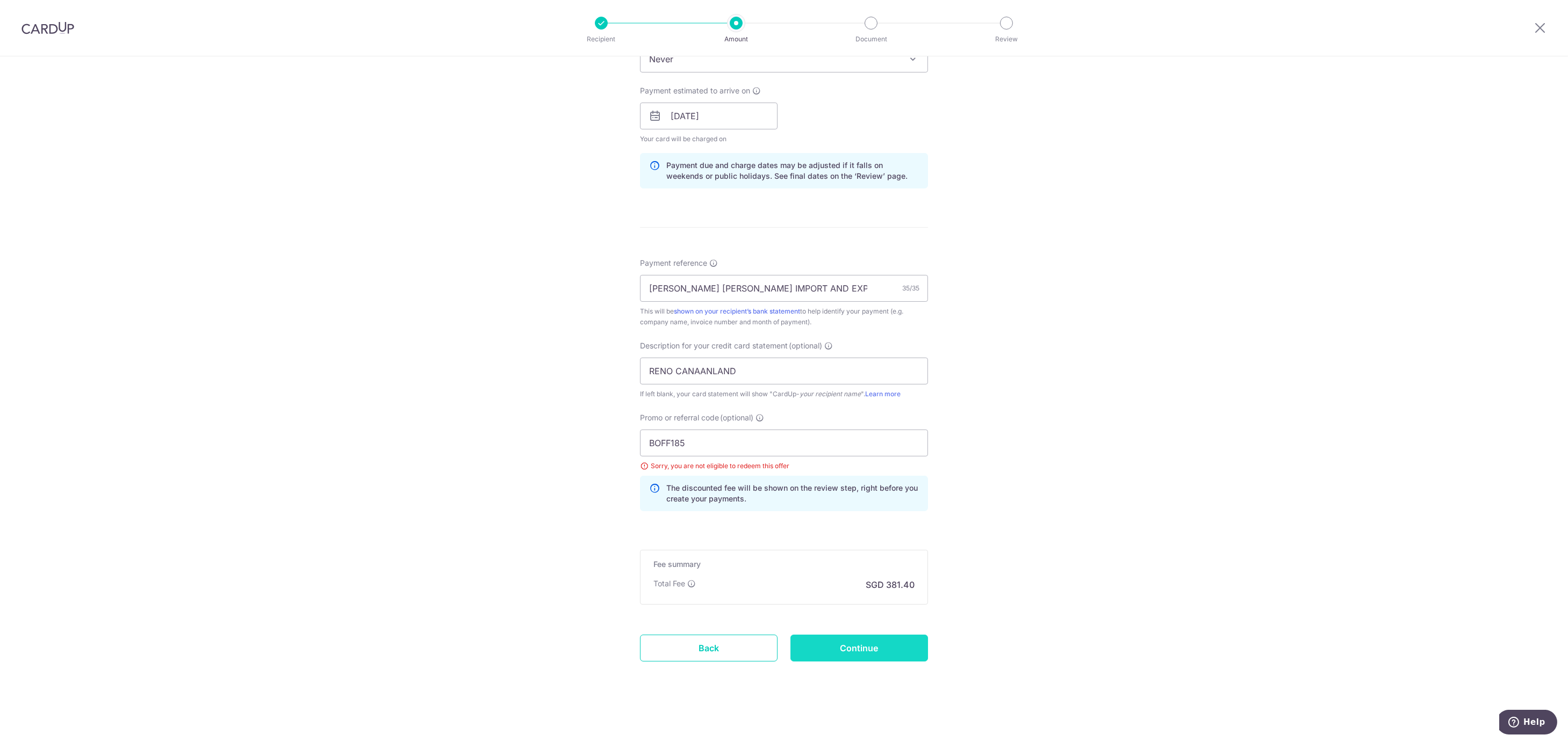
click at [830, 650] on input "Continue" at bounding box center [859, 648] width 137 height 27
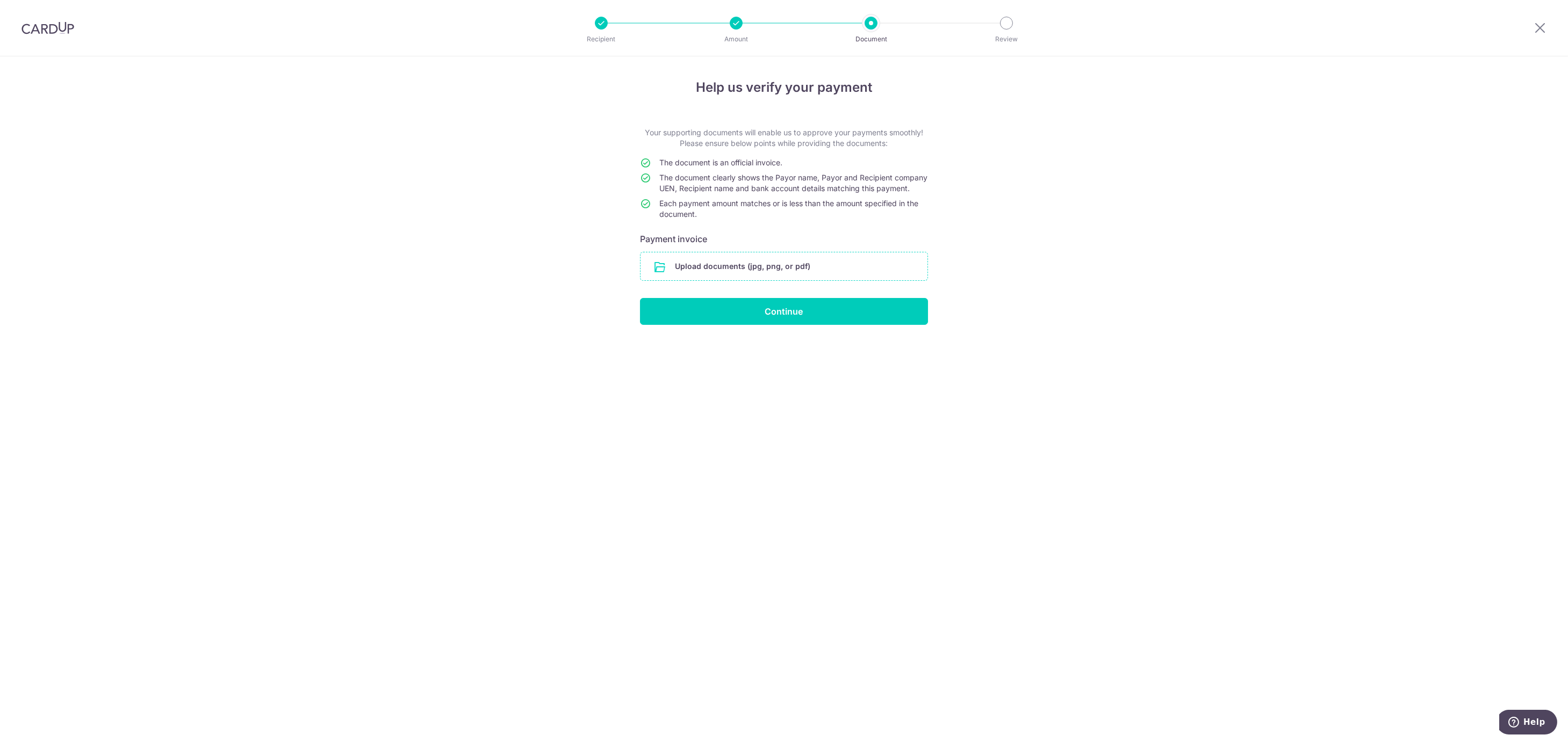
click at [807, 280] on input "file" at bounding box center [784, 267] width 287 height 28
click at [818, 271] on input "file" at bounding box center [784, 267] width 287 height 28
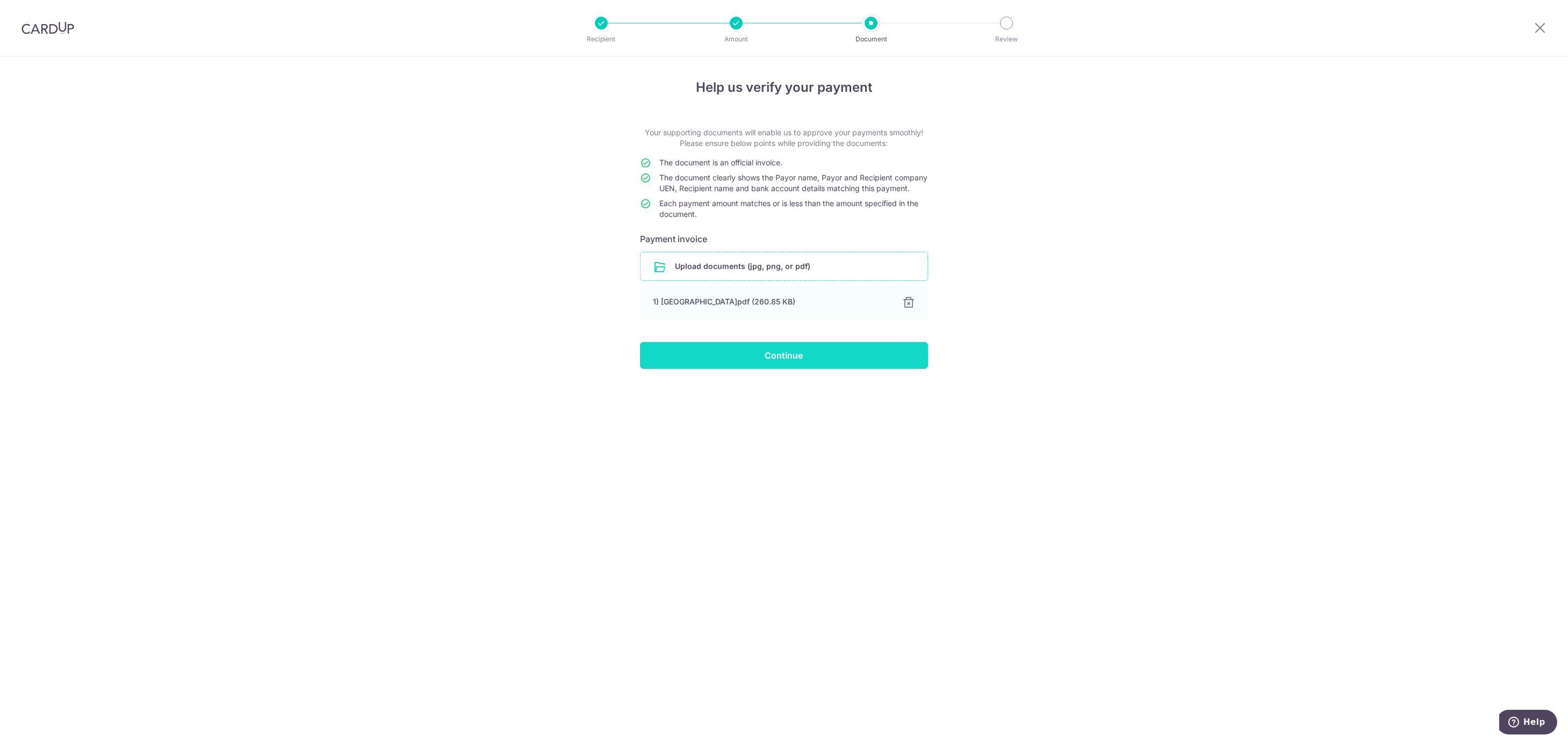
click at [743, 365] on input "Continue" at bounding box center [784, 355] width 288 height 27
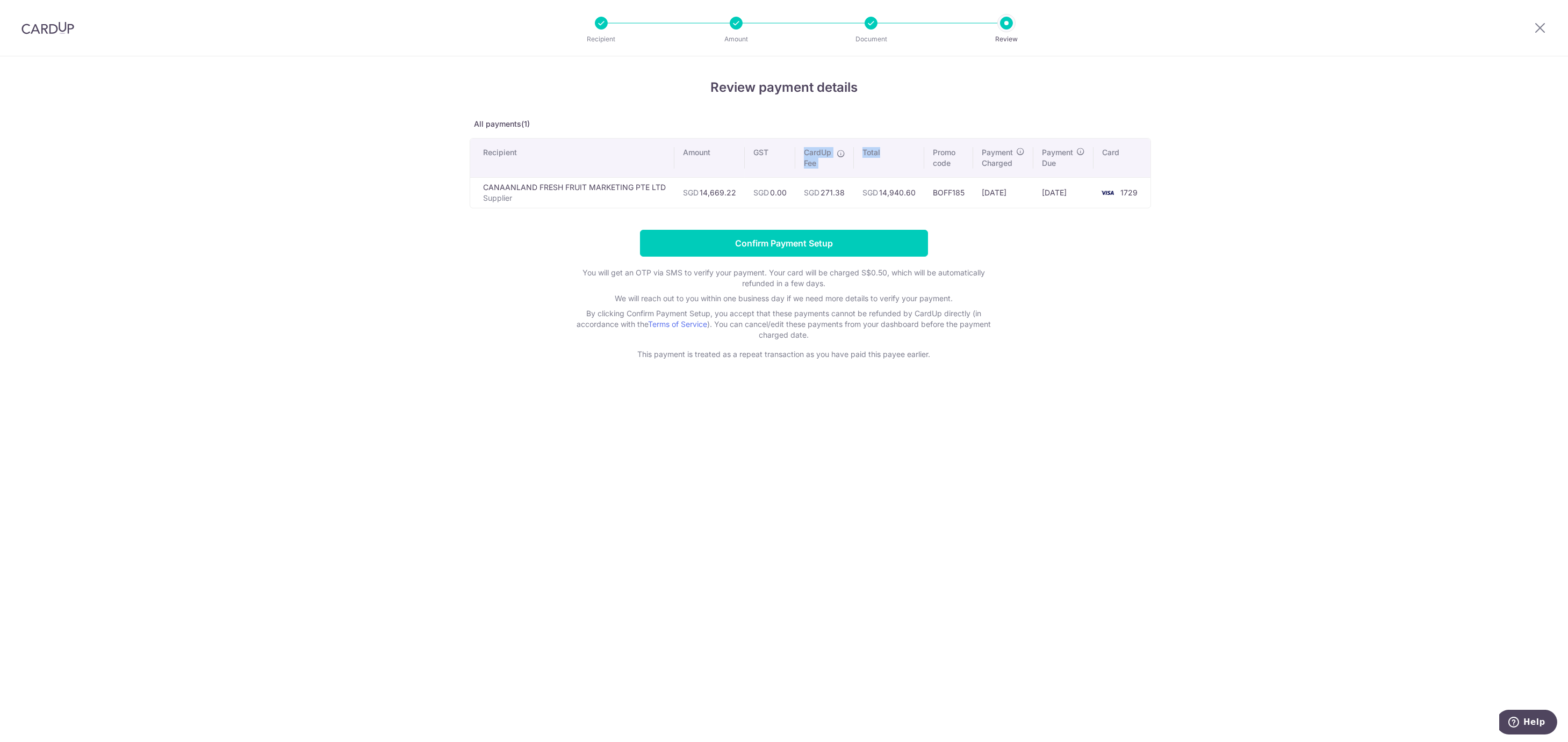
drag, startPoint x: 1147, startPoint y: 210, endPoint x: 667, endPoint y: 164, distance: 482.2
click at [746, 153] on div "Review payment details All payments(1) Recipient Amount GST CardUp Fee Total Pr…" at bounding box center [784, 399] width 1568 height 686
drag, startPoint x: 1135, startPoint y: 207, endPoint x: 488, endPoint y: 137, distance: 650.8
click at [488, 137] on div "Review payment details All payments(1) Recipient Amount GST CardUp Fee Total Pr…" at bounding box center [784, 399] width 1568 height 686
copy div "Recipient Amount GST CardUp Fee Total Promo code Payment Charged Payment Due Ca…"
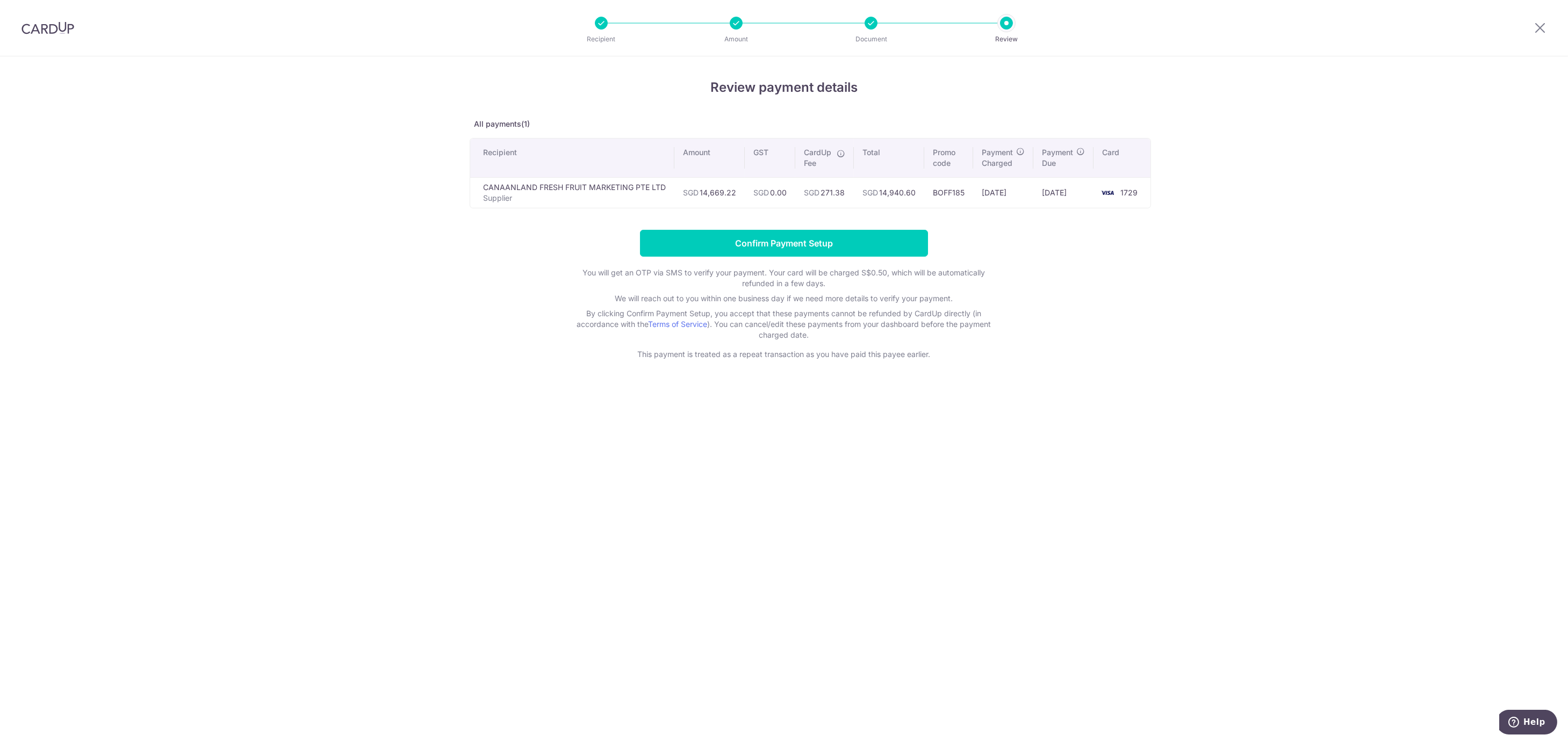
click at [1129, 353] on div "Review payment details All payments(1) Recipient Amount GST CardUp Fee Total Pr…" at bounding box center [784, 399] width 1568 height 686
drag, startPoint x: 1143, startPoint y: 193, endPoint x: 1125, endPoint y: 195, distance: 18.1
click at [1125, 195] on td "1729" at bounding box center [1122, 192] width 57 height 31
copy span "1729"
click at [844, 251] on input "Confirm Payment Setup" at bounding box center [784, 243] width 288 height 27
